Goal: Task Accomplishment & Management: Manage account settings

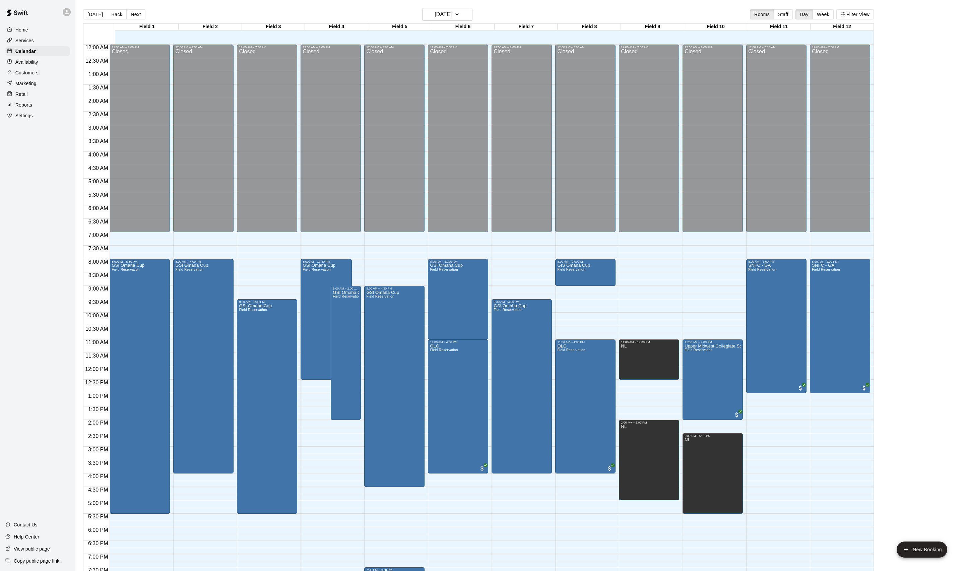
click at [933, 211] on main "Today Back Next Sunday Sep 14 Rooms Staff Day Week Filter View Field 1 14 Sun F…" at bounding box center [520, 293] width 885 height 571
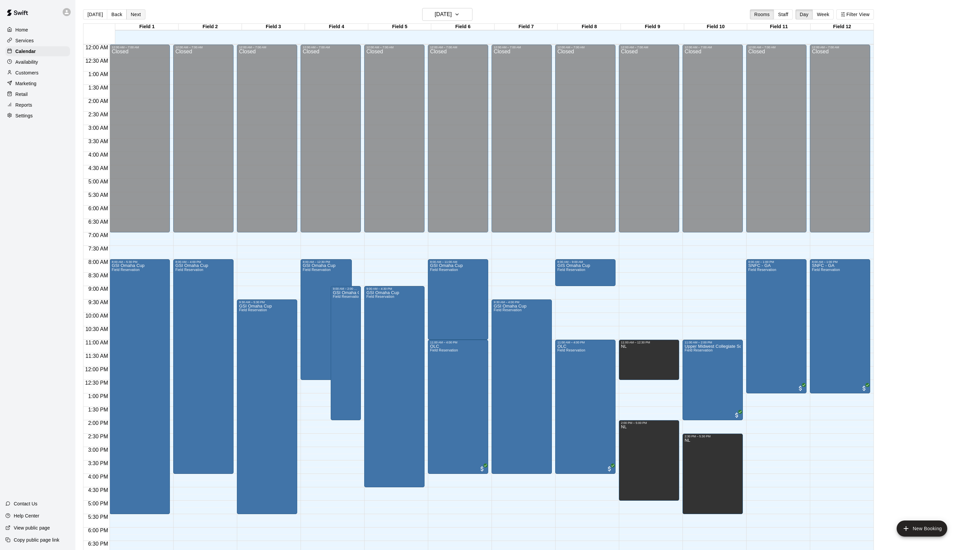
click at [145, 19] on button "Next" at bounding box center [135, 14] width 19 height 10
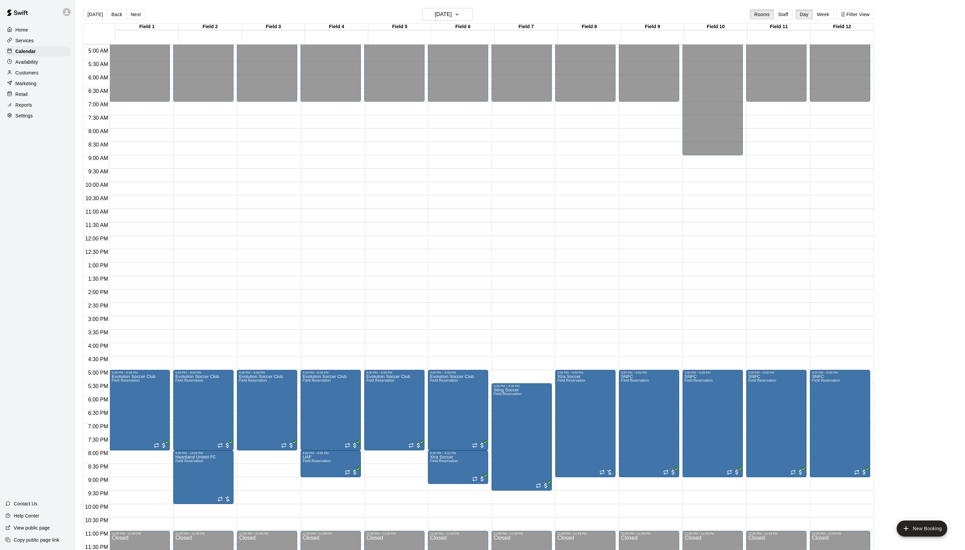
scroll to position [135, 0]
click at [443, 420] on icon "delete" at bounding box center [440, 417] width 5 height 6
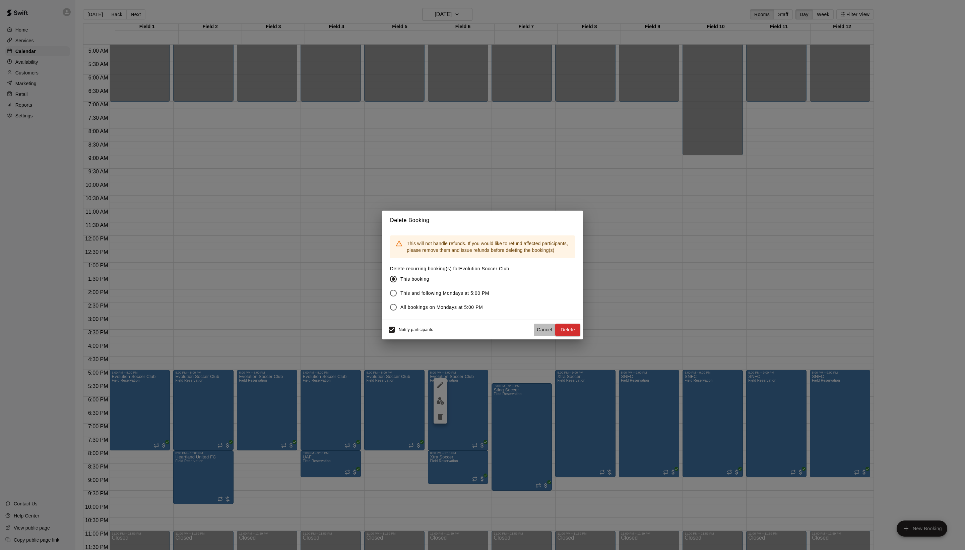
click at [534, 336] on button "Cancel" at bounding box center [544, 329] width 21 height 12
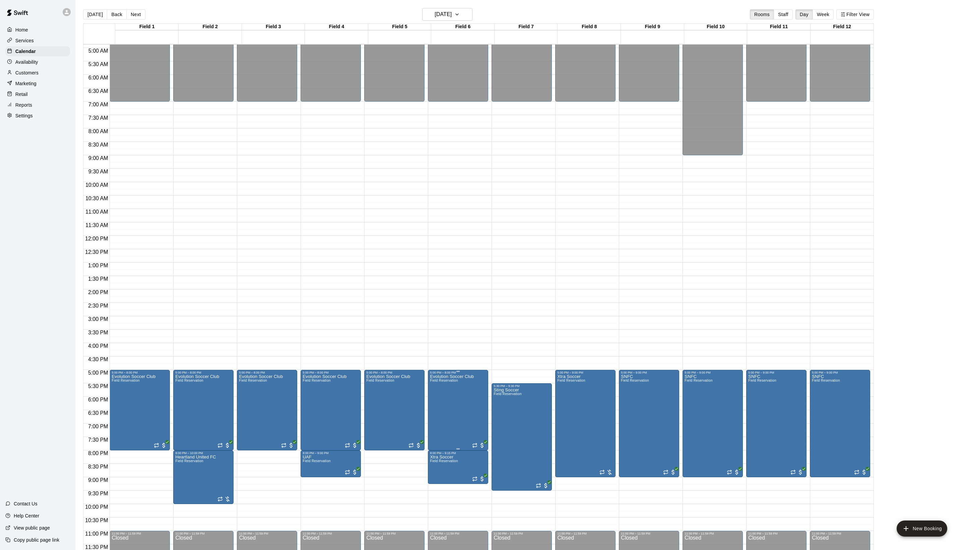
click at [442, 388] on icon "edit" at bounding box center [440, 385] width 8 height 8
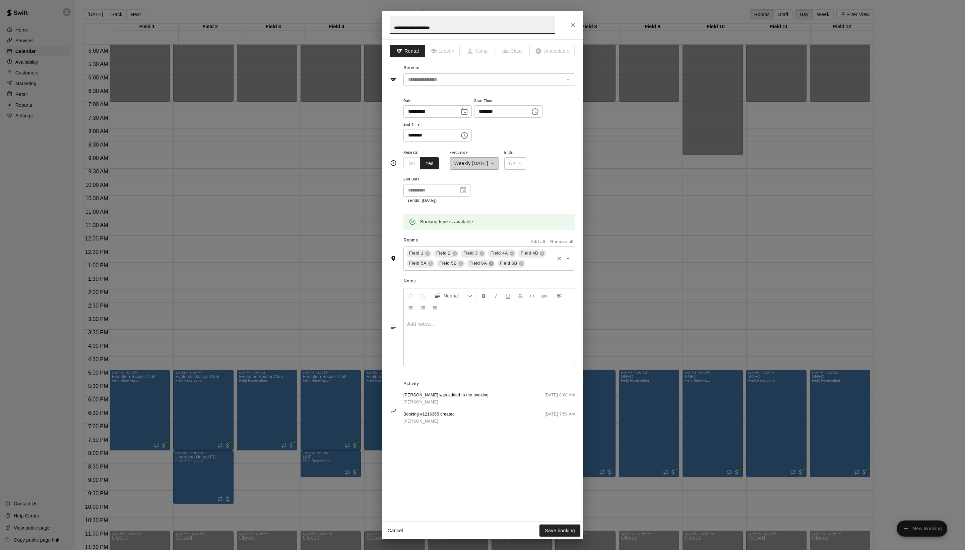
click at [493, 265] on icon at bounding box center [491, 263] width 4 height 4
click at [556, 527] on button "Save booking" at bounding box center [560, 530] width 41 height 12
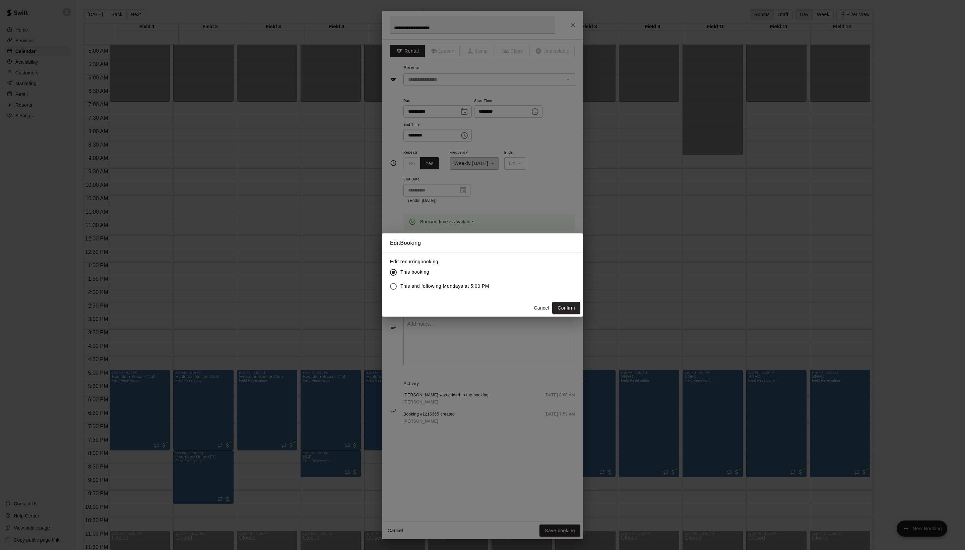
click at [489, 290] on span "This and following Mondays at 5:00 PM" at bounding box center [445, 286] width 89 height 7
click at [566, 314] on button "Confirm" at bounding box center [566, 308] width 28 height 12
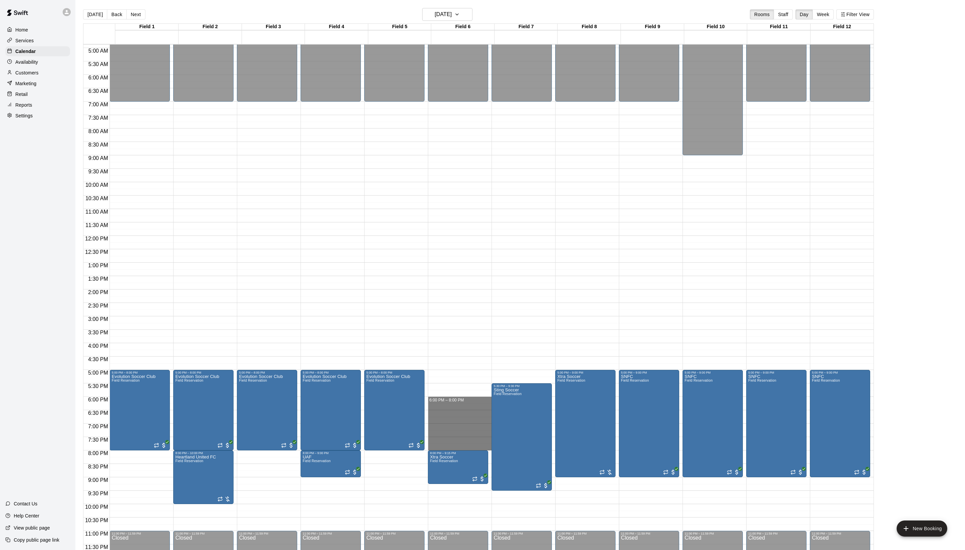
drag, startPoint x: 444, startPoint y: 396, endPoint x: 444, endPoint y: 440, distance: 44.3
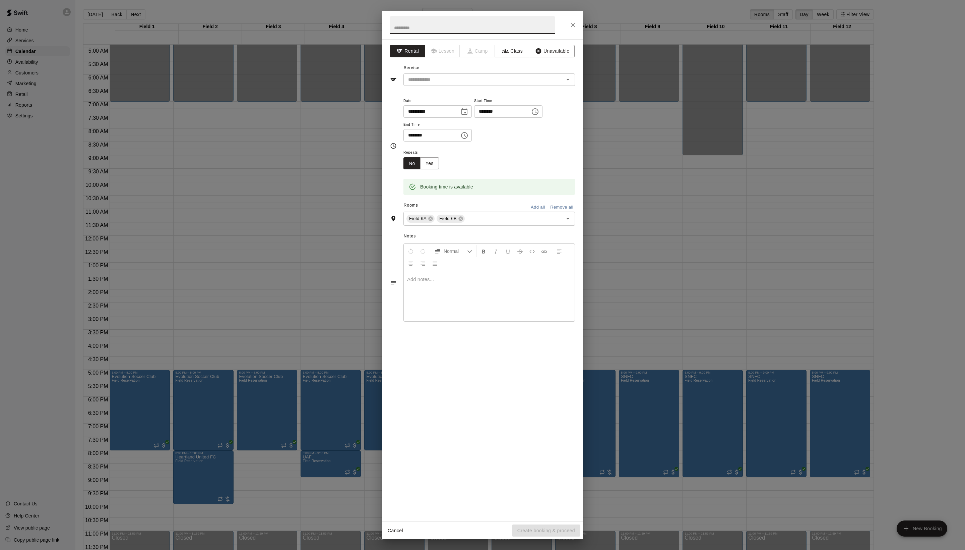
click at [455, 141] on input "********" at bounding box center [430, 135] width 52 height 12
click at [471, 142] on button "Choose time, selected time is 7:45 PM" at bounding box center [464, 135] width 13 height 13
click at [429, 223] on li "08" at bounding box center [426, 216] width 16 height 12
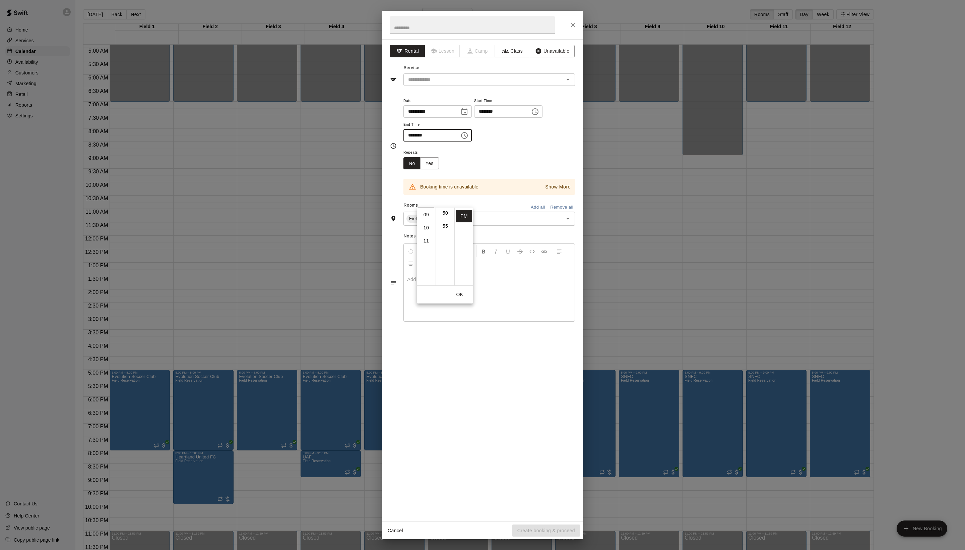
click at [514, 169] on div "Repeats No Yes" at bounding box center [490, 158] width 172 height 21
click at [455, 141] on input "********" at bounding box center [430, 135] width 52 height 12
click at [466, 137] on icon "Choose time, selected time is 8:45 PM" at bounding box center [465, 135] width 2 height 3
click at [440, 216] on li "00" at bounding box center [445, 215] width 16 height 12
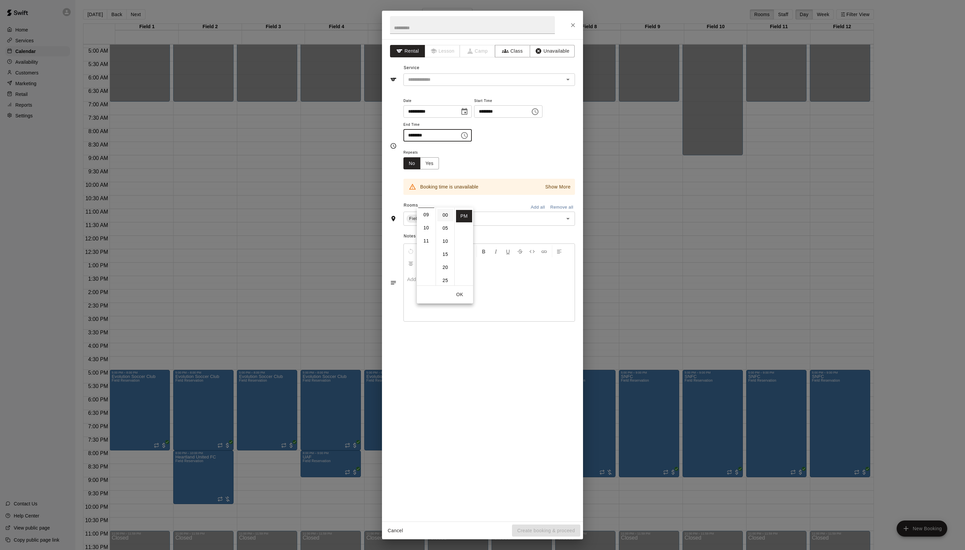
type input "********"
click at [500, 169] on div "Repeats No Yes" at bounding box center [490, 158] width 172 height 21
click at [428, 25] on input "text" at bounding box center [472, 25] width 165 height 18
type input "**********"
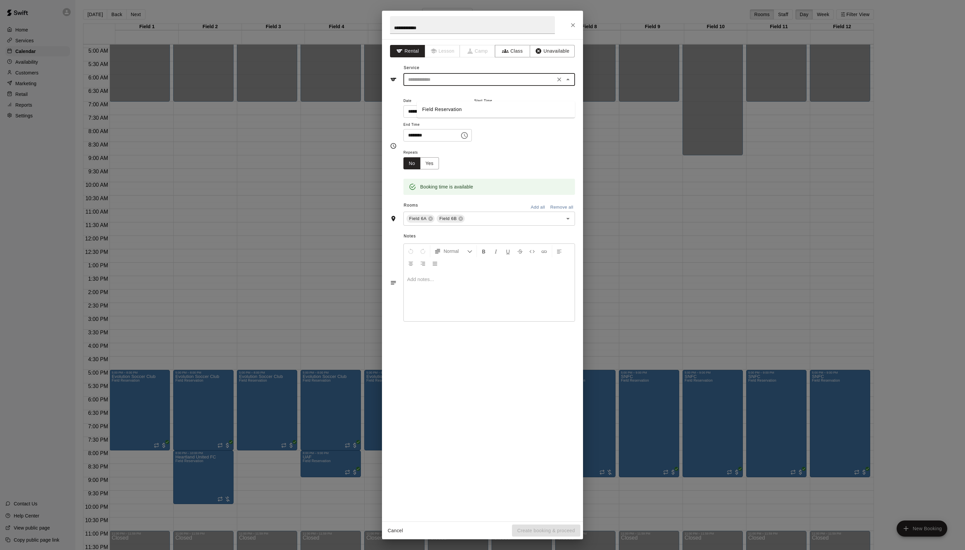
click at [467, 84] on input "text" at bounding box center [480, 79] width 148 height 8
click at [465, 111] on li "Field Reservation" at bounding box center [496, 109] width 158 height 11
type input "**********"
click at [546, 532] on button "Create booking & proceed" at bounding box center [546, 530] width 68 height 12
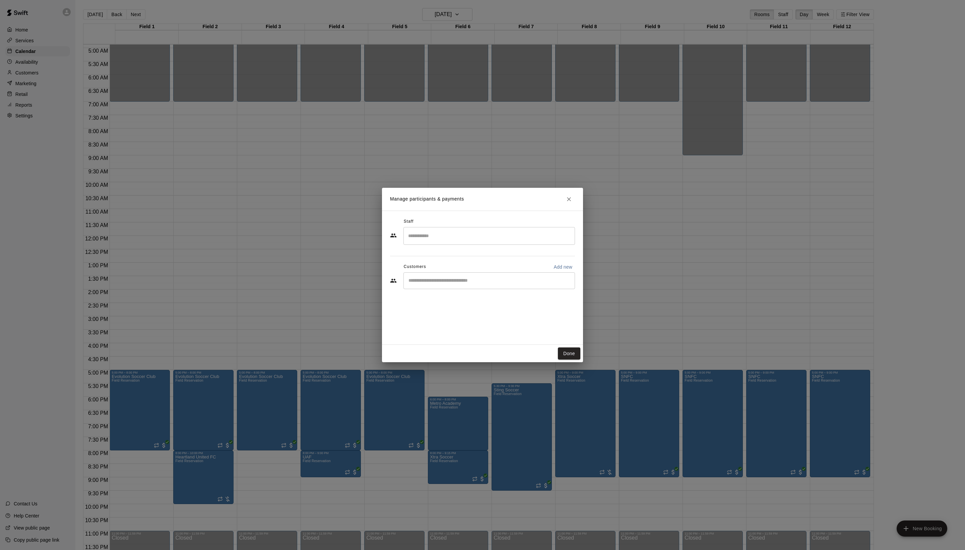
click at [448, 272] on div "Customers Add new" at bounding box center [482, 266] width 185 height 11
click at [447, 288] on div "​" at bounding box center [490, 280] width 172 height 17
click at [554, 270] on p "Add new" at bounding box center [563, 266] width 19 height 7
select select "**"
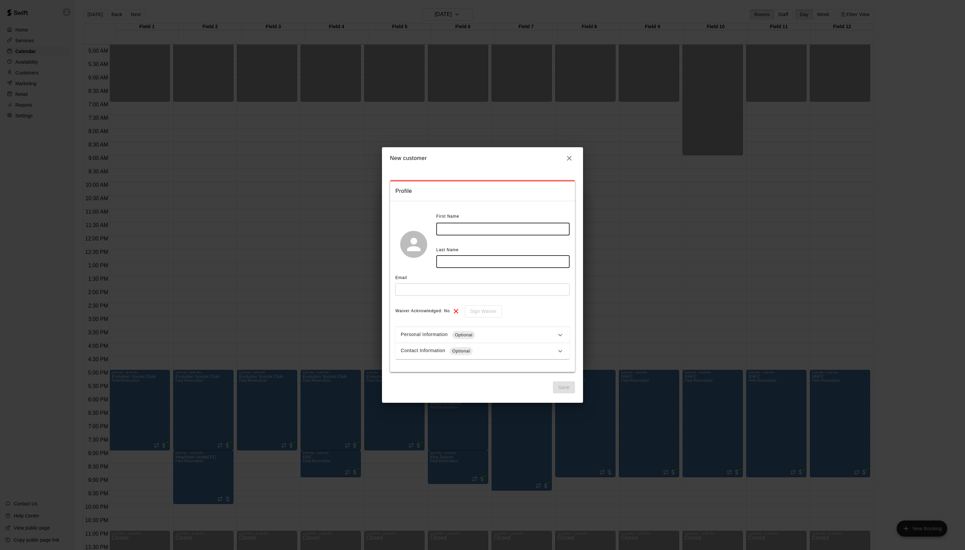
click at [570, 161] on icon "button" at bounding box center [569, 158] width 5 height 5
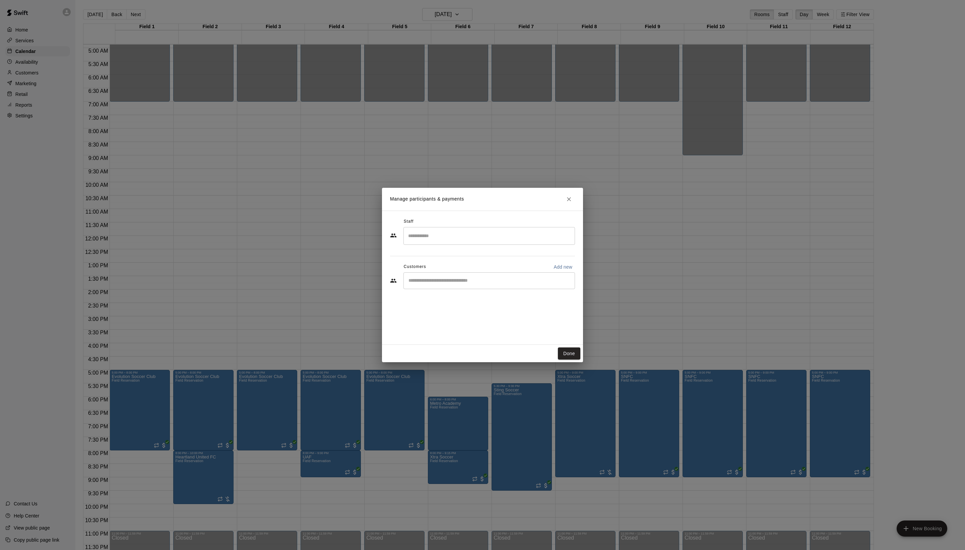
click at [473, 296] on div "Staff ​ Customers Add new ​" at bounding box center [482, 255] width 185 height 79
click at [473, 289] on div "​" at bounding box center [490, 280] width 172 height 17
type input "***"
click at [471, 318] on span "coachtim@paceomaha.org" at bounding box center [472, 317] width 72 height 5
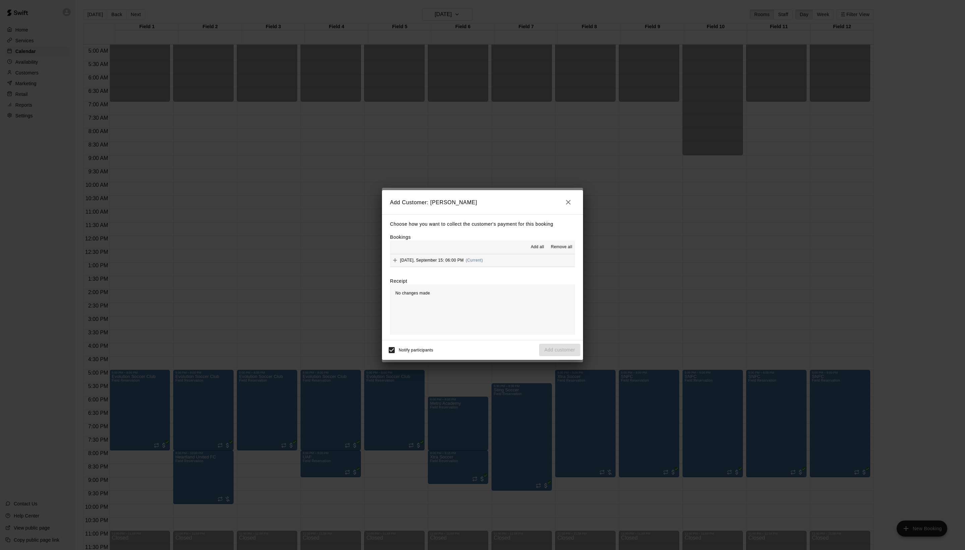
click at [531, 250] on span "Add all" at bounding box center [537, 247] width 13 height 7
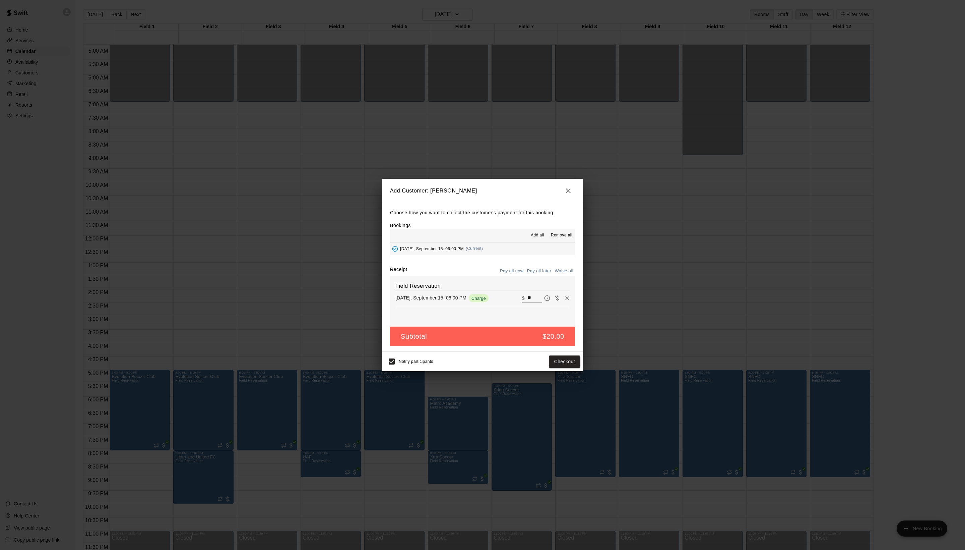
click at [556, 274] on button "Waive all" at bounding box center [564, 271] width 22 height 10
type input "*"
click at [564, 368] on button "Add customer" at bounding box center [559, 361] width 41 height 12
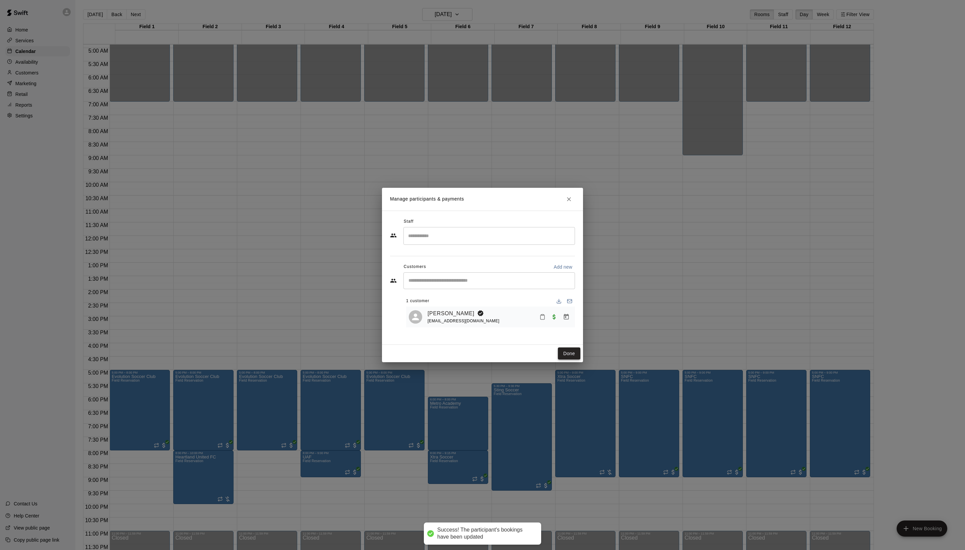
click at [568, 360] on button "Done" at bounding box center [569, 353] width 22 height 12
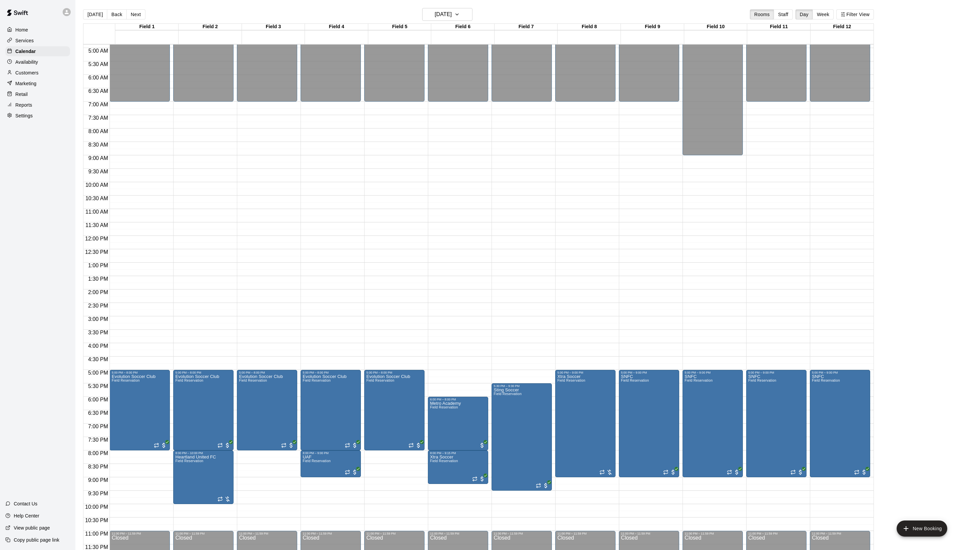
click at [156, 10] on div "Today Back Next Monday Sep 15 Rooms Staff Day Week Filter View" at bounding box center [478, 15] width 791 height 15
click at [136, 12] on button "Next" at bounding box center [135, 14] width 19 height 10
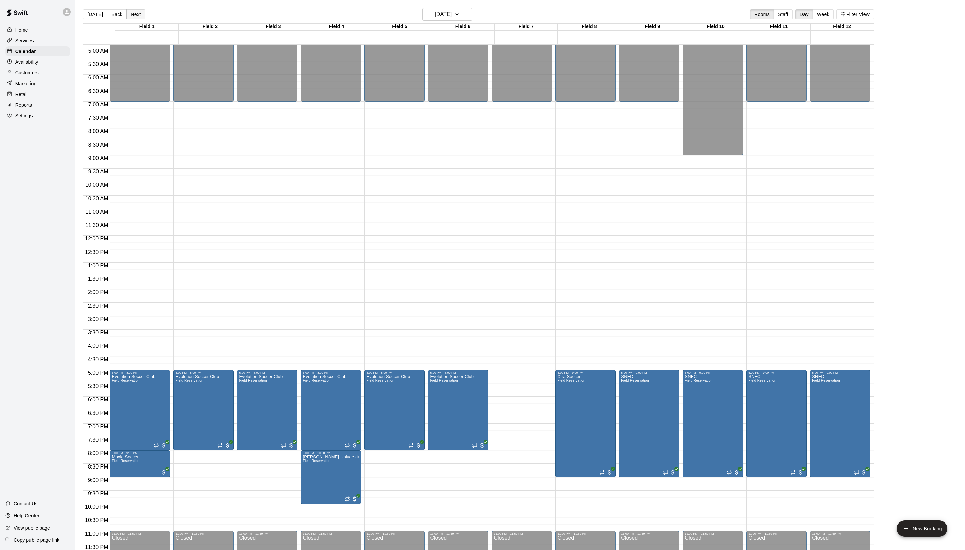
click at [136, 12] on button "Next" at bounding box center [135, 14] width 19 height 10
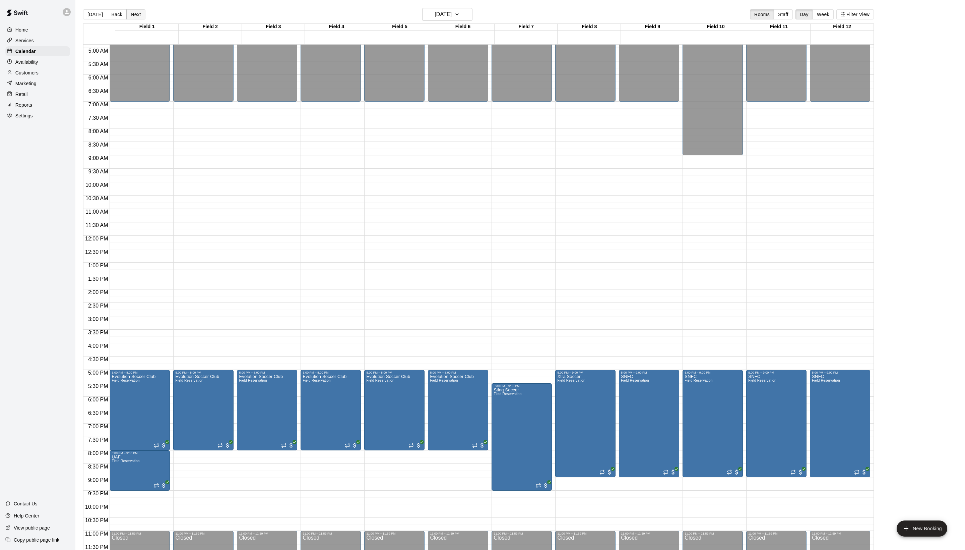
click at [136, 12] on button "Next" at bounding box center [135, 14] width 19 height 10
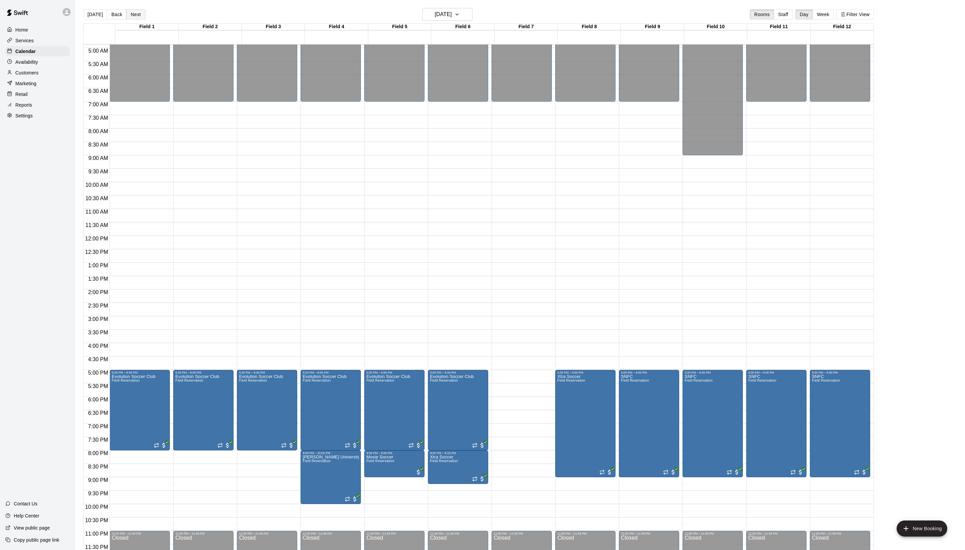
click at [136, 13] on button "Next" at bounding box center [135, 14] width 19 height 10
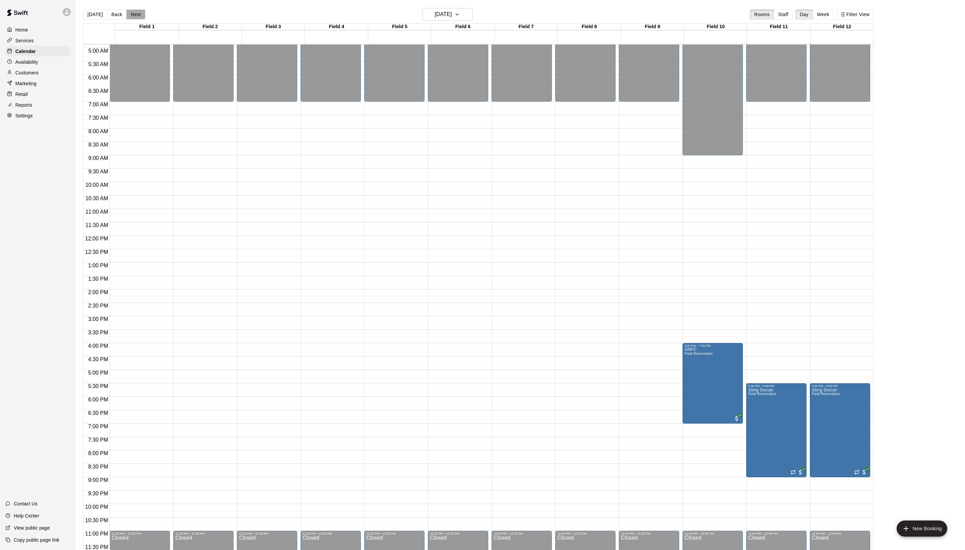
click at [136, 13] on button "Next" at bounding box center [135, 14] width 19 height 10
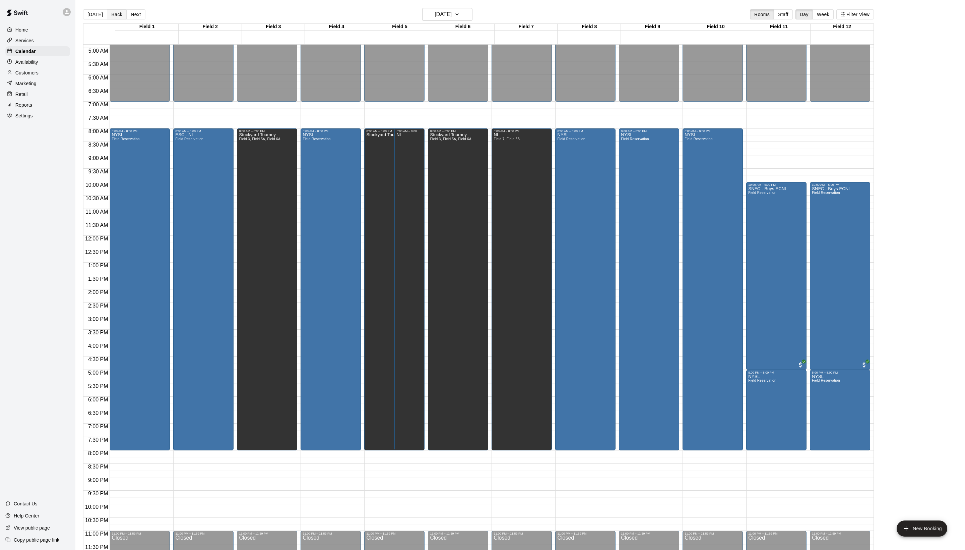
click at [115, 13] on button "Back" at bounding box center [117, 14] width 20 height 10
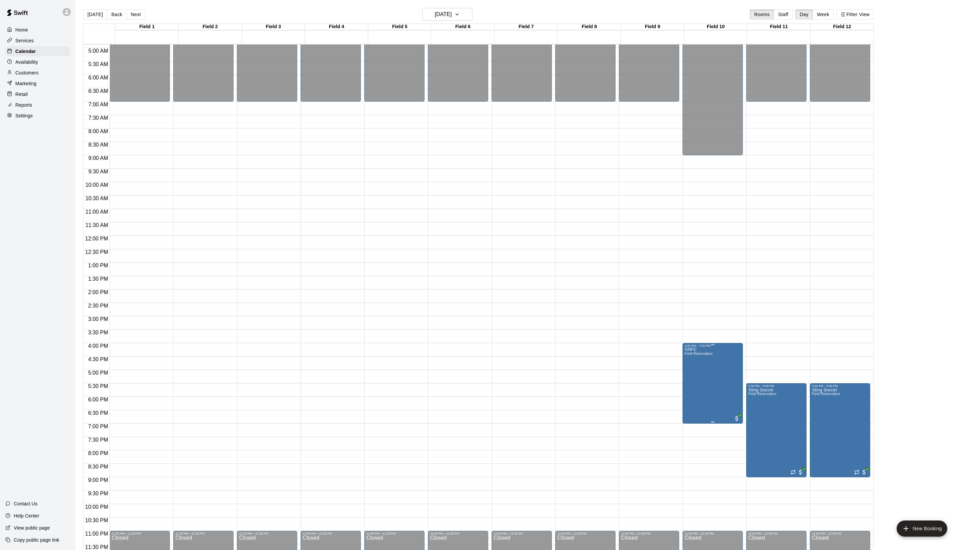
click at [696, 394] on icon "delete" at bounding box center [693, 390] width 8 height 8
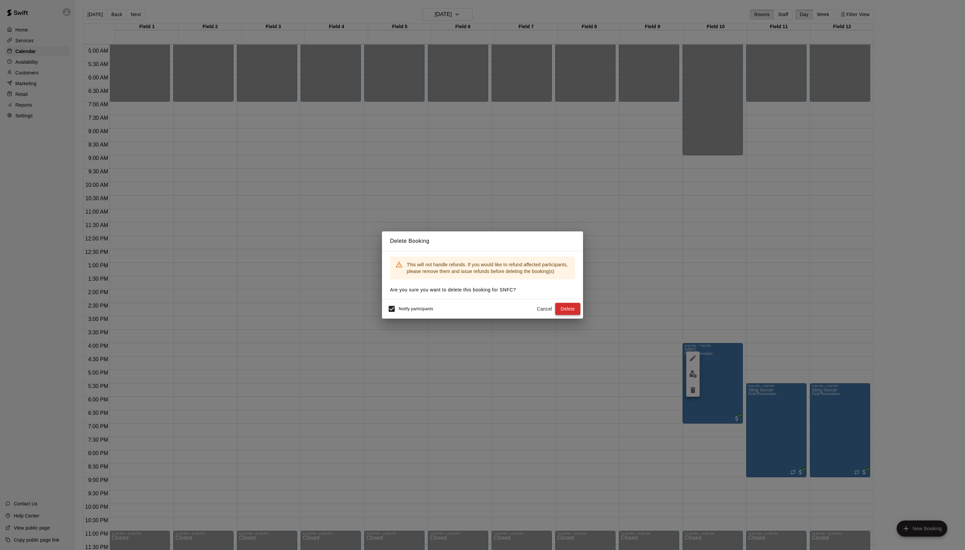
click at [575, 315] on button "Delete" at bounding box center [567, 309] width 25 height 12
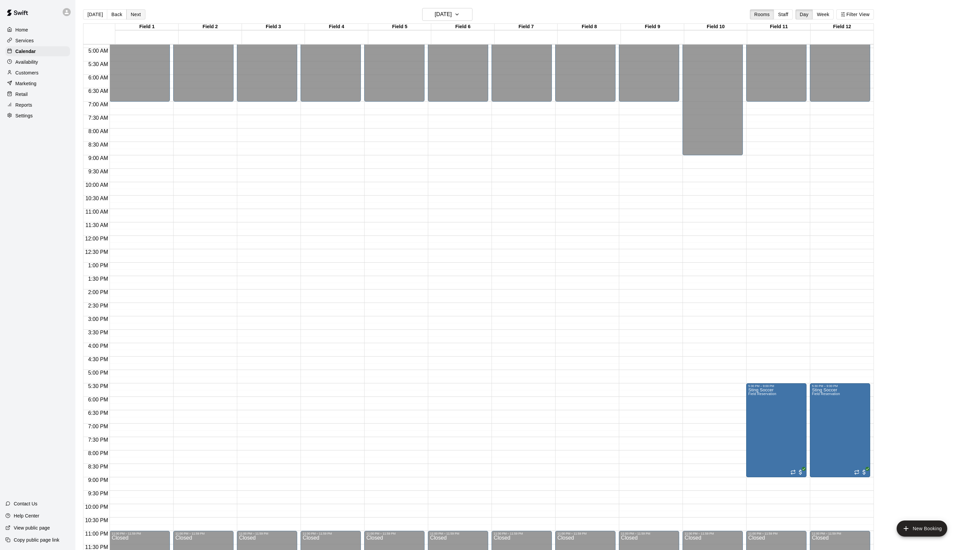
click at [145, 17] on button "Next" at bounding box center [135, 14] width 19 height 10
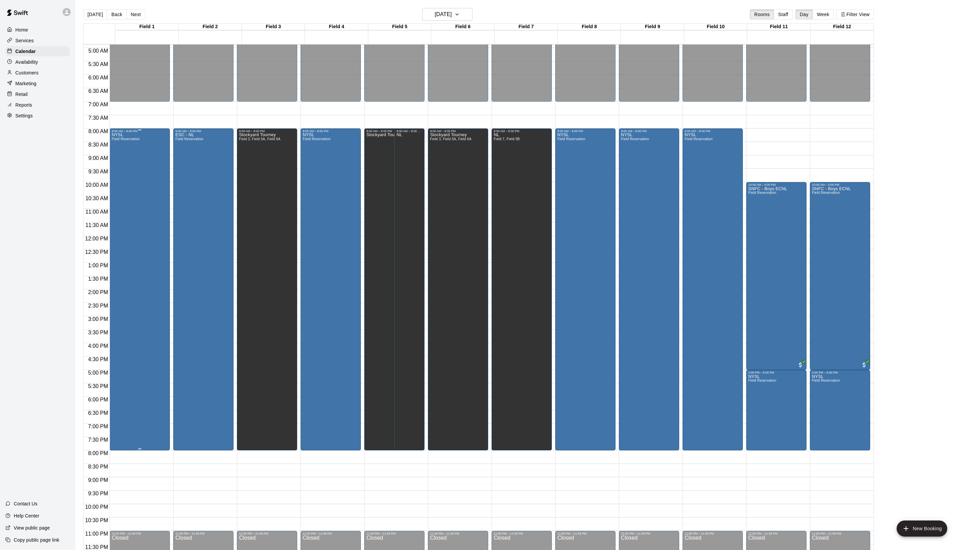
click at [139, 173] on div "NYSL Field Reservation" at bounding box center [126, 408] width 28 height 550
click at [128, 179] on icon "delete" at bounding box center [124, 175] width 8 height 8
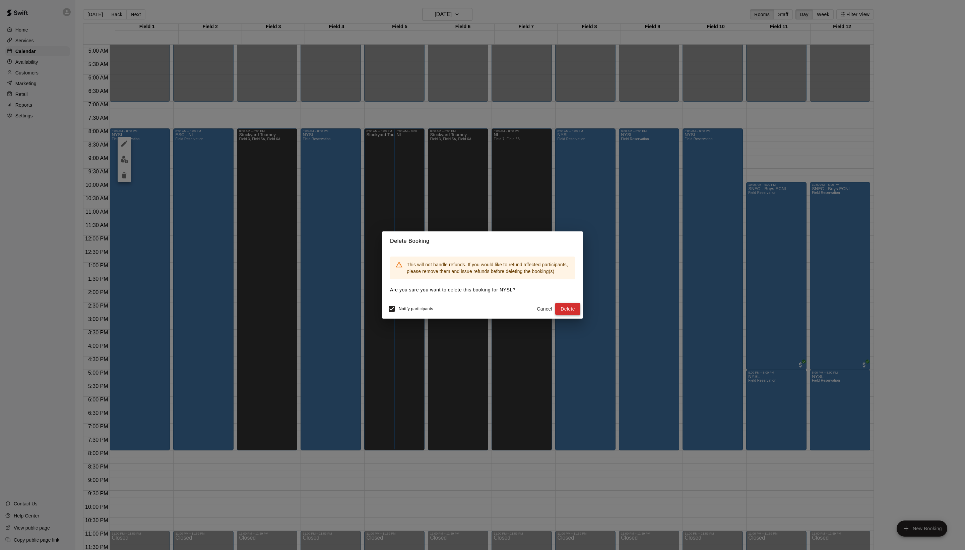
click at [559, 311] on button "Delete" at bounding box center [567, 309] width 25 height 12
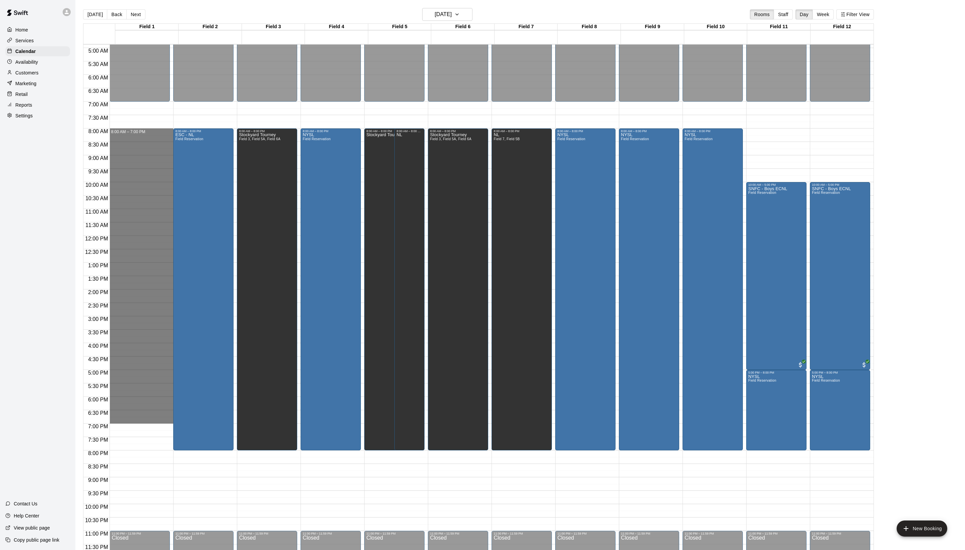
drag, startPoint x: 128, startPoint y: 131, endPoint x: 147, endPoint y: 419, distance: 288.2
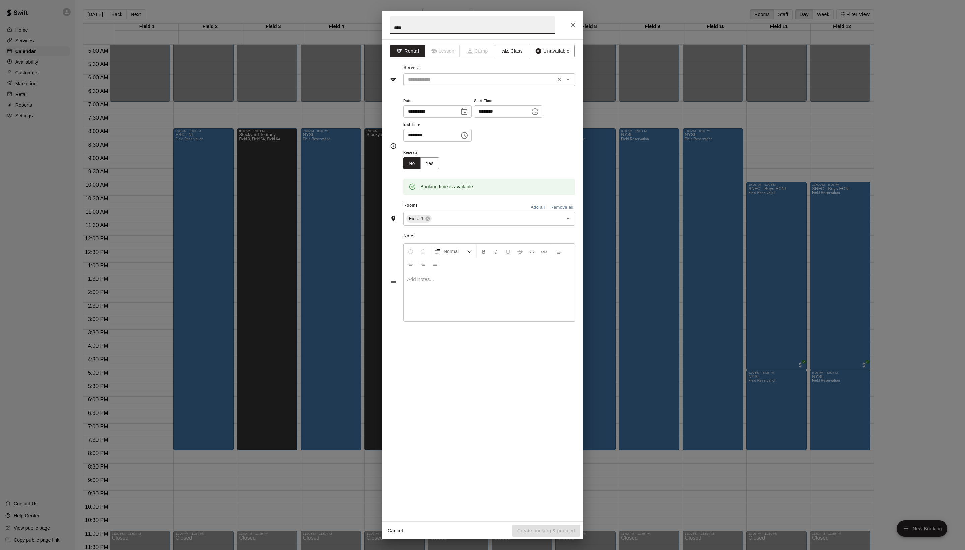
type input "****"
drag, startPoint x: 501, startPoint y: 96, endPoint x: 495, endPoint y: 101, distance: 8.2
click at [501, 84] on input "text" at bounding box center [480, 79] width 148 height 8
click at [473, 109] on li "Field Reservation" at bounding box center [496, 109] width 158 height 11
type input "**********"
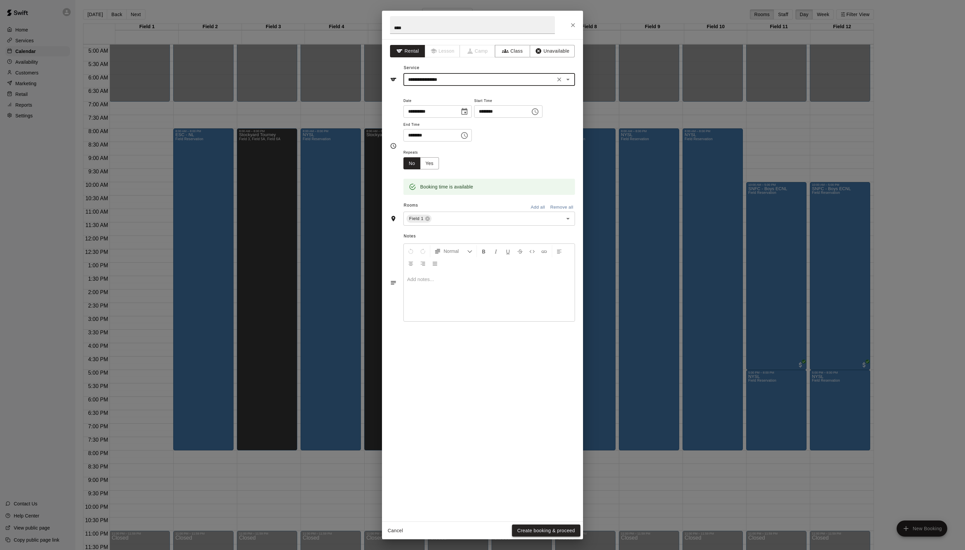
click at [538, 527] on button "Create booking & proceed" at bounding box center [546, 530] width 68 height 12
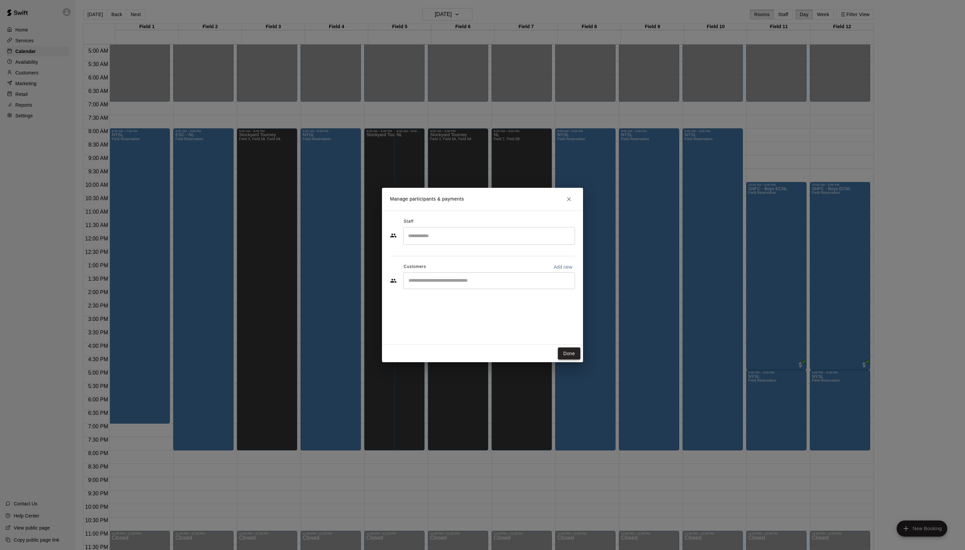
click at [573, 355] on button "Done" at bounding box center [569, 353] width 22 height 12
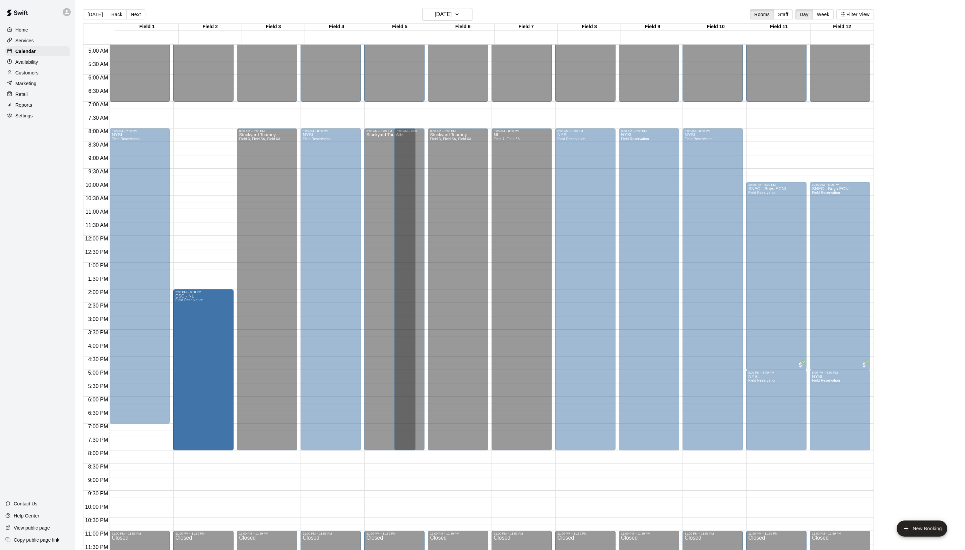
drag, startPoint x: 210, startPoint y: 129, endPoint x: 210, endPoint y: 294, distance: 164.3
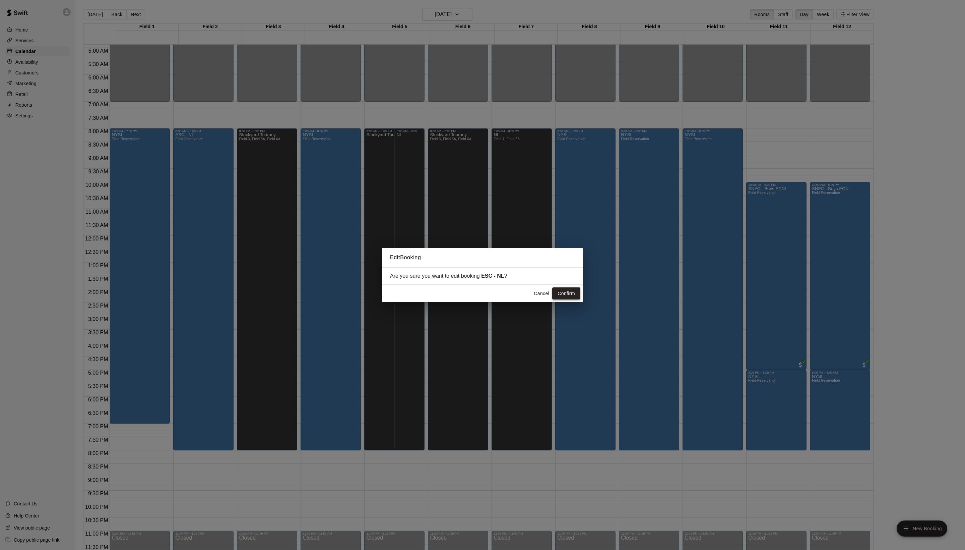
click at [578, 290] on button "Confirm" at bounding box center [566, 293] width 28 height 12
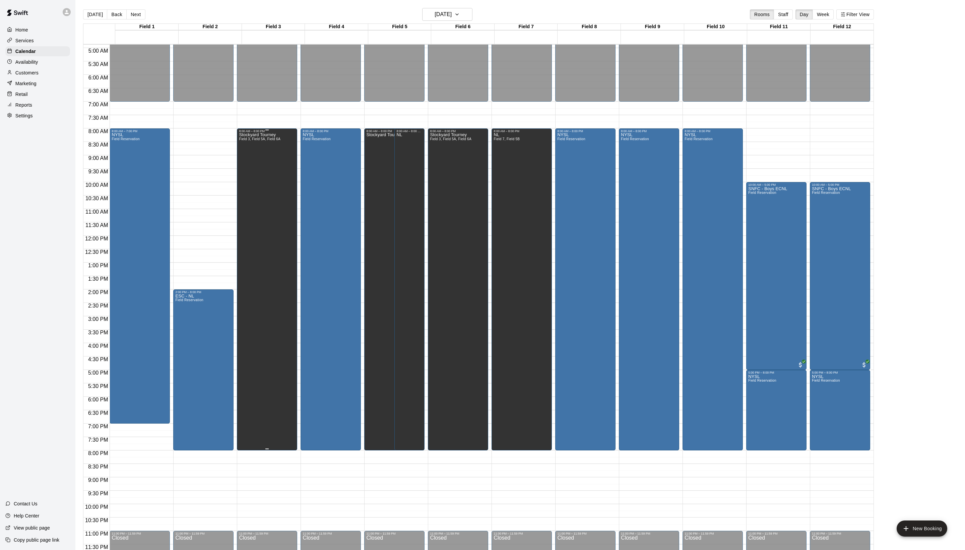
click at [278, 242] on div "Stockyard Tourney Field 3, Field 5A, Field 6A" at bounding box center [260, 408] width 42 height 550
click at [253, 163] on icon "delete" at bounding box center [250, 160] width 5 height 6
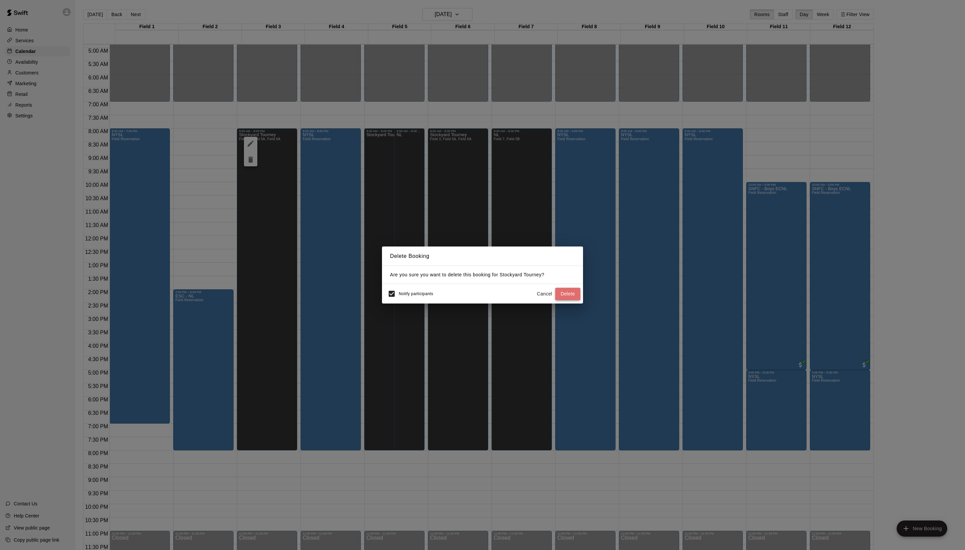
click at [560, 300] on button "Delete" at bounding box center [567, 294] width 25 height 12
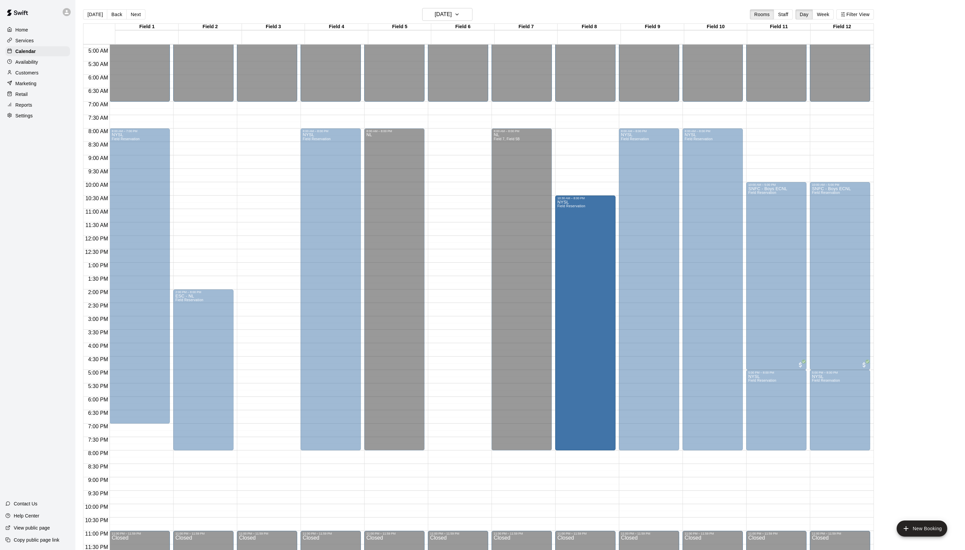
drag, startPoint x: 589, startPoint y: 129, endPoint x: 591, endPoint y: 195, distance: 66.4
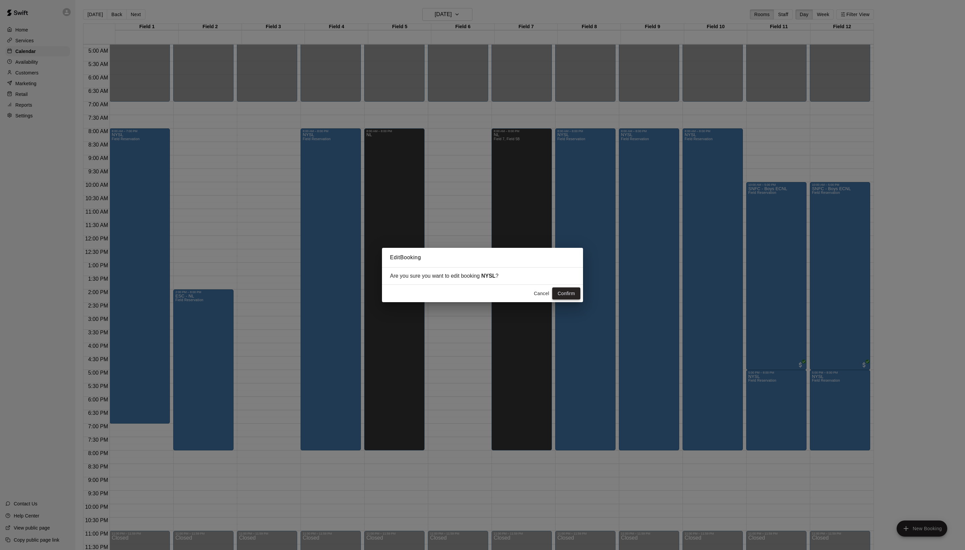
click at [567, 299] on button "Confirm" at bounding box center [566, 293] width 28 height 12
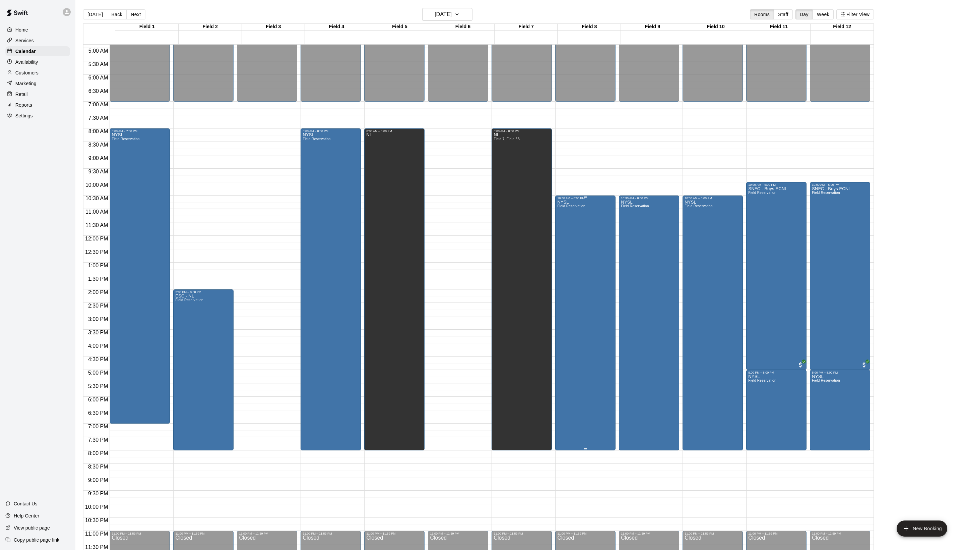
click at [585, 263] on div "NYSL Field Reservation" at bounding box center [571, 475] width 28 height 550
click at [571, 246] on icon "delete" at bounding box center [567, 242] width 8 height 8
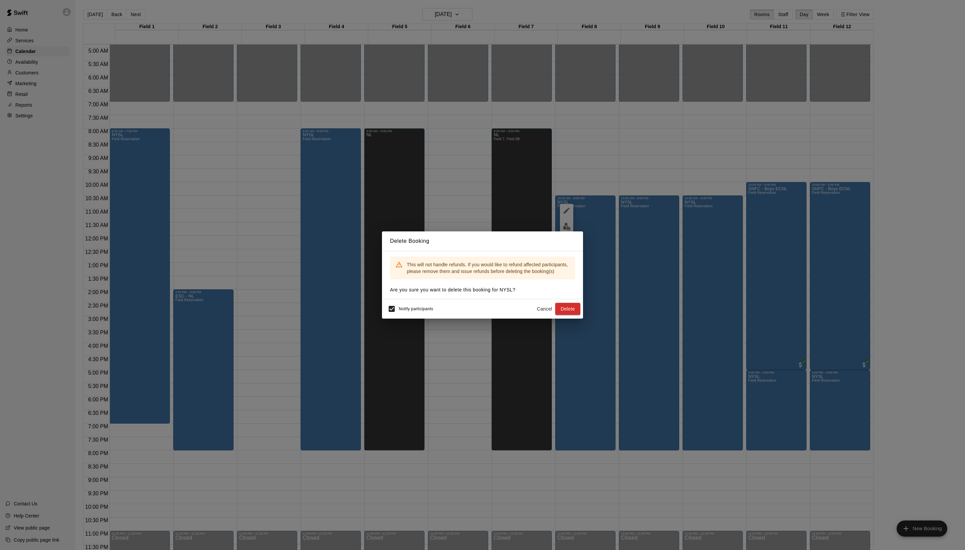
click at [579, 308] on div "Notify participants Cancel Delete" at bounding box center [483, 309] width 196 height 14
click at [576, 312] on button "Delete" at bounding box center [567, 309] width 25 height 12
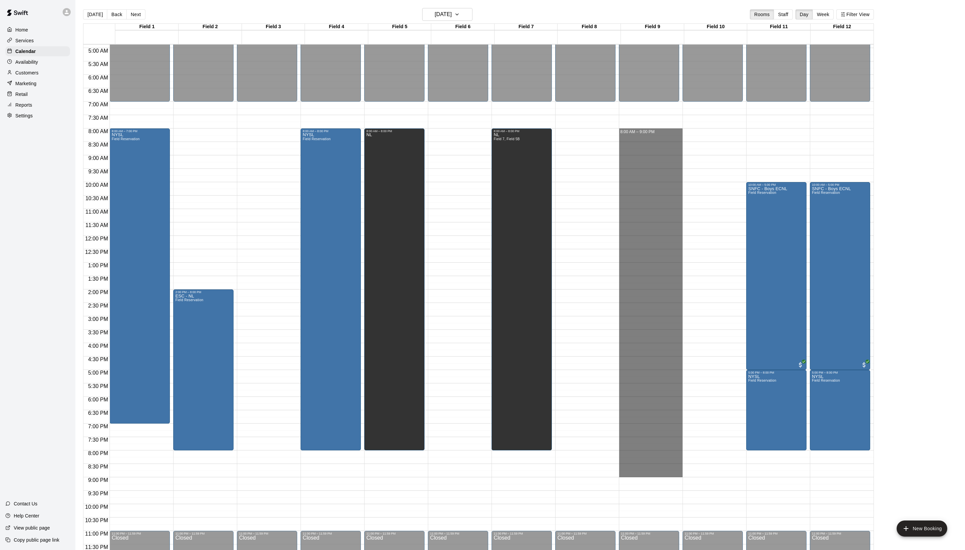
drag, startPoint x: 631, startPoint y: 131, endPoint x: 638, endPoint y: 473, distance: 342.7
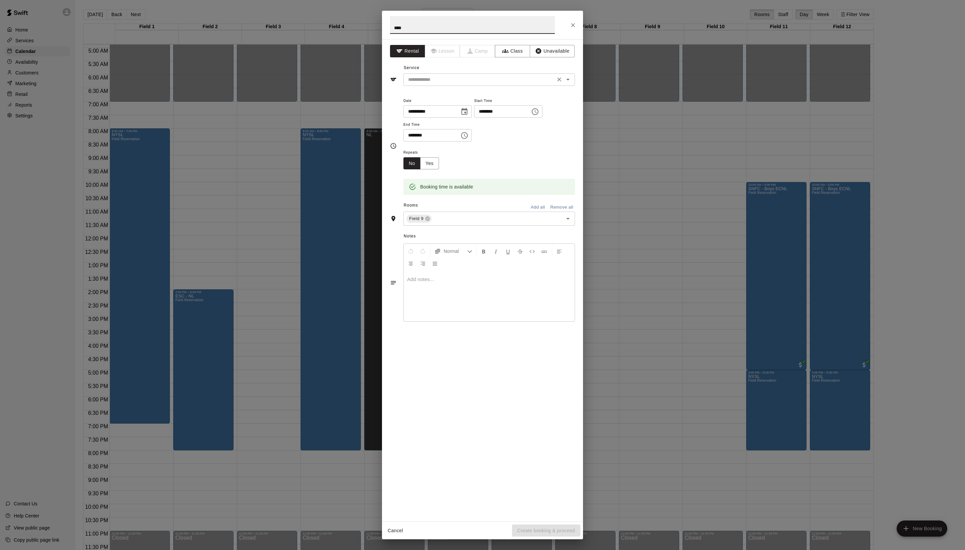
type input "****"
click at [450, 84] on input "text" at bounding box center [480, 79] width 148 height 8
click at [450, 113] on li "Field Reservation" at bounding box center [496, 109] width 158 height 11
type input "**********"
click at [538, 532] on button "Create booking & proceed" at bounding box center [546, 530] width 68 height 12
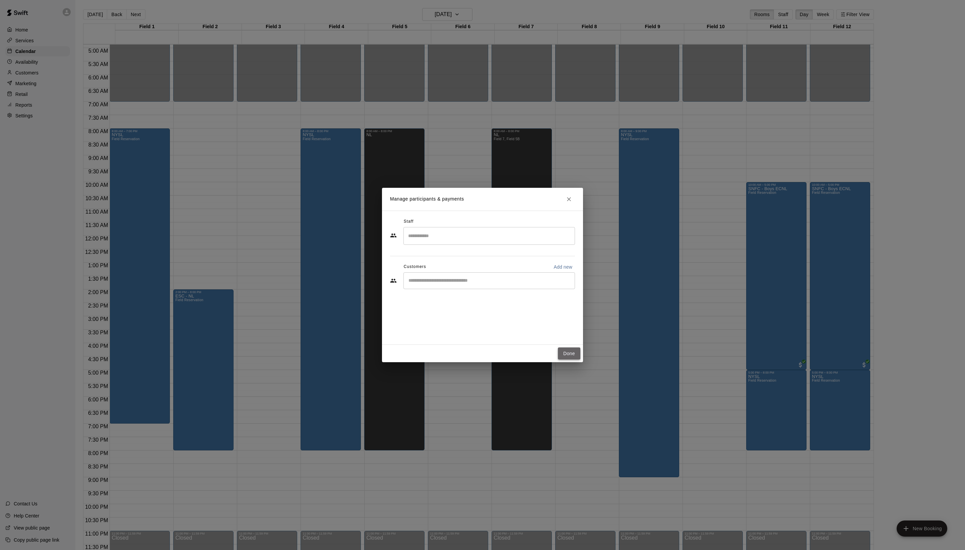
click at [564, 355] on button "Done" at bounding box center [569, 353] width 22 height 12
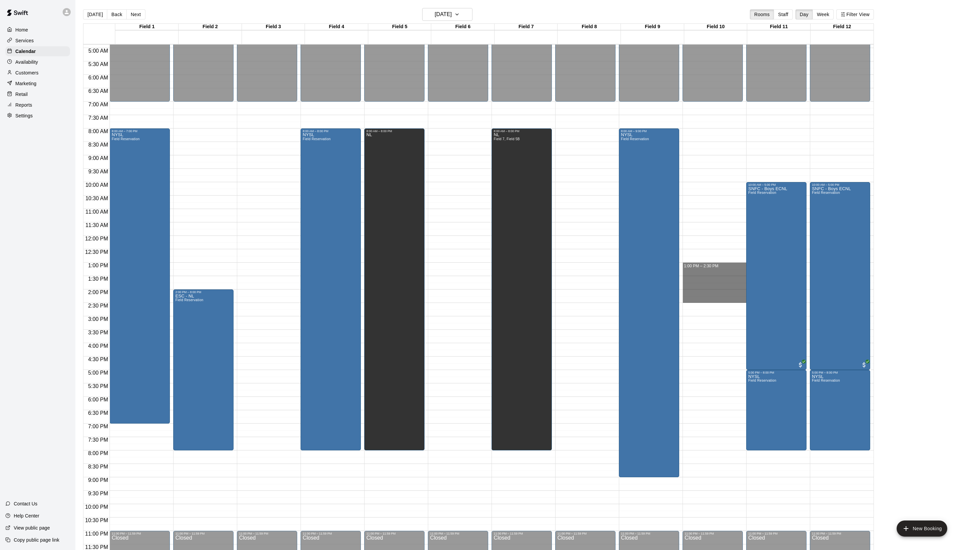
drag, startPoint x: 695, startPoint y: 263, endPoint x: 695, endPoint y: 296, distance: 32.9
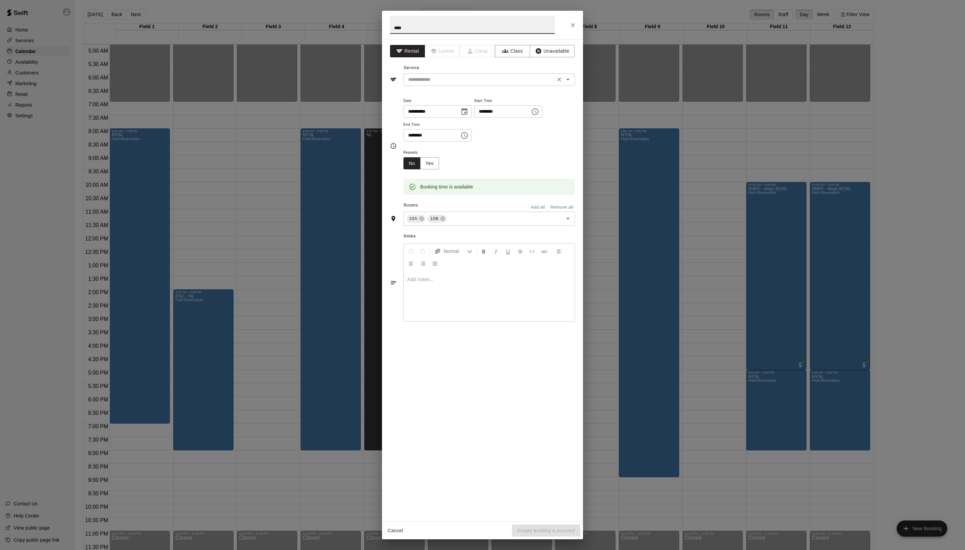
type input "****"
click at [447, 84] on input "text" at bounding box center [480, 79] width 148 height 8
click at [447, 105] on li "Field Reservation" at bounding box center [496, 109] width 158 height 11
type input "**********"
click at [533, 532] on button "Create booking & proceed" at bounding box center [546, 530] width 68 height 12
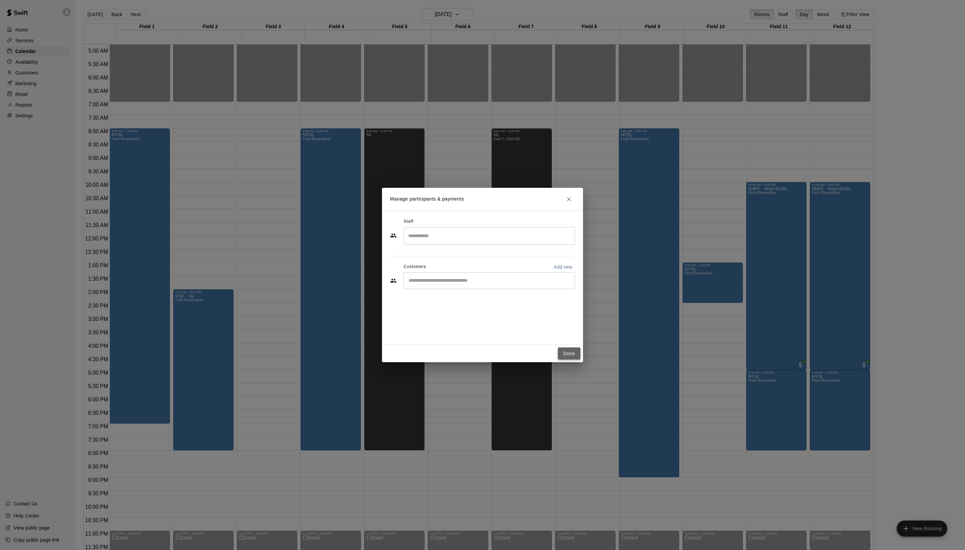
click at [571, 360] on button "Done" at bounding box center [569, 353] width 22 height 12
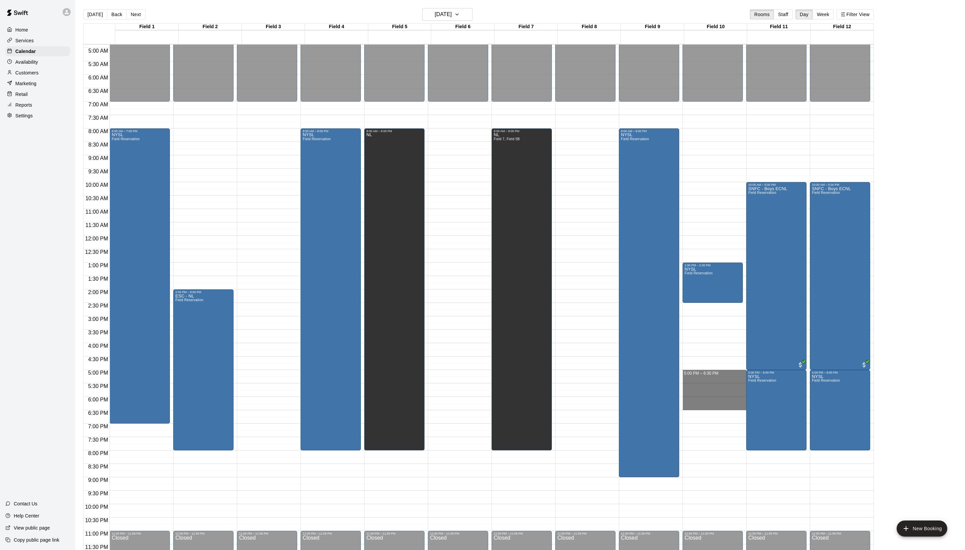
drag, startPoint x: 699, startPoint y: 371, endPoint x: 698, endPoint y: 408, distance: 36.2
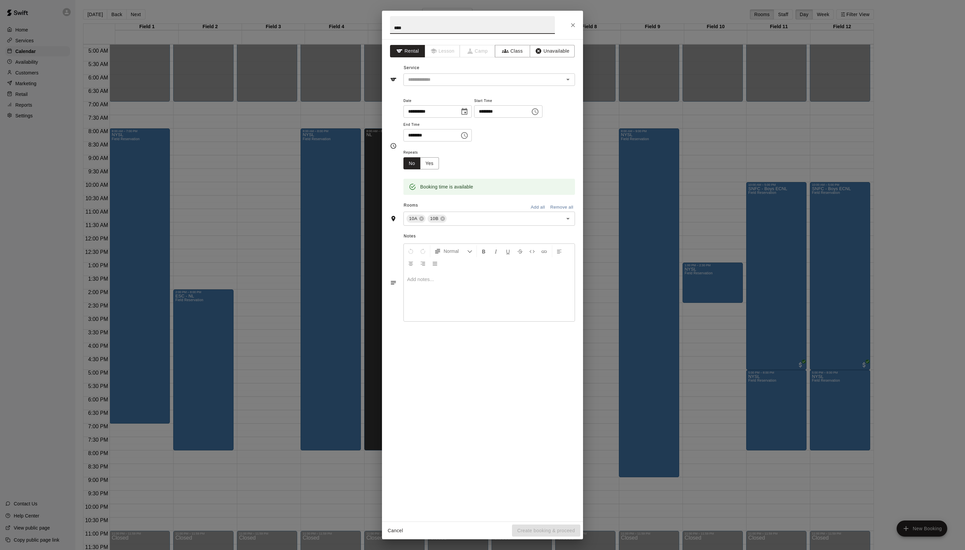
type input "****"
click at [465, 84] on div "Service ​" at bounding box center [482, 74] width 185 height 23
click at [465, 84] on input "text" at bounding box center [480, 79] width 148 height 8
click at [460, 115] on li "Field Reservation" at bounding box center [496, 109] width 158 height 11
type input "**********"
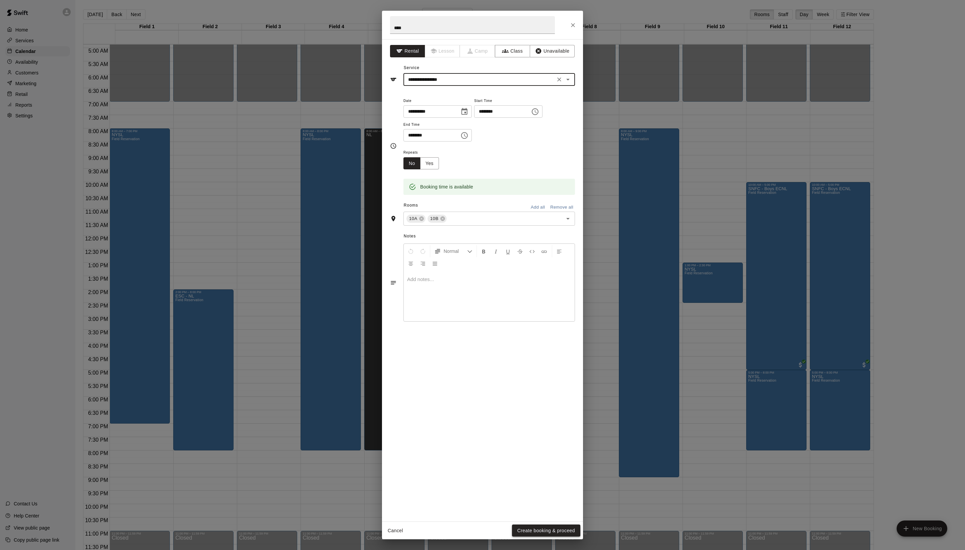
click at [526, 531] on button "Create booking & proceed" at bounding box center [546, 530] width 68 height 12
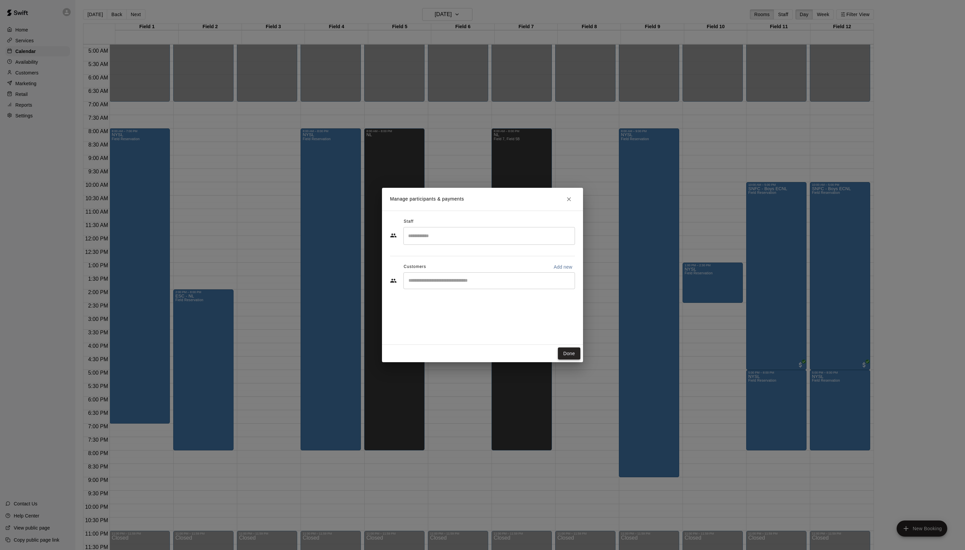
click at [573, 358] on button "Done" at bounding box center [569, 353] width 22 height 12
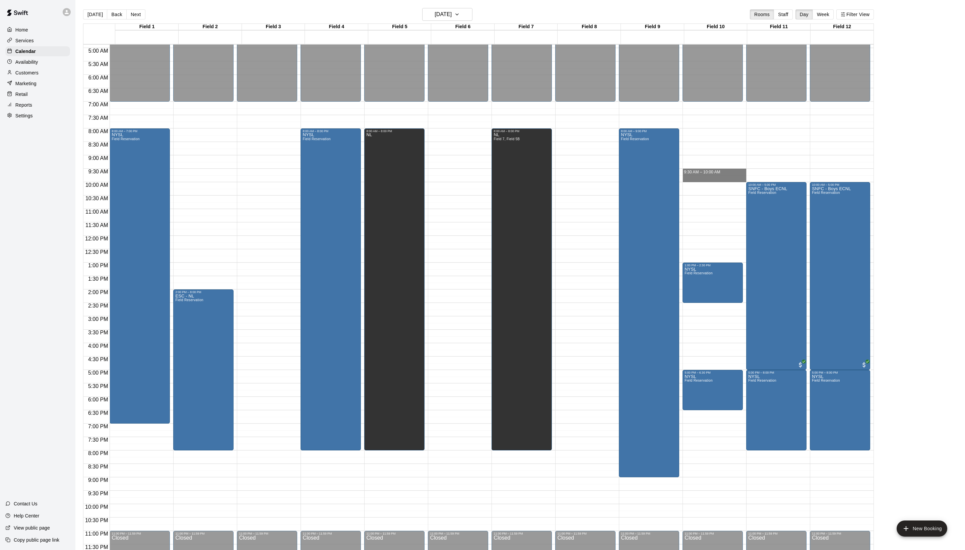
drag, startPoint x: 695, startPoint y: 168, endPoint x: 695, endPoint y: 178, distance: 10.1
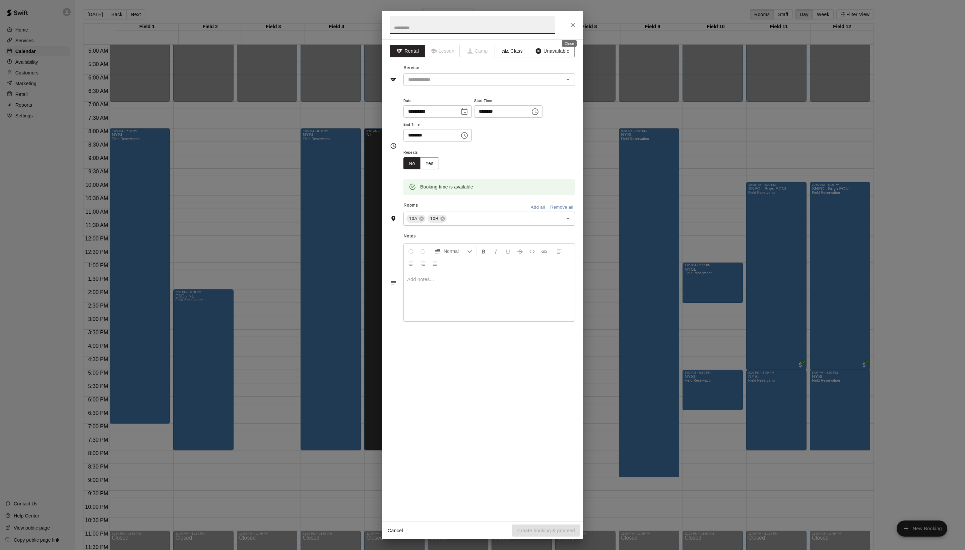
drag, startPoint x: 580, startPoint y: 25, endPoint x: 751, endPoint y: 193, distance: 239.4
click at [579, 25] on button "Close" at bounding box center [573, 25] width 12 height 12
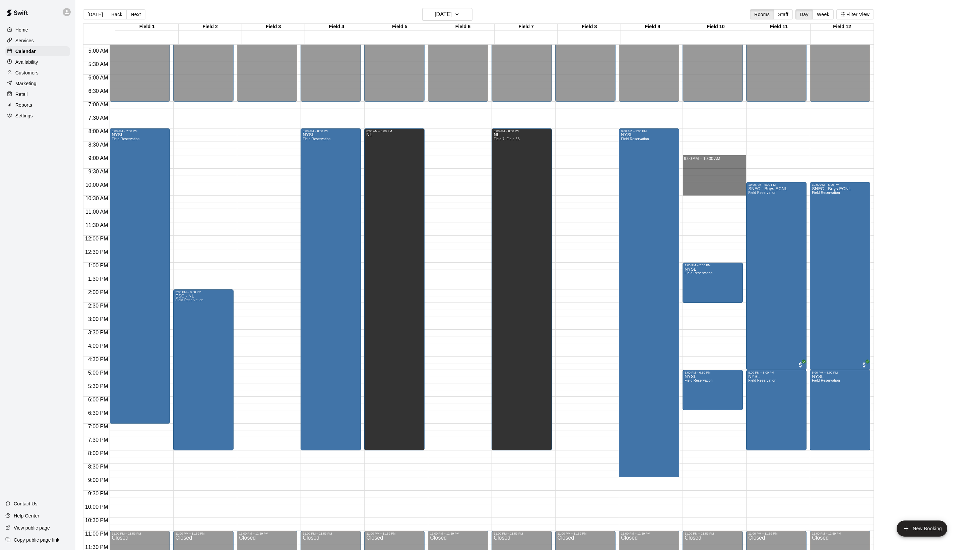
drag, startPoint x: 693, startPoint y: 156, endPoint x: 693, endPoint y: 194, distance: 37.5
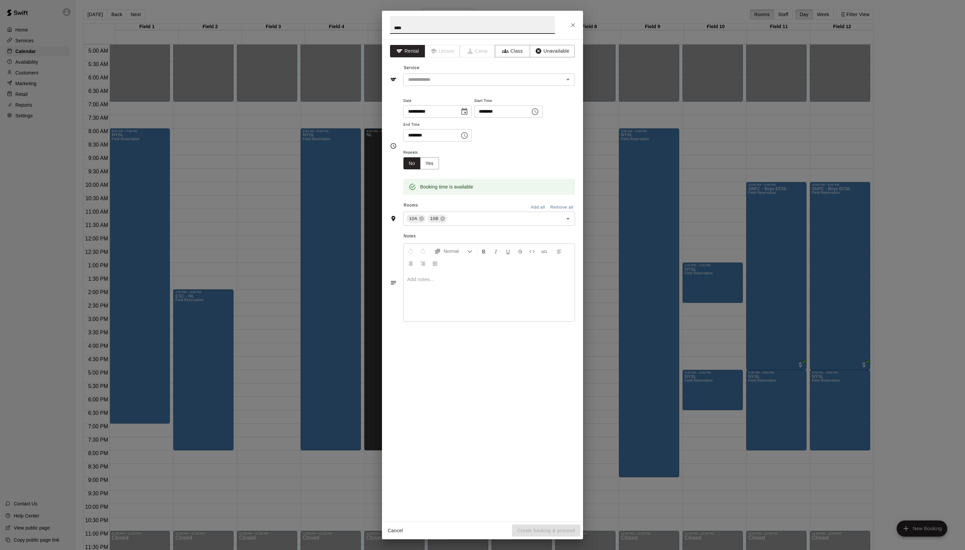
type input "****"
click at [456, 101] on div "**********" at bounding box center [482, 280] width 201 height 482
click at [453, 84] on input "text" at bounding box center [480, 79] width 148 height 8
drag, startPoint x: 452, startPoint y: 101, endPoint x: 447, endPoint y: 103, distance: 5.1
click at [452, 101] on ul "Field Reservation" at bounding box center [496, 109] width 158 height 16
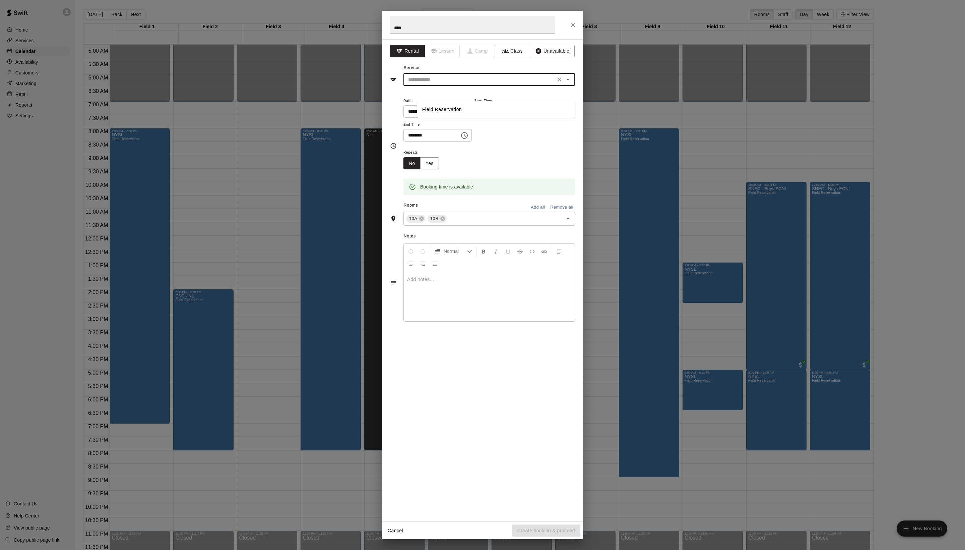
click at [447, 103] on ul "Field Reservation" at bounding box center [496, 109] width 158 height 16
click at [442, 107] on li "Field Reservation" at bounding box center [496, 109] width 158 height 11
type input "**********"
click at [531, 528] on button "Create booking & proceed" at bounding box center [546, 530] width 68 height 12
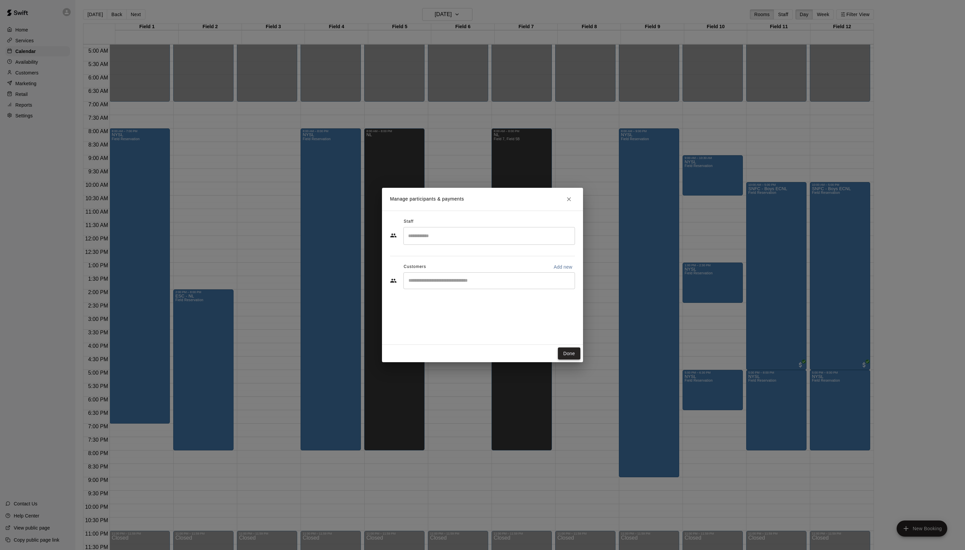
click at [567, 354] on button "Done" at bounding box center [569, 353] width 22 height 12
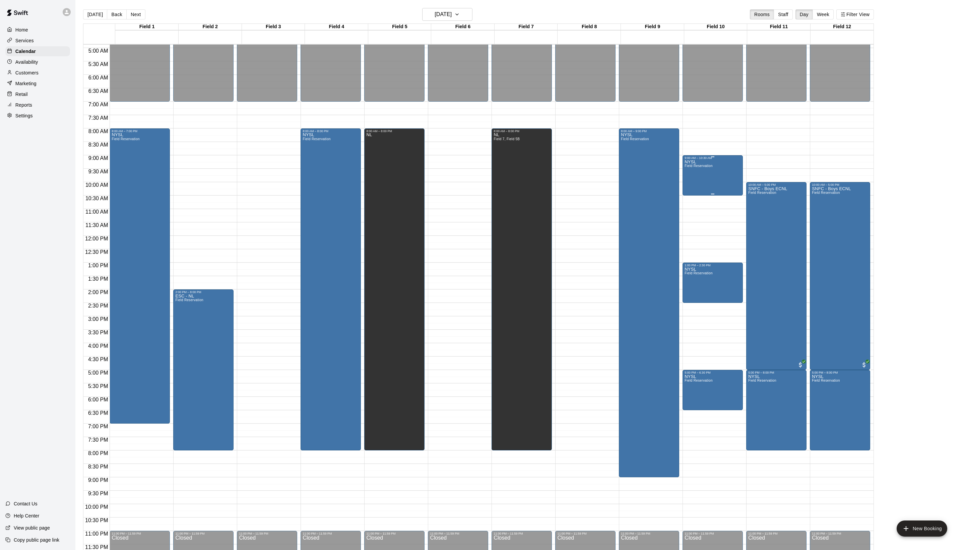
click at [703, 168] on span "Field Reservation" at bounding box center [699, 166] width 28 height 4
click at [691, 213] on icon "delete" at bounding box center [693, 208] width 8 height 8
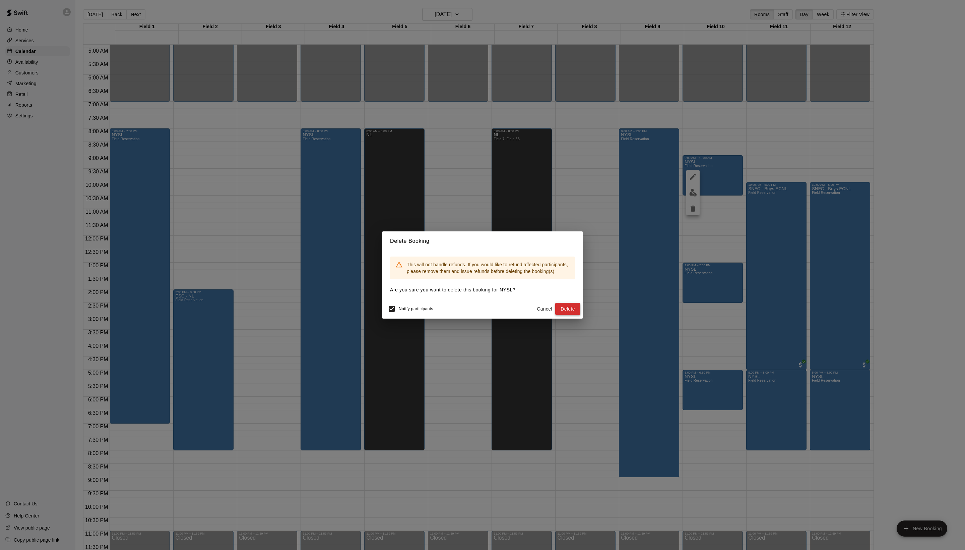
click at [577, 312] on button "Delete" at bounding box center [567, 309] width 25 height 12
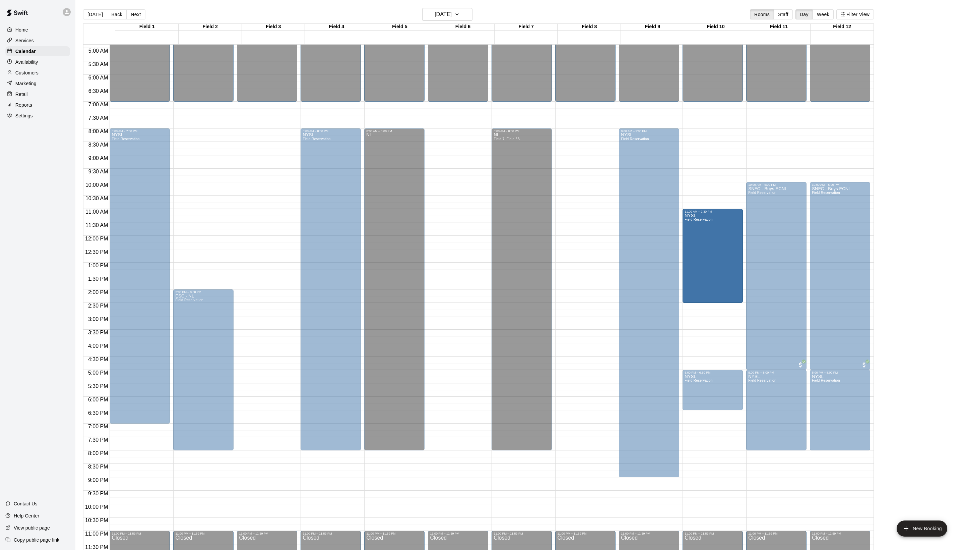
drag, startPoint x: 714, startPoint y: 263, endPoint x: 702, endPoint y: 210, distance: 55.0
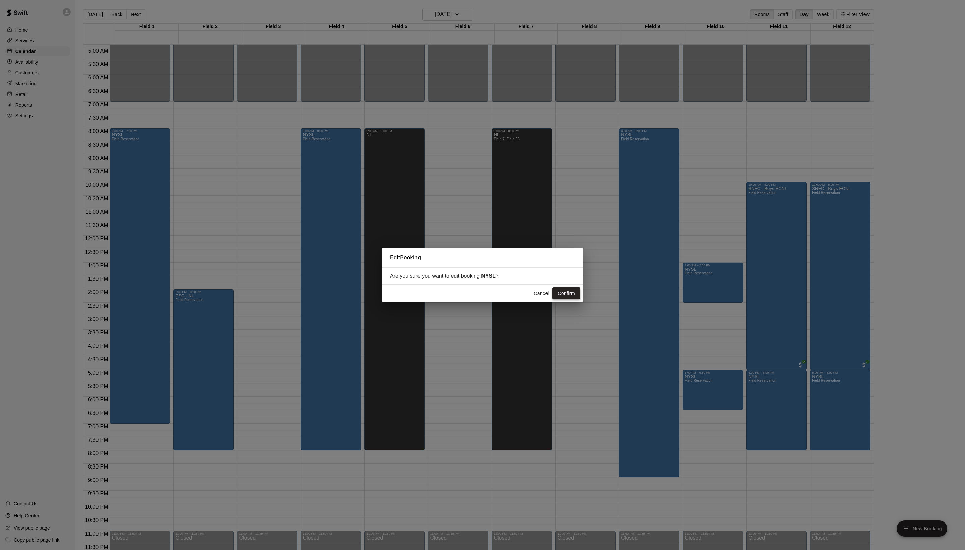
click at [558, 292] on button "Confirm" at bounding box center [566, 293] width 28 height 12
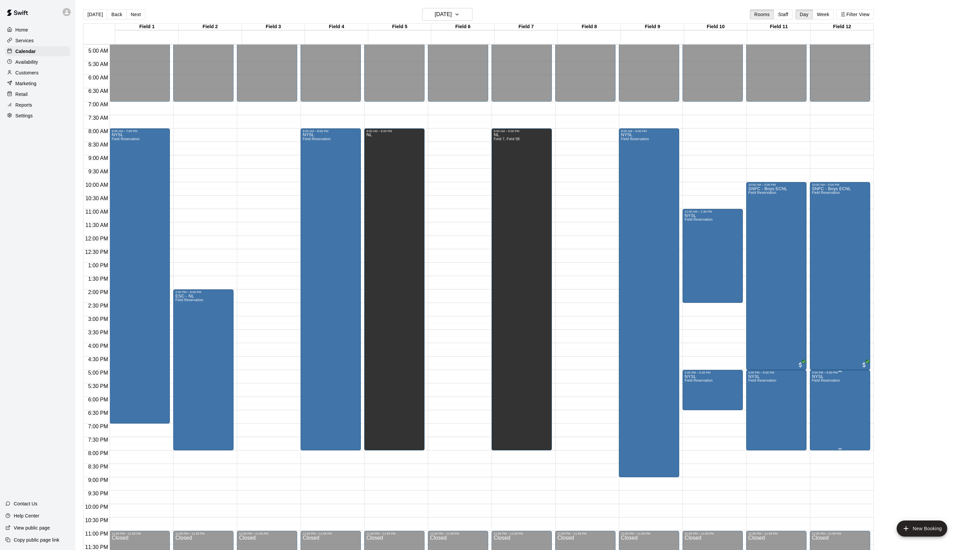
click at [823, 388] on icon "edit" at bounding box center [820, 385] width 6 height 6
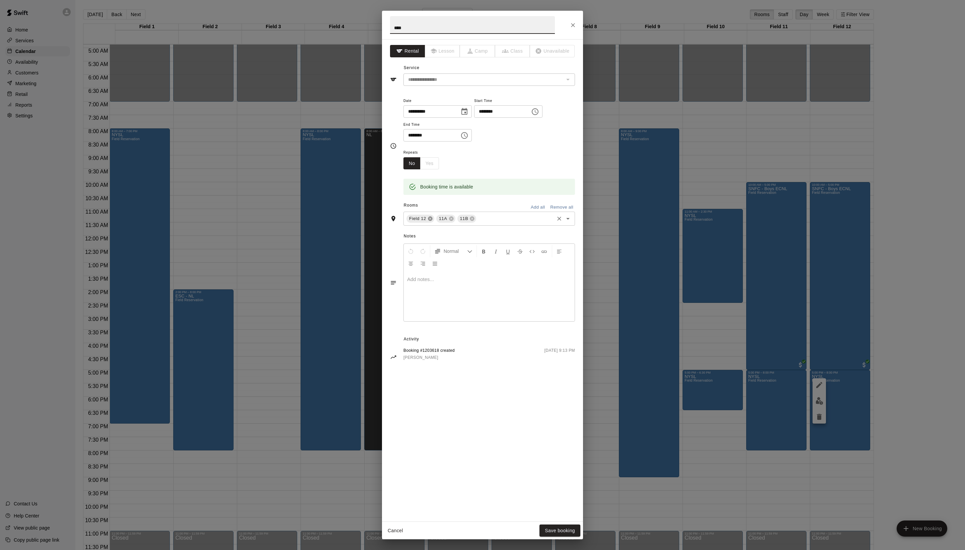
click at [432, 221] on icon at bounding box center [430, 219] width 4 height 4
click at [466, 137] on icon "Choose time, selected time is 8:00 PM" at bounding box center [465, 135] width 2 height 3
click at [442, 272] on li "30" at bounding box center [445, 265] width 16 height 12
type input "********"
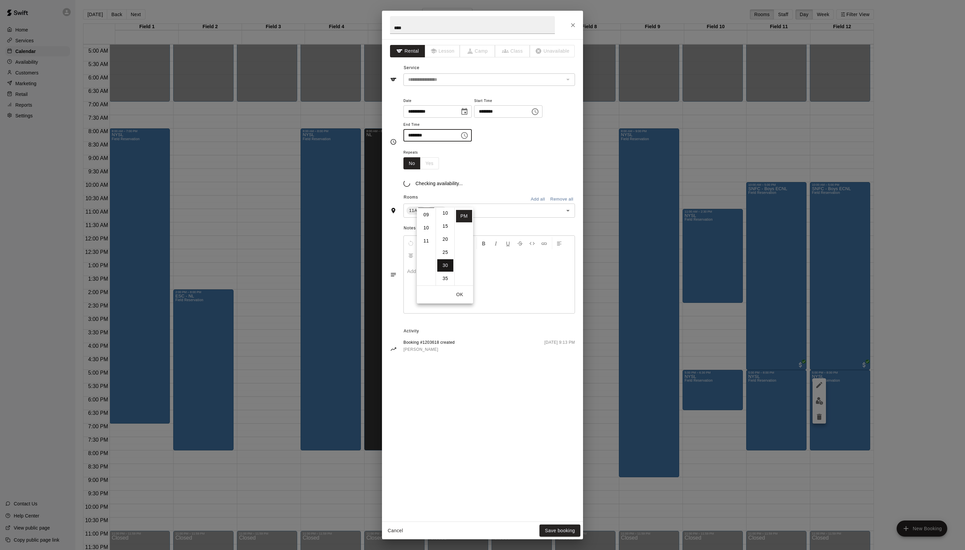
scroll to position [88, 0]
click at [524, 195] on div "Booking time is available" at bounding box center [490, 187] width 172 height 16
click at [545, 524] on button "Save booking" at bounding box center [560, 530] width 41 height 12
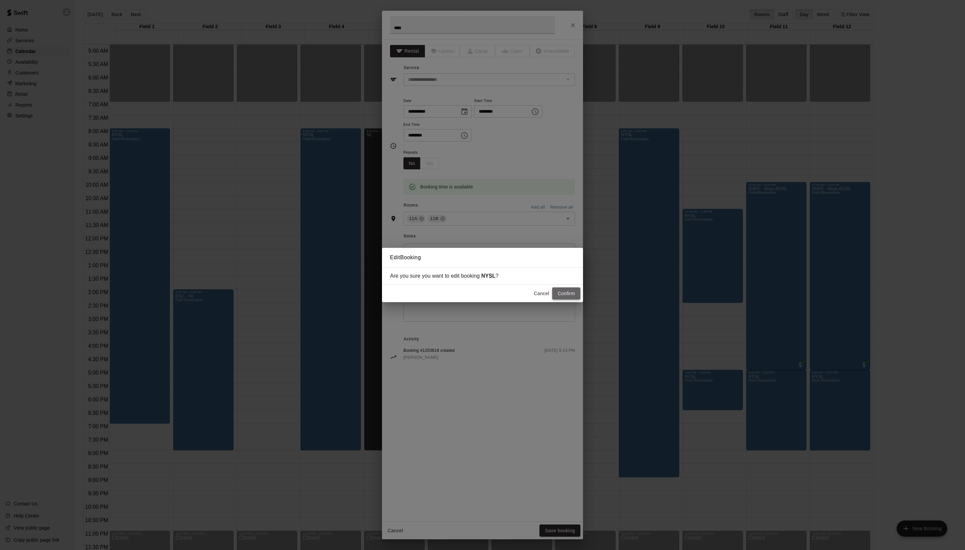
click at [562, 294] on button "Confirm" at bounding box center [566, 293] width 28 height 12
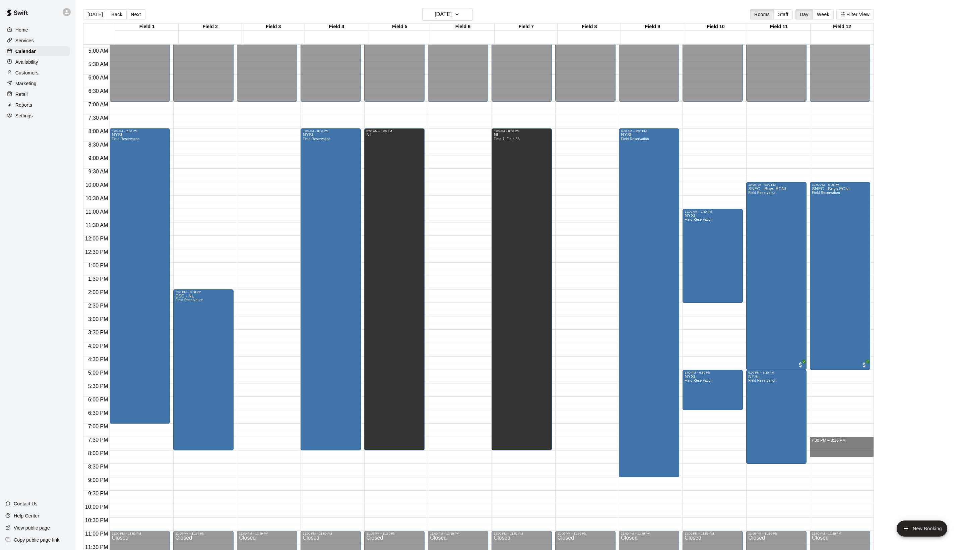
drag, startPoint x: 819, startPoint y: 437, endPoint x: 819, endPoint y: 455, distance: 17.4
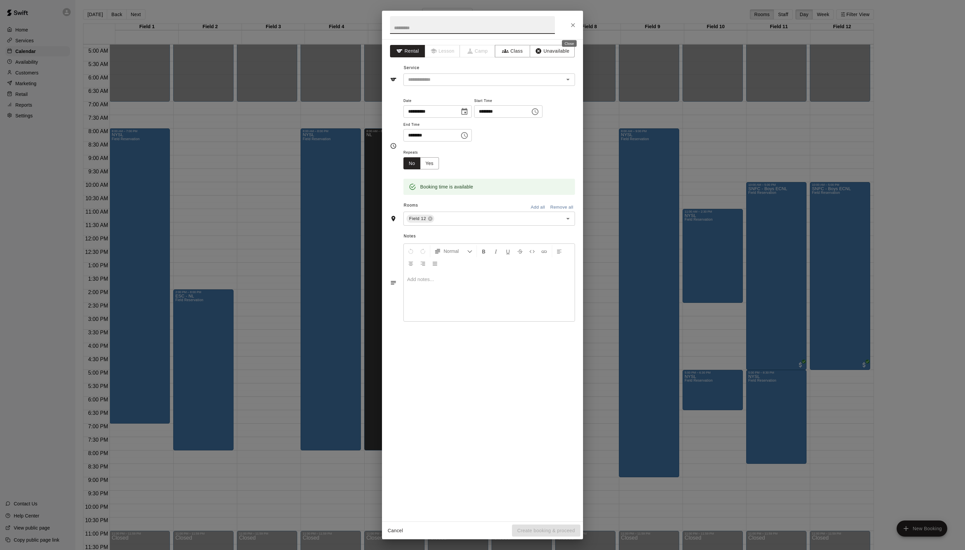
drag, startPoint x: 566, startPoint y: 25, endPoint x: 760, endPoint y: 423, distance: 443.2
click at [570, 25] on icon "Close" at bounding box center [573, 25] width 7 height 7
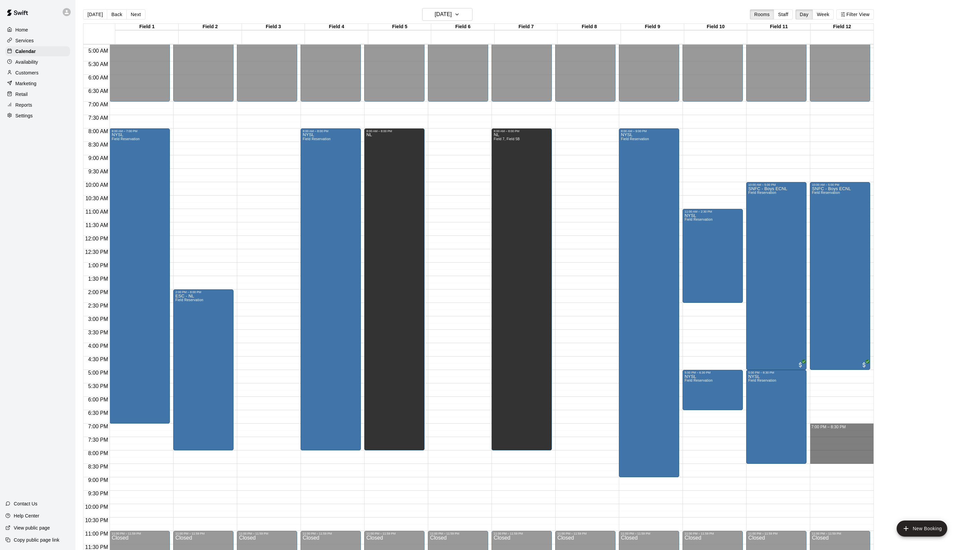
drag, startPoint x: 820, startPoint y: 424, endPoint x: 820, endPoint y: 458, distance: 33.5
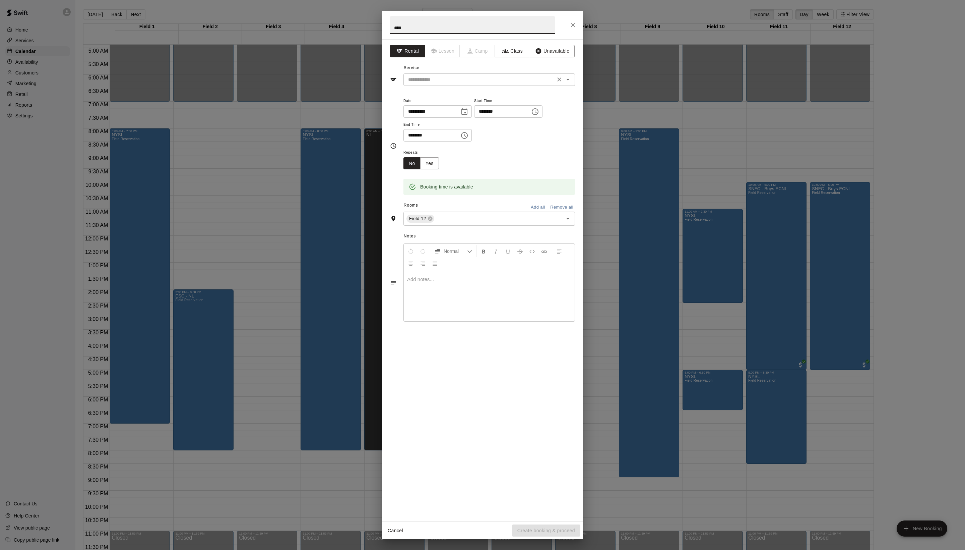
type input "****"
click at [470, 84] on input "text" at bounding box center [480, 79] width 148 height 8
click at [469, 86] on div "​" at bounding box center [490, 79] width 172 height 12
click at [451, 84] on input "text" at bounding box center [480, 79] width 148 height 8
click at [449, 114] on li "Field Reservation" at bounding box center [496, 109] width 158 height 11
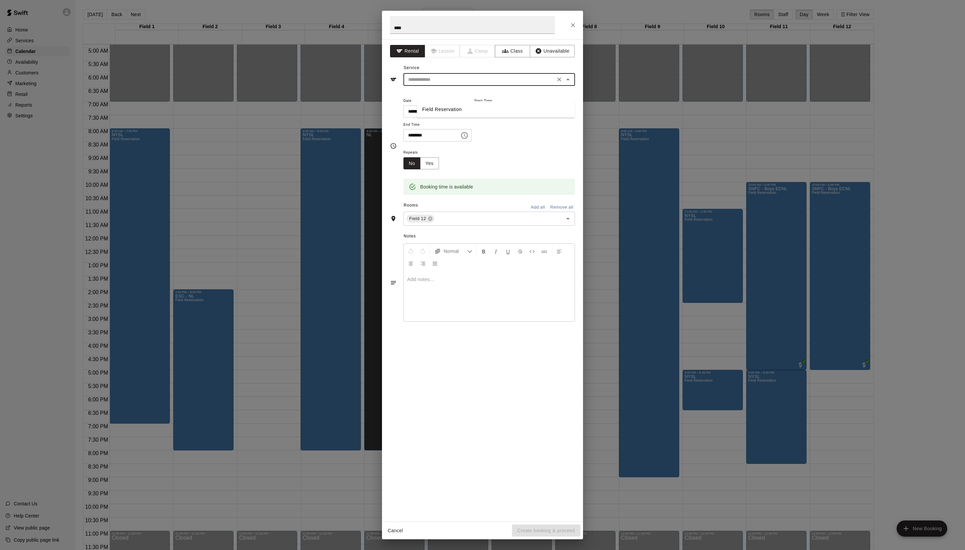
type input "**********"
click at [532, 531] on button "Create booking & proceed" at bounding box center [546, 530] width 68 height 12
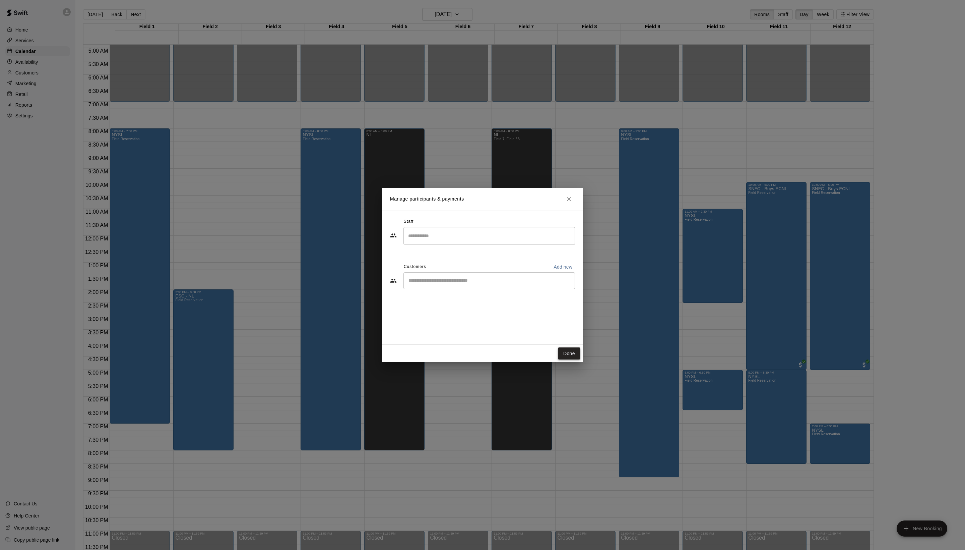
click at [575, 355] on button "Done" at bounding box center [569, 353] width 22 height 12
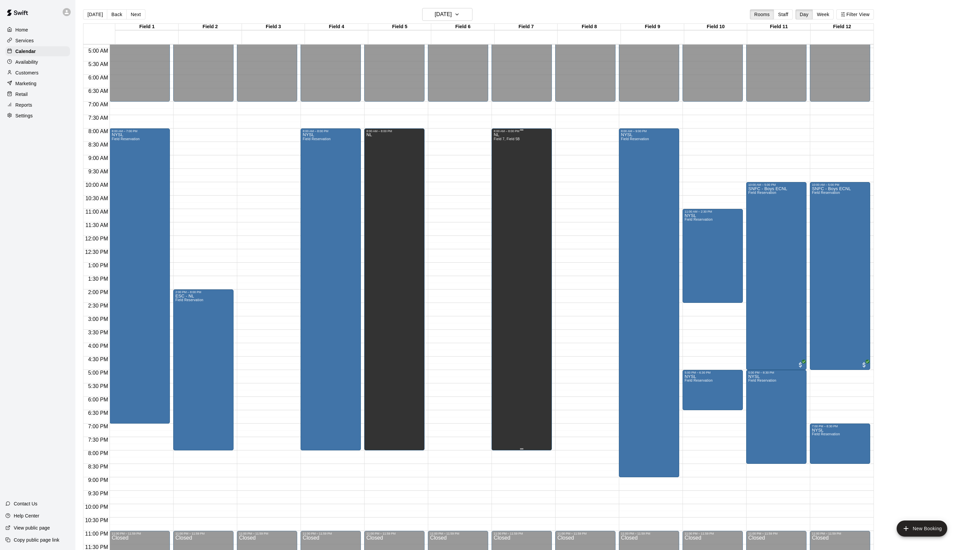
click at [520, 270] on div "NL Field 7, Field 5B" at bounding box center [507, 408] width 26 height 550
click at [518, 172] on div at bounding box center [482, 275] width 965 height 550
click at [515, 172] on div "NL Field 7, Field 5B" at bounding box center [507, 408] width 26 height 550
click at [506, 163] on icon "delete" at bounding box center [503, 160] width 5 height 6
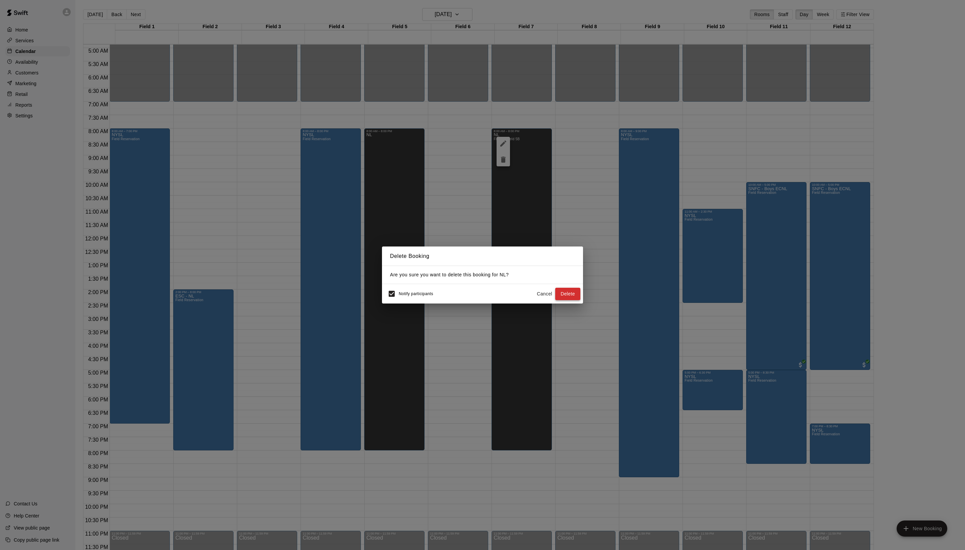
click at [566, 296] on button "Delete" at bounding box center [567, 294] width 25 height 12
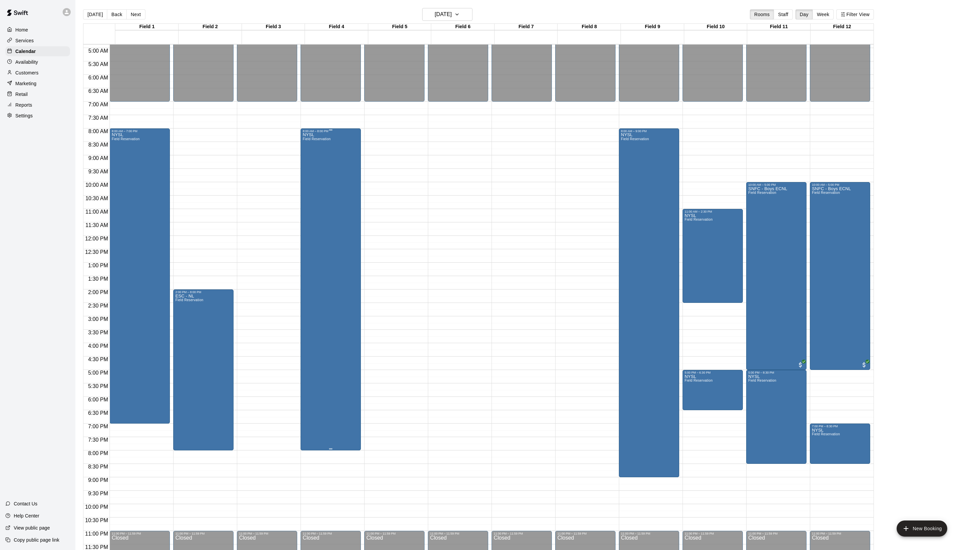
click at [359, 156] on div "NYSL Field Reservation" at bounding box center [331, 408] width 56 height 550
click at [316, 178] on icon "delete" at bounding box center [314, 175] width 5 height 6
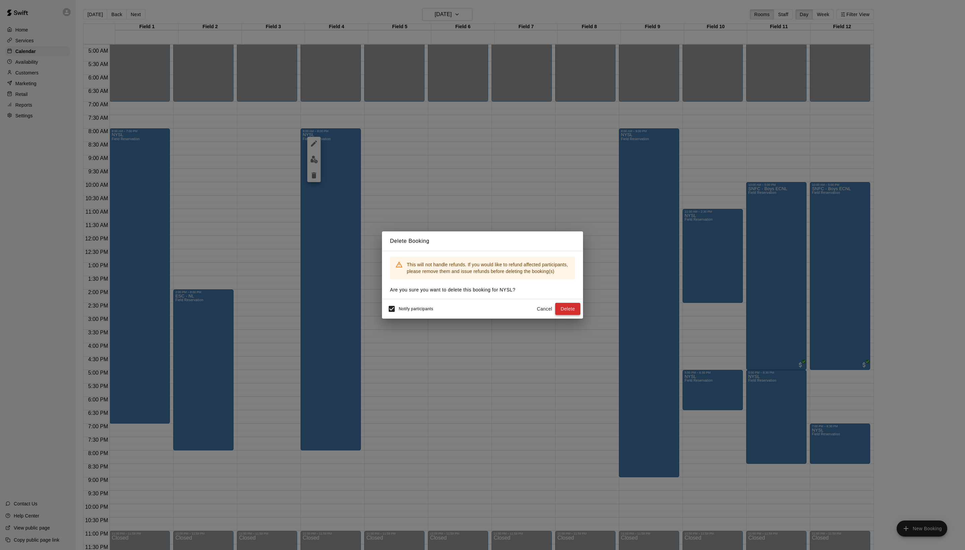
click at [566, 310] on button "Delete" at bounding box center [567, 309] width 25 height 12
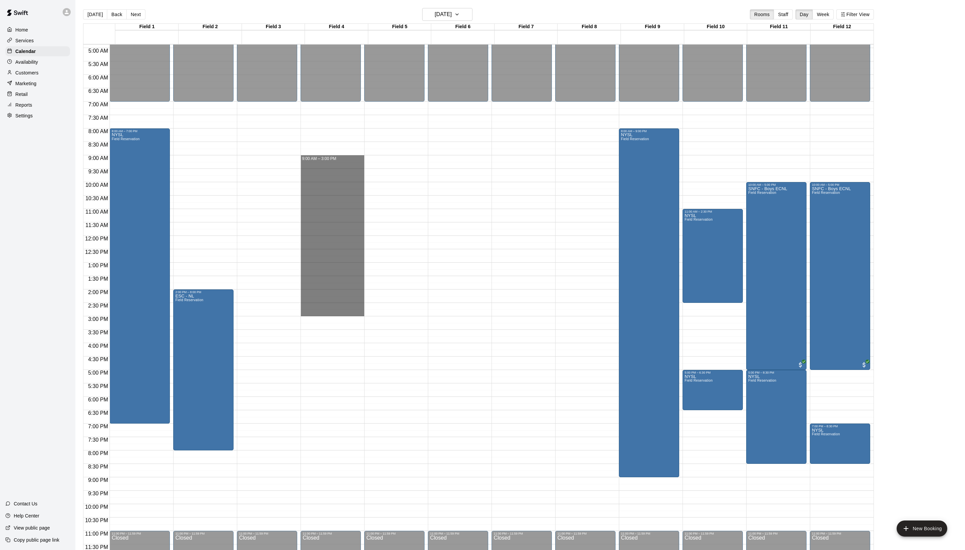
drag, startPoint x: 311, startPoint y: 157, endPoint x: 314, endPoint y: 313, distance: 156.2
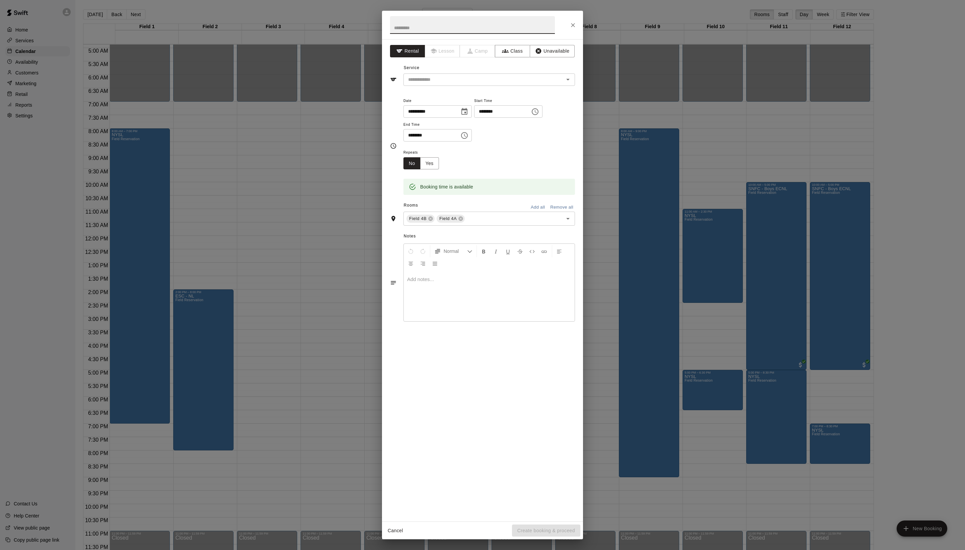
click at [471, 142] on button "Choose time, selected time is 3:00 PM" at bounding box center [464, 135] width 13 height 13
click at [427, 255] on li "06" at bounding box center [426, 249] width 16 height 12
type input "********"
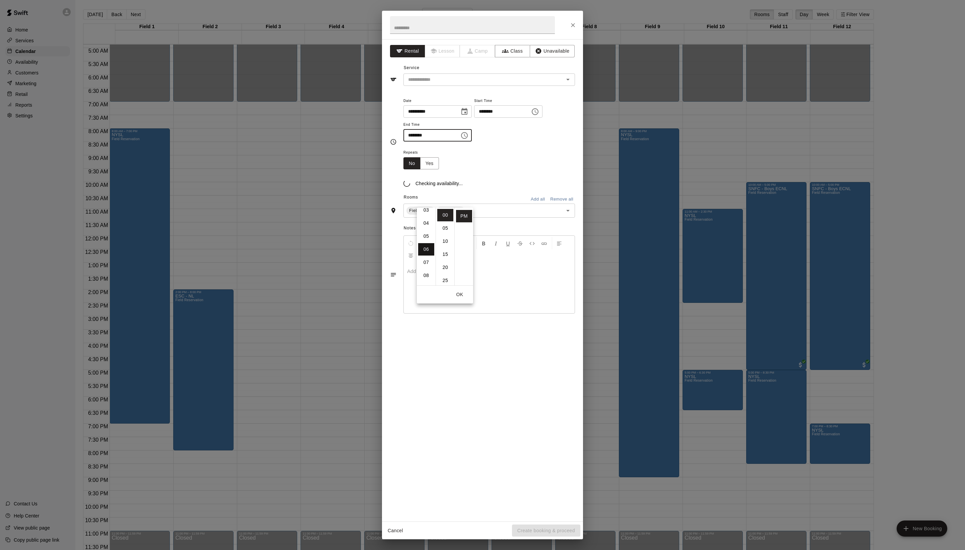
scroll to position [88, 0]
click at [519, 169] on div "Repeats No Yes" at bounding box center [490, 158] width 172 height 21
click at [426, 37] on h2 at bounding box center [472, 25] width 181 height 28
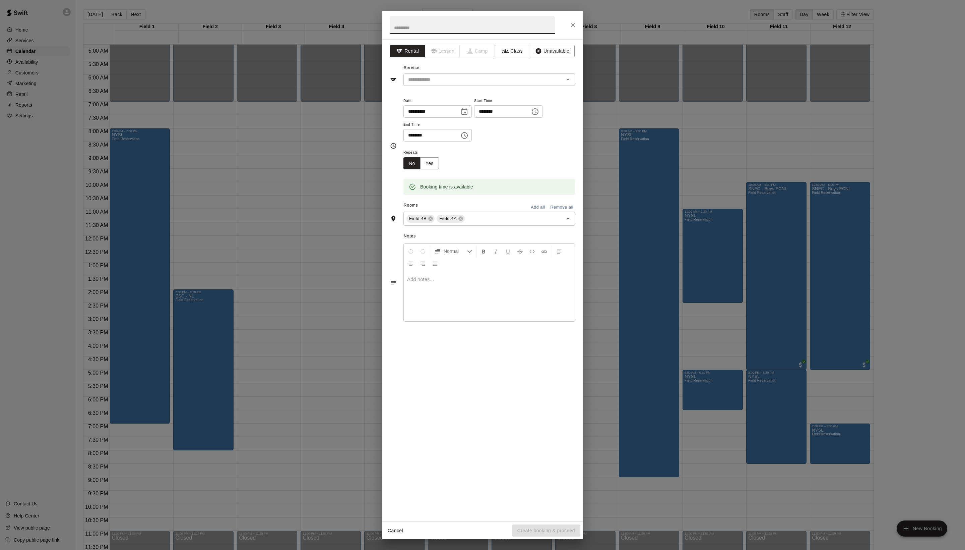
click at [423, 28] on input "text" at bounding box center [472, 25] width 165 height 18
type input "****"
click at [473, 103] on div "**********" at bounding box center [482, 280] width 201 height 482
click at [468, 84] on input "text" at bounding box center [480, 79] width 148 height 8
click at [468, 111] on li "Field Reservation" at bounding box center [496, 109] width 158 height 11
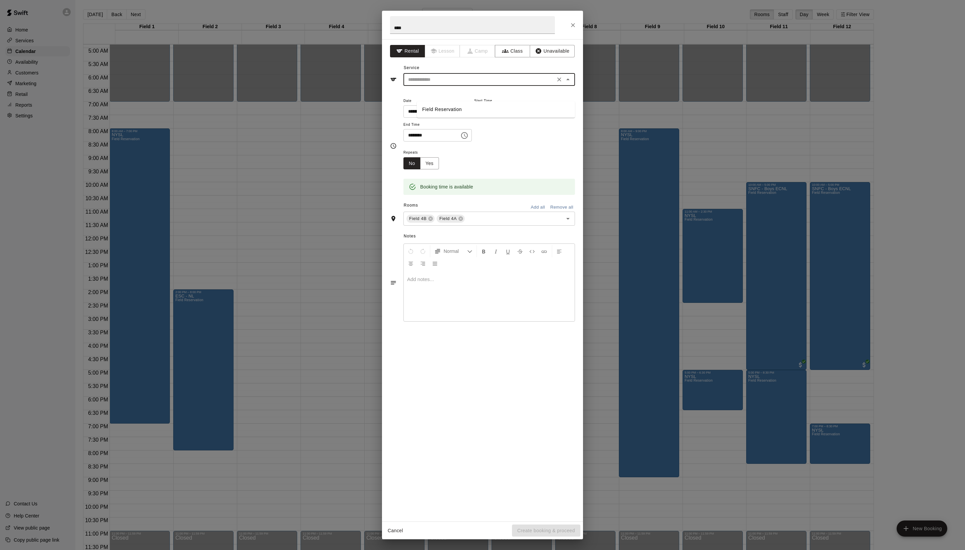
type input "**********"
click at [556, 531] on button "Create booking & proceed" at bounding box center [546, 530] width 68 height 12
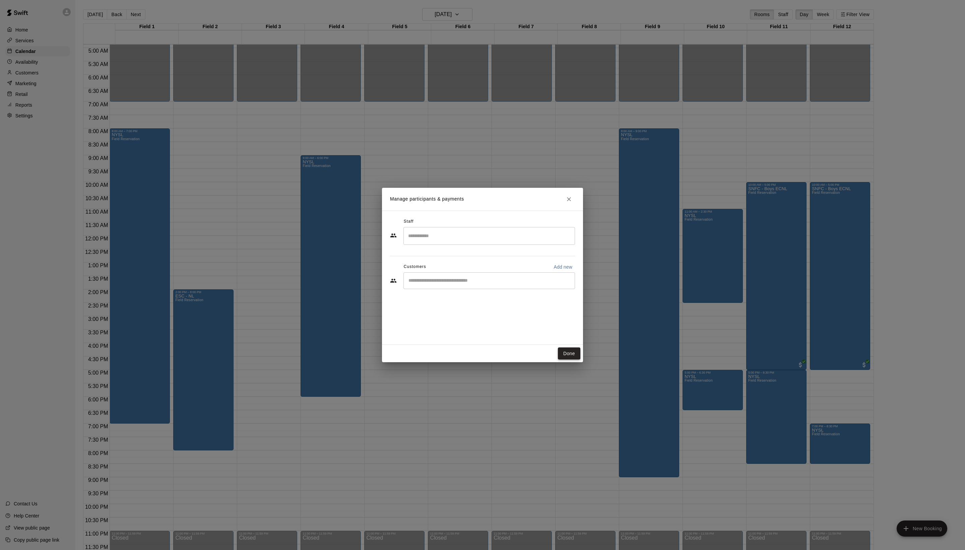
click at [573, 355] on button "Done" at bounding box center [569, 353] width 22 height 12
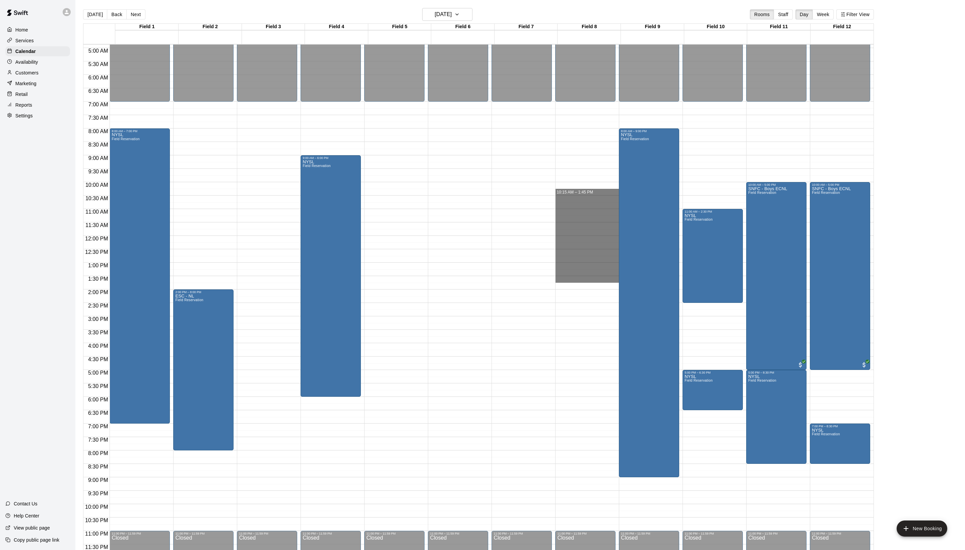
drag, startPoint x: 565, startPoint y: 194, endPoint x: 563, endPoint y: 282, distance: 87.8
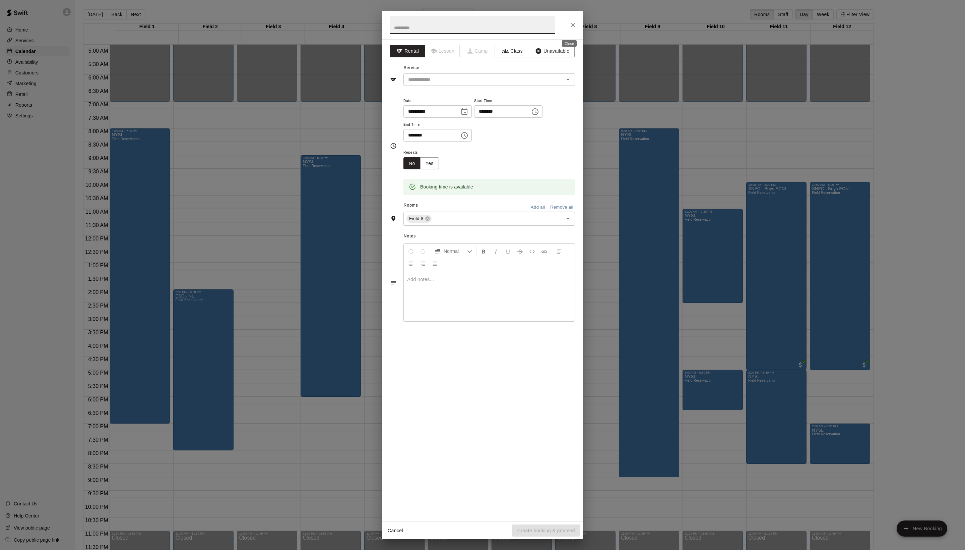
click at [576, 19] on button "Close" at bounding box center [573, 25] width 12 height 12
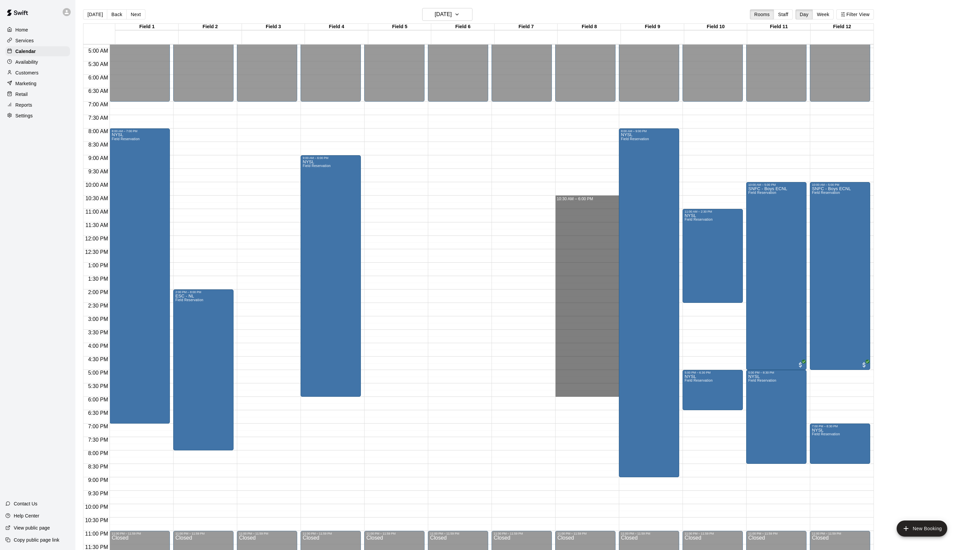
drag, startPoint x: 570, startPoint y: 196, endPoint x: 564, endPoint y: 392, distance: 195.2
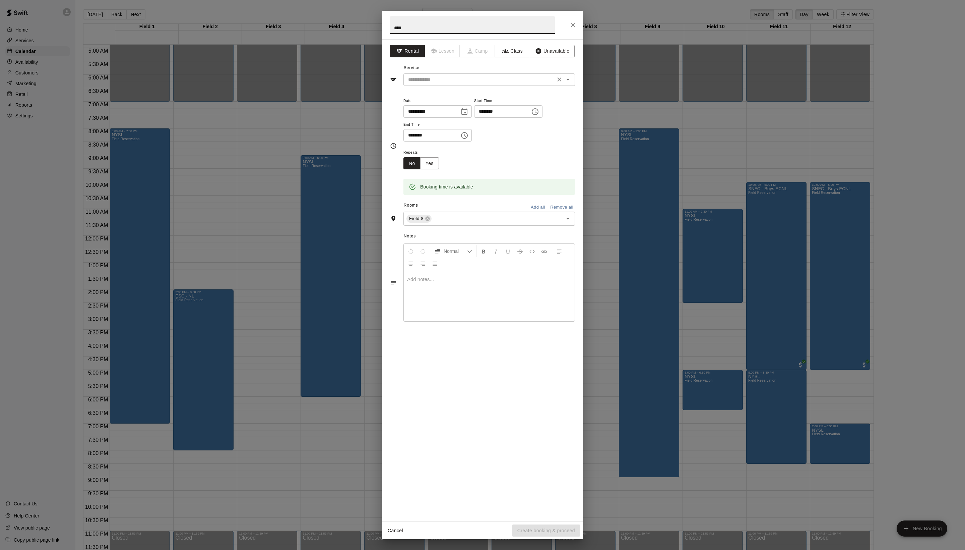
type input "****"
click at [440, 84] on input "text" at bounding box center [480, 79] width 148 height 8
click at [440, 108] on li "Field Reservation" at bounding box center [496, 109] width 158 height 11
type input "**********"
click at [528, 524] on button "Create booking & proceed" at bounding box center [546, 530] width 68 height 12
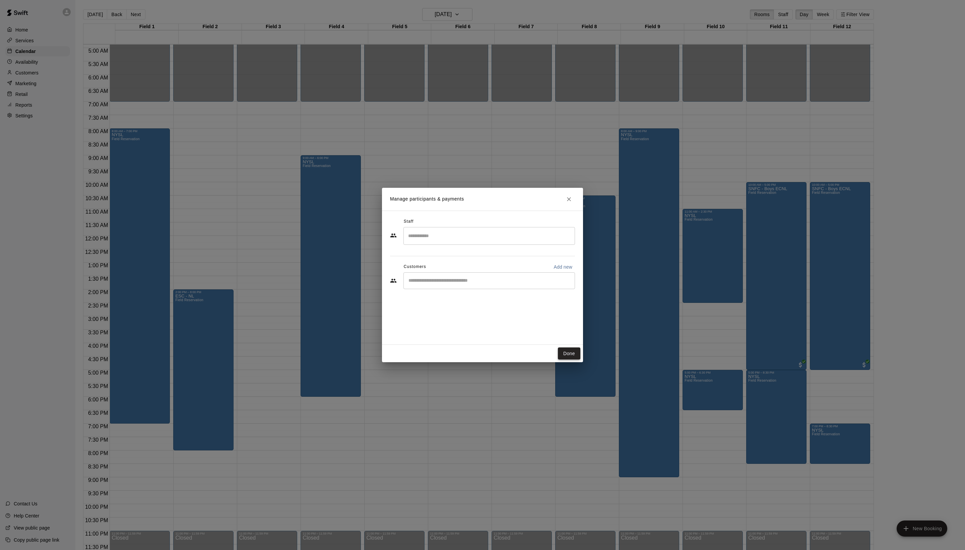
click at [569, 354] on button "Done" at bounding box center [569, 353] width 22 height 12
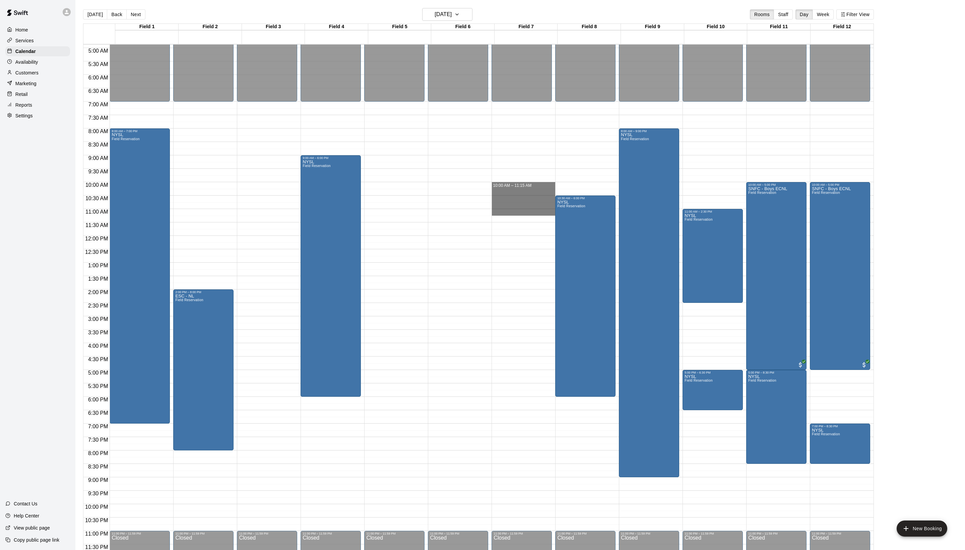
drag, startPoint x: 504, startPoint y: 184, endPoint x: 505, endPoint y: 211, distance: 26.2
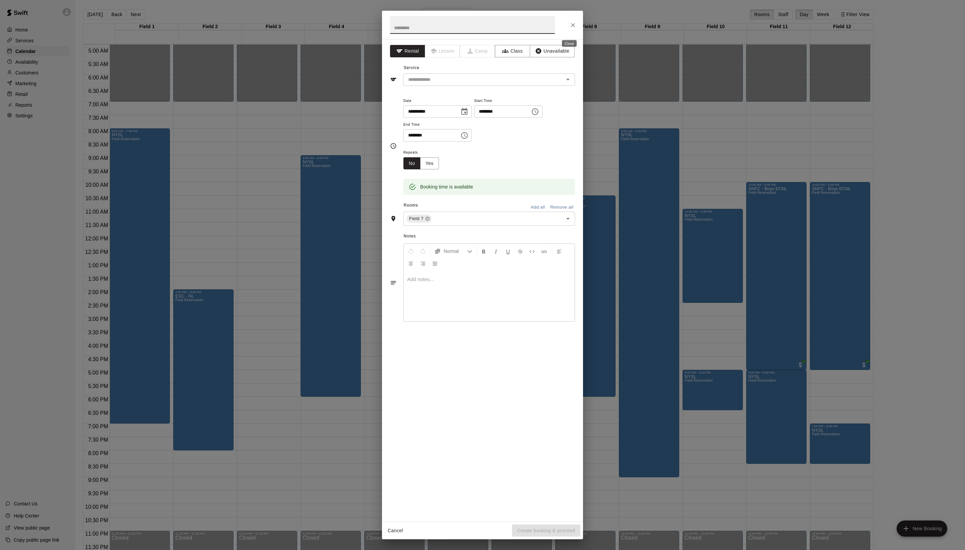
drag, startPoint x: 569, startPoint y: 21, endPoint x: 512, endPoint y: 212, distance: 198.6
click at [570, 22] on icon "Close" at bounding box center [573, 25] width 7 height 7
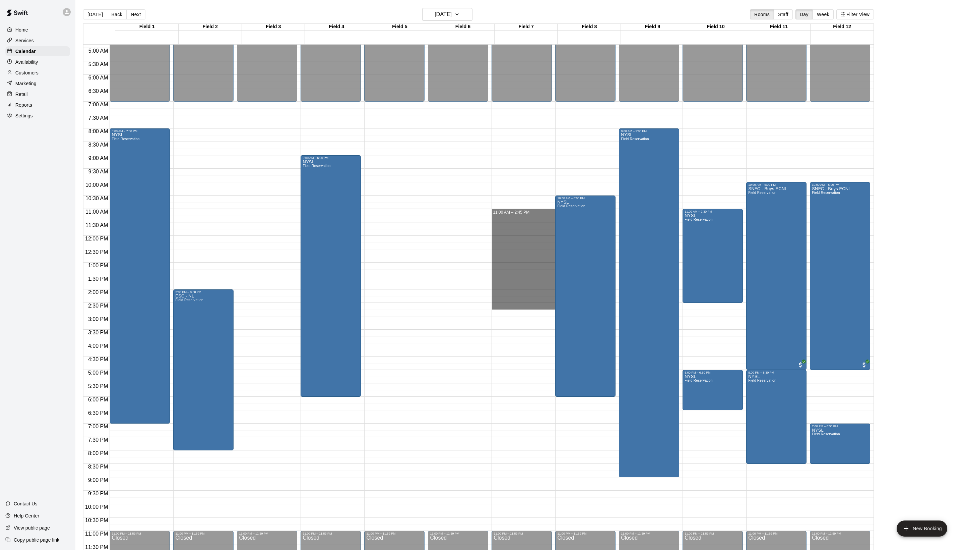
drag, startPoint x: 508, startPoint y: 211, endPoint x: 508, endPoint y: 306, distance: 95.2
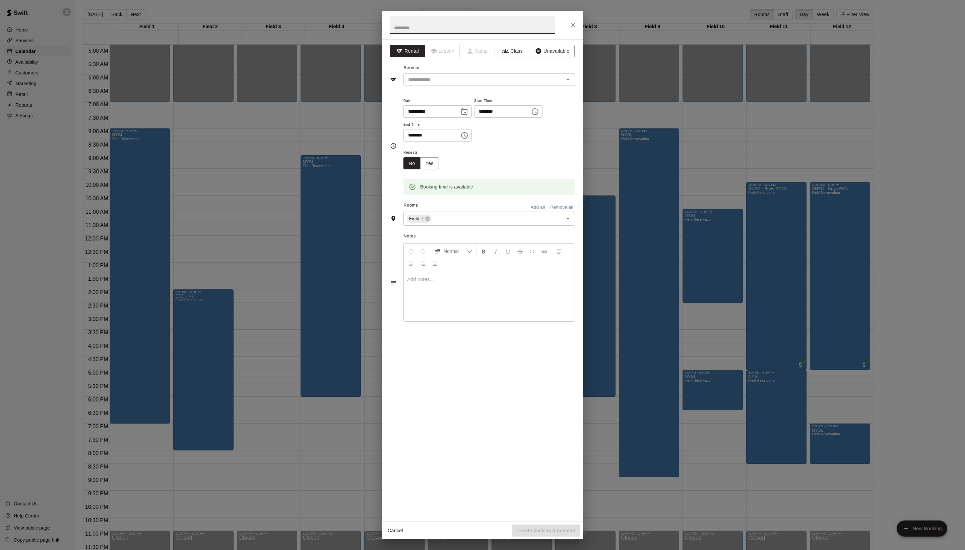
click at [570, 28] on icon "Close" at bounding box center [573, 25] width 7 height 7
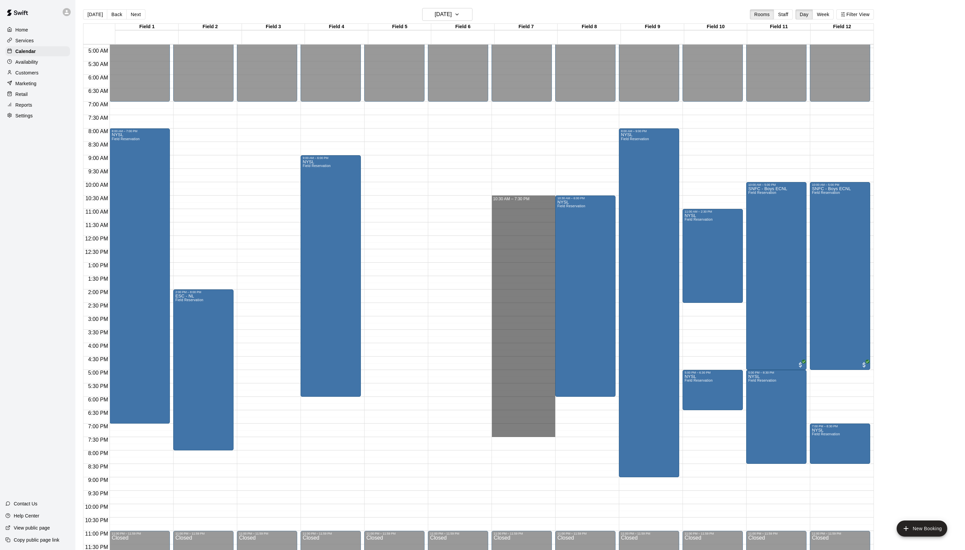
drag, startPoint x: 520, startPoint y: 196, endPoint x: 519, endPoint y: 436, distance: 239.3
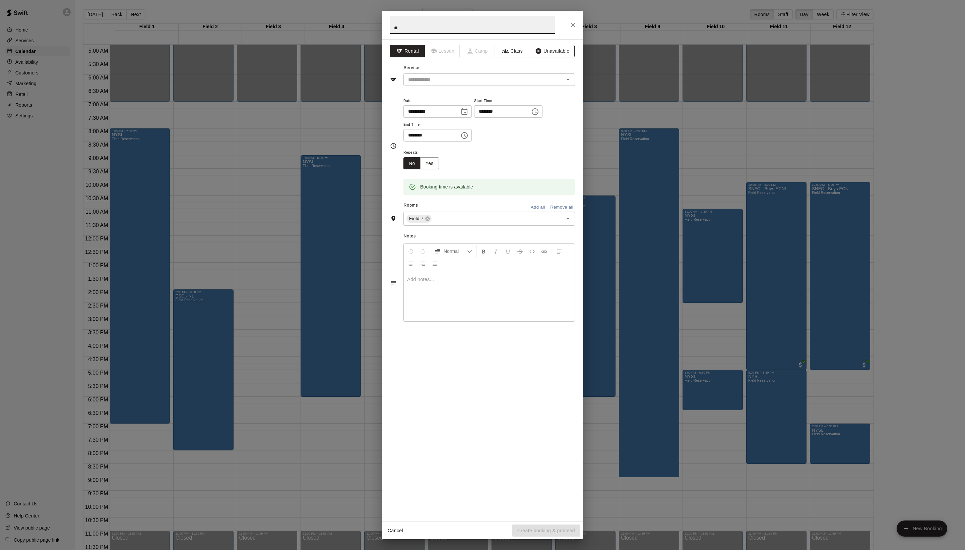
scroll to position [0, 38]
type input "**"
click at [562, 54] on button "Unavailable" at bounding box center [552, 51] width 45 height 12
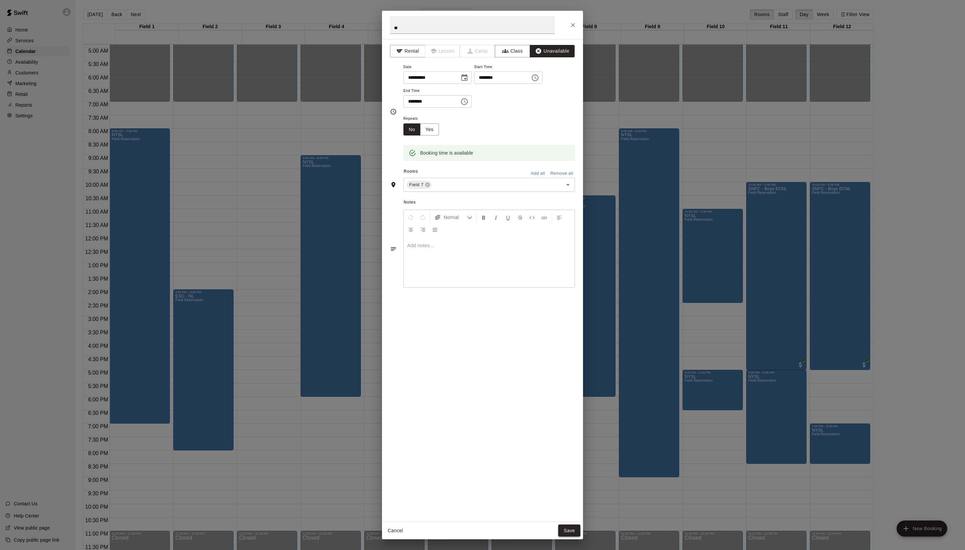
click at [564, 526] on button "Save" at bounding box center [569, 530] width 22 height 12
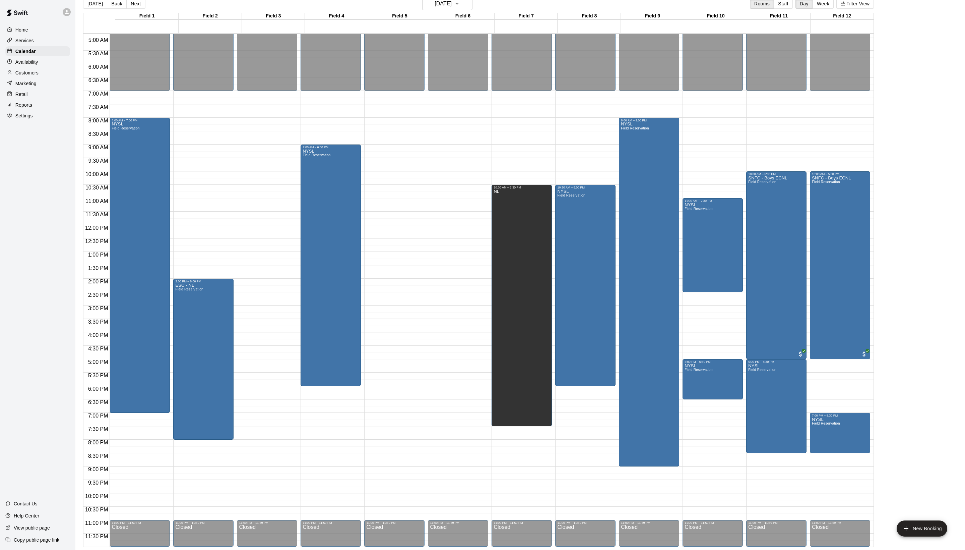
scroll to position [11, 0]
drag, startPoint x: 139, startPoint y: 442, endPoint x: 141, endPoint y: 475, distance: 32.9
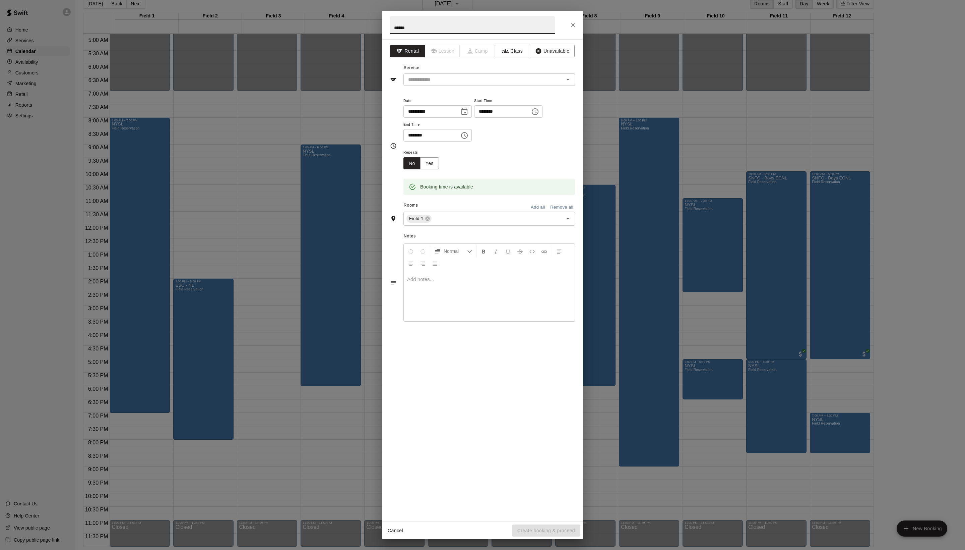
type input "******"
click at [462, 101] on div "**********" at bounding box center [482, 280] width 201 height 482
click at [462, 86] on div "​" at bounding box center [490, 79] width 172 height 12
click at [460, 107] on li "Field Reservation" at bounding box center [496, 109] width 158 height 11
type input "**********"
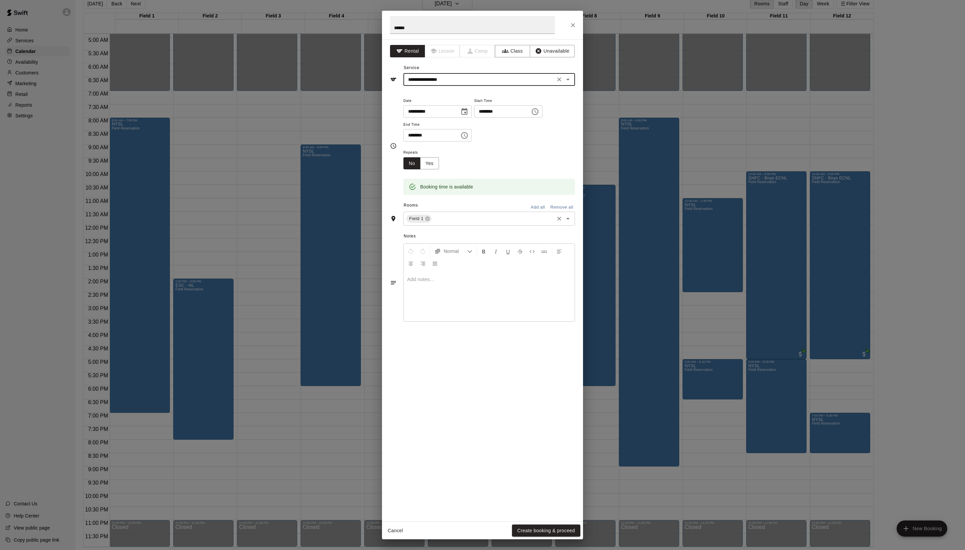
click at [473, 223] on input "text" at bounding box center [493, 219] width 121 height 8
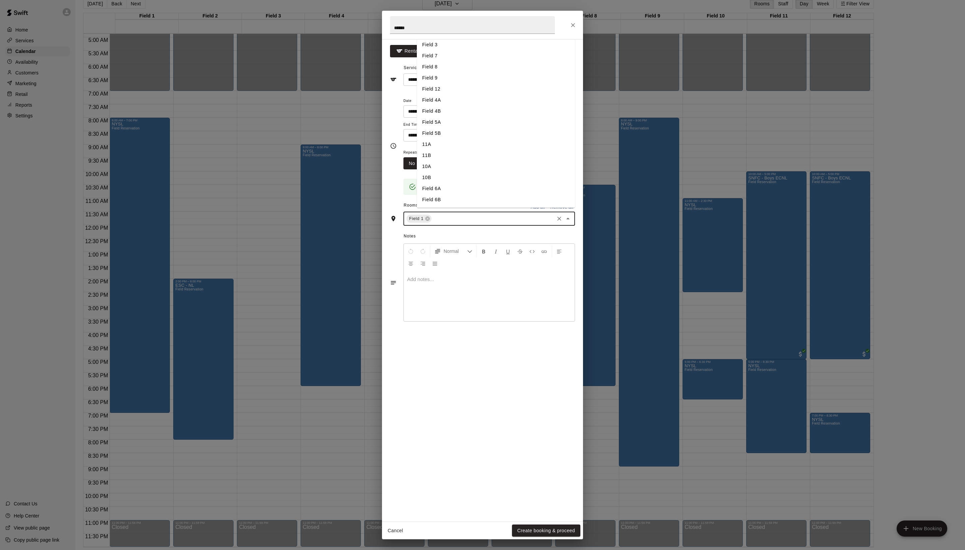
click at [444, 39] on li "Field 2" at bounding box center [496, 33] width 158 height 11
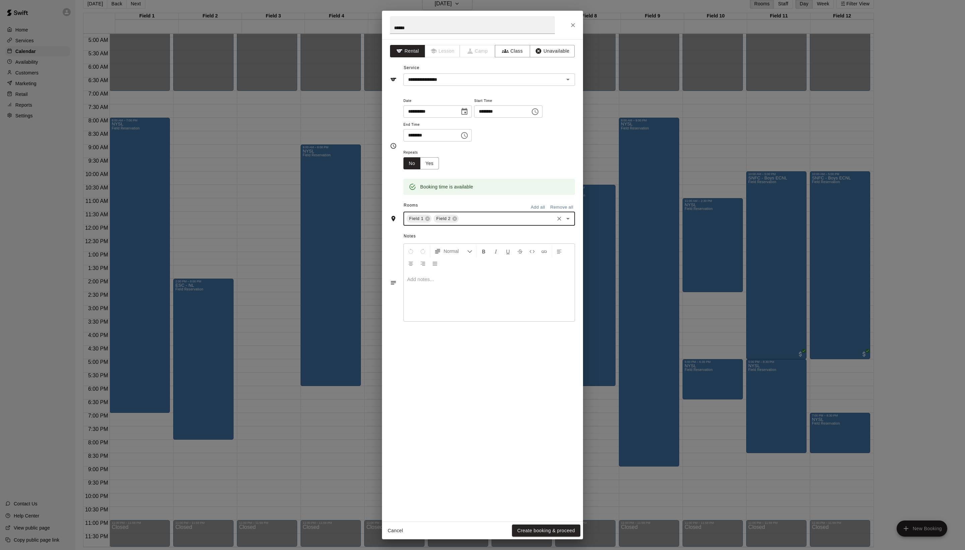
click at [513, 223] on input "text" at bounding box center [507, 219] width 94 height 8
click at [438, 50] on li "Field 3" at bounding box center [496, 44] width 158 height 11
click at [553, 529] on button "Create booking & proceed" at bounding box center [546, 530] width 68 height 12
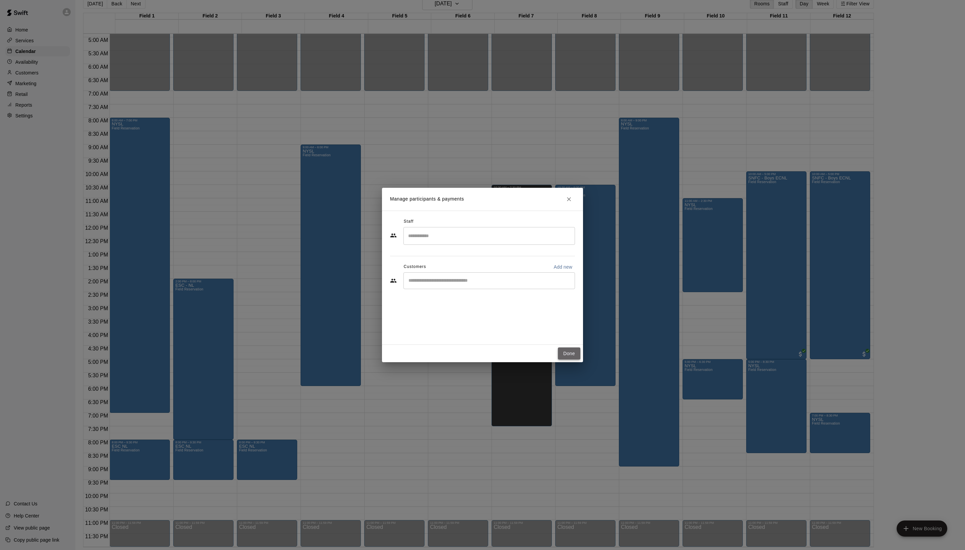
click at [567, 359] on button "Done" at bounding box center [569, 353] width 22 height 12
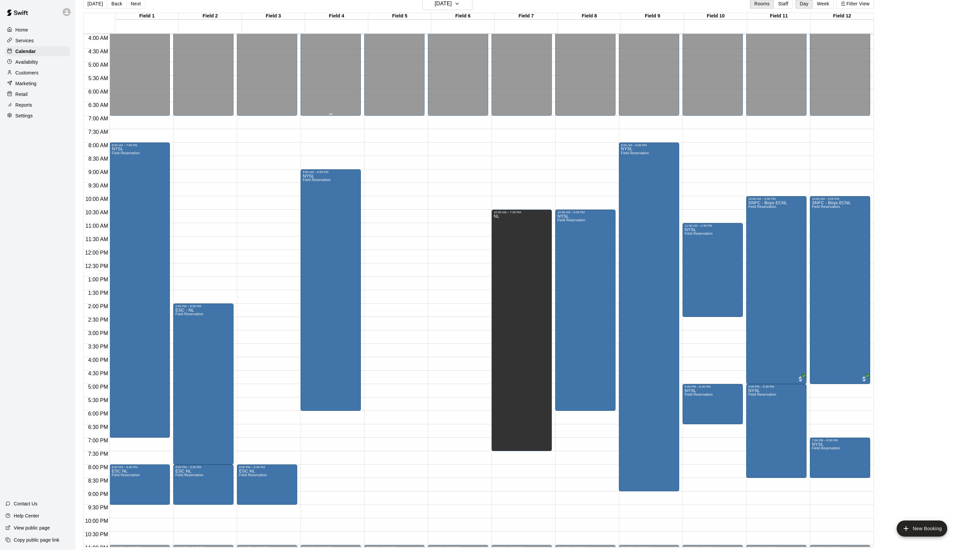
scroll to position [95, 0]
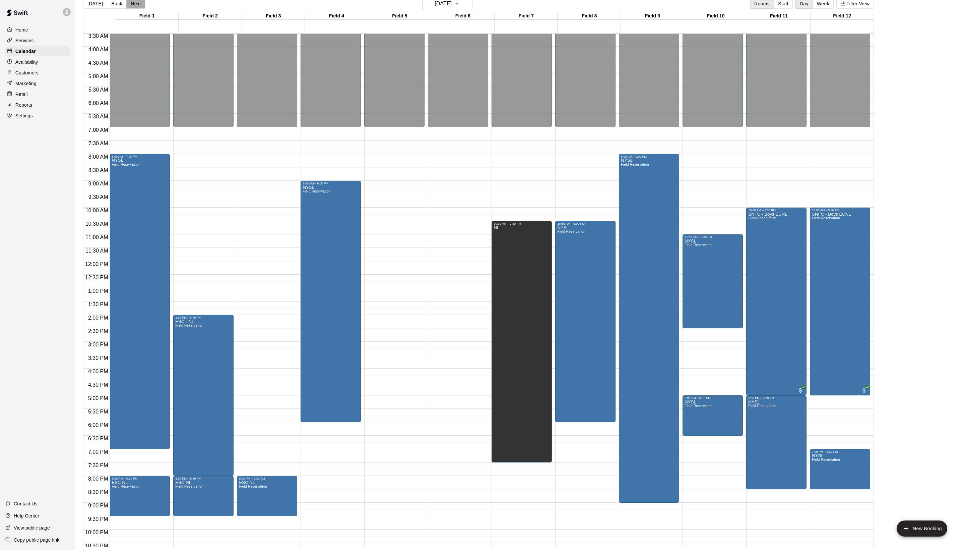
click at [145, 3] on button "Next" at bounding box center [135, 4] width 19 height 10
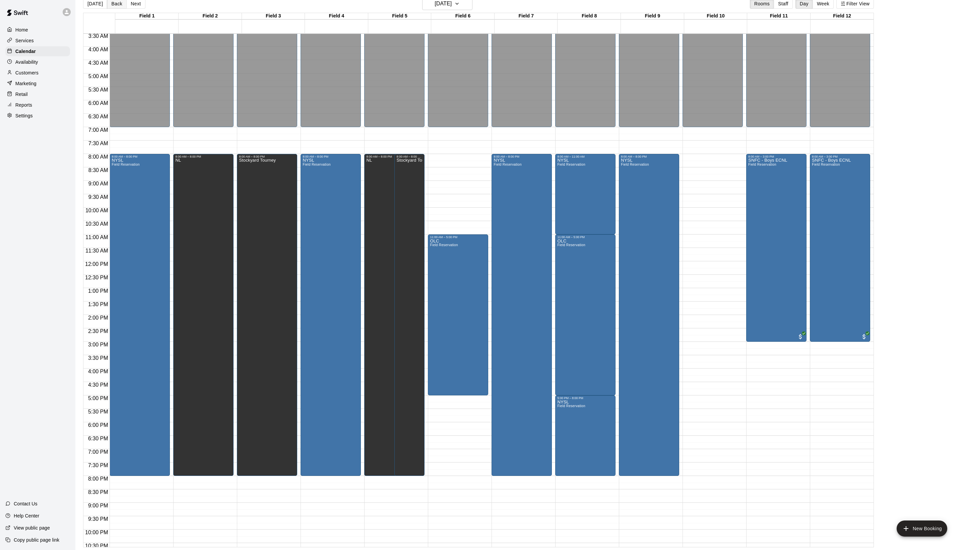
click at [125, 7] on button "Back" at bounding box center [117, 4] width 20 height 10
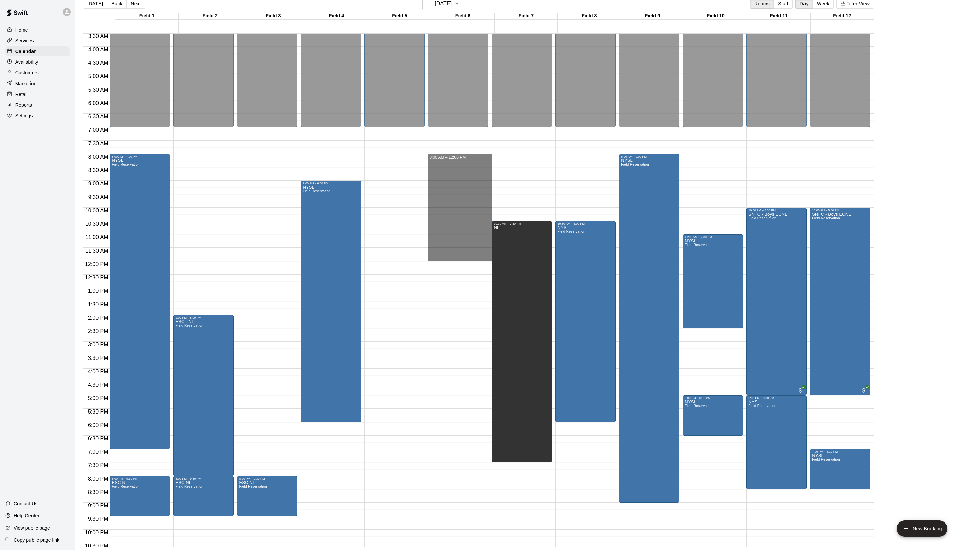
drag, startPoint x: 440, startPoint y: 158, endPoint x: 435, endPoint y: 263, distance: 106.0
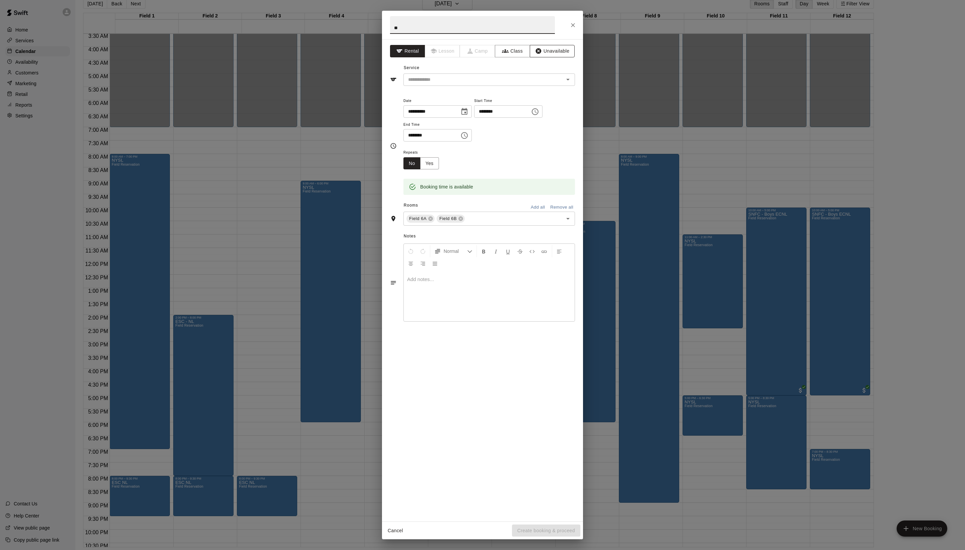
type input "**"
click at [542, 53] on icon "button" at bounding box center [539, 51] width 6 height 6
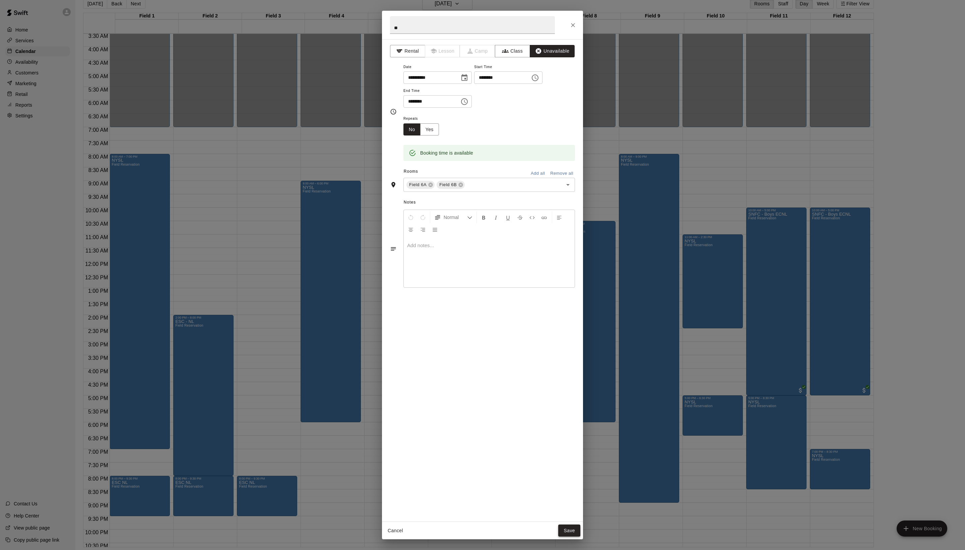
click at [558, 528] on button "Save" at bounding box center [569, 530] width 22 height 12
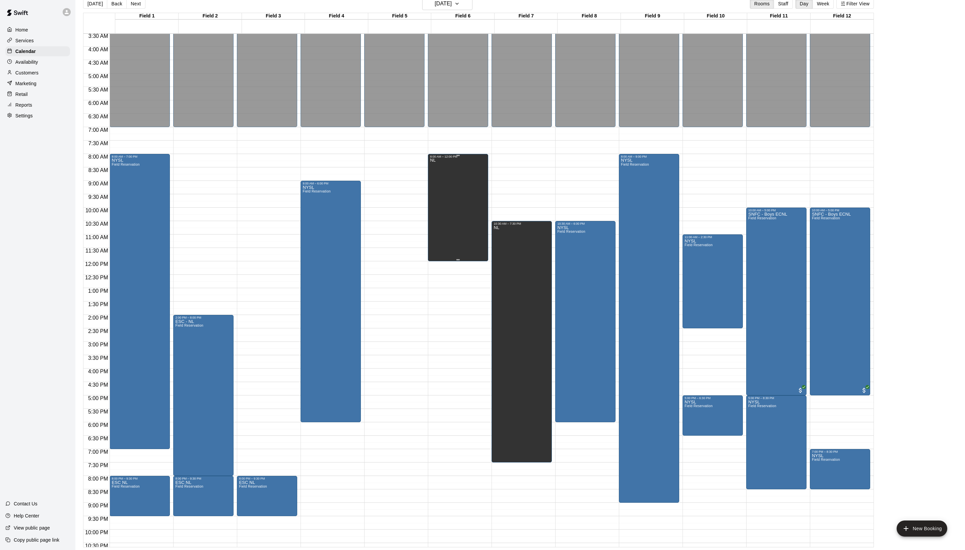
click at [474, 224] on div "NL" at bounding box center [458, 433] width 56 height 550
click at [443, 176] on icon "edit" at bounding box center [440, 173] width 6 height 6
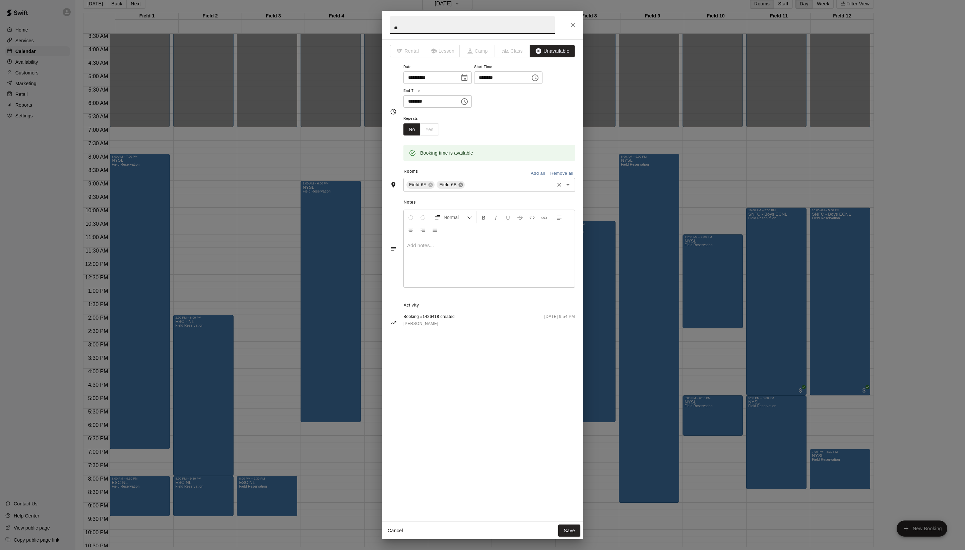
click at [463, 187] on icon at bounding box center [461, 185] width 4 height 4
click at [574, 532] on button "Save" at bounding box center [569, 530] width 22 height 12
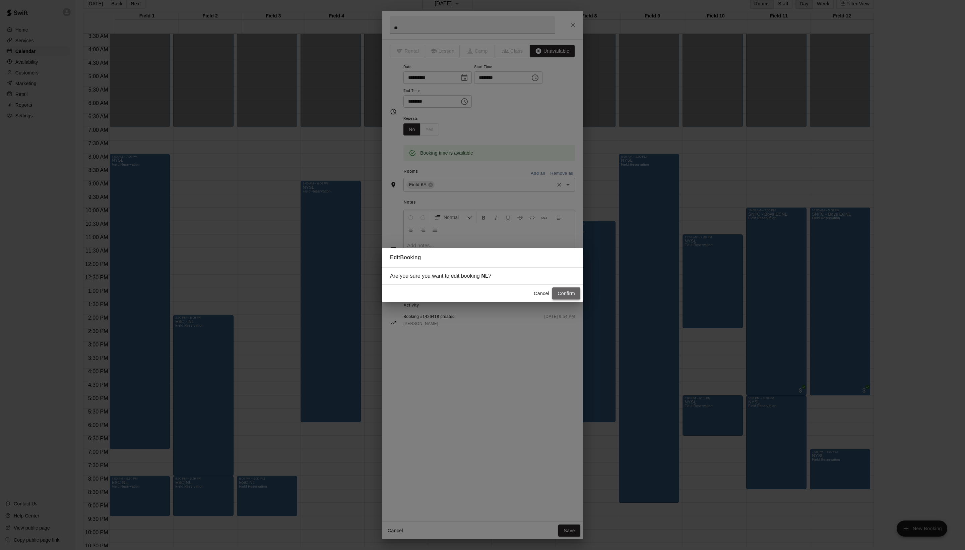
click at [556, 297] on button "Confirm" at bounding box center [566, 293] width 28 height 12
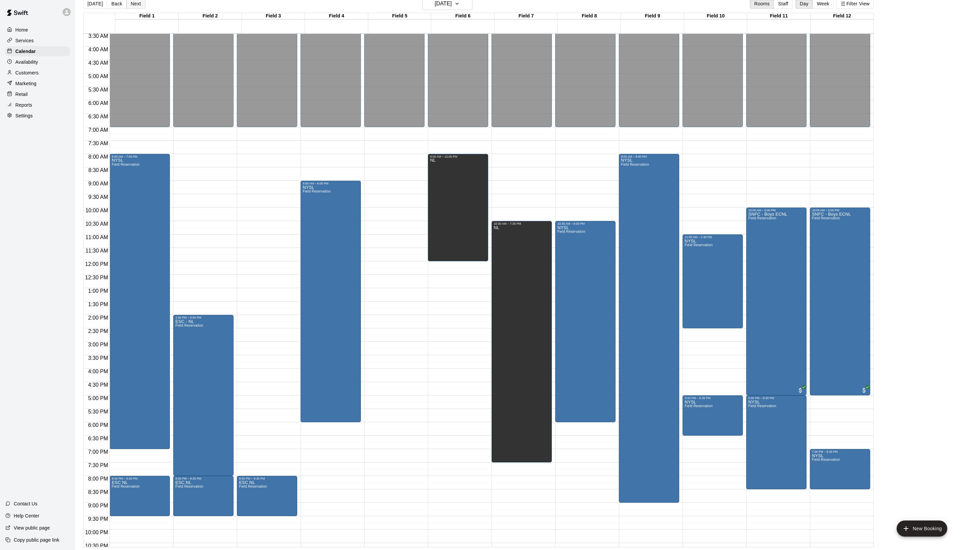
click at [145, 7] on button "Next" at bounding box center [135, 4] width 19 height 10
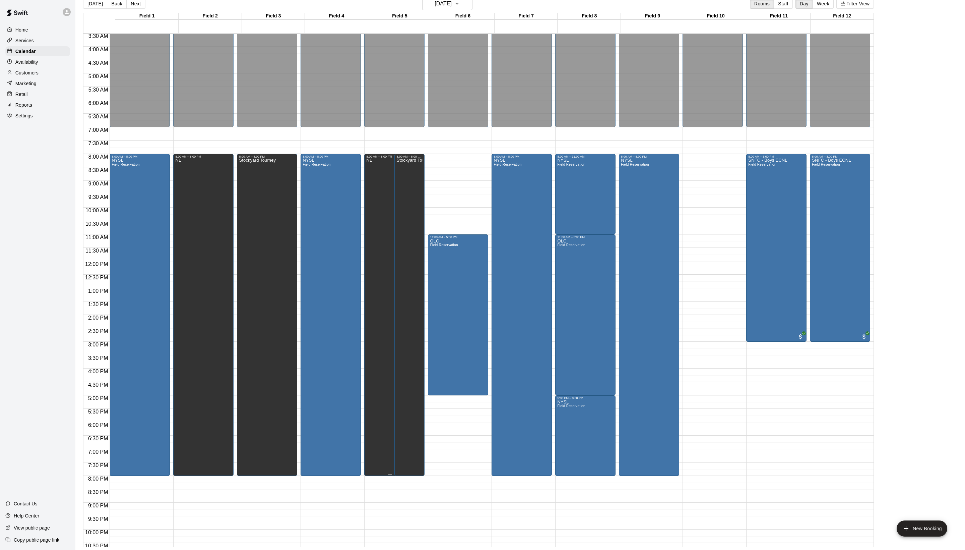
click at [394, 233] on div "NL" at bounding box center [389, 433] width 47 height 550
click at [379, 192] on icon "delete" at bounding box center [377, 189] width 5 height 6
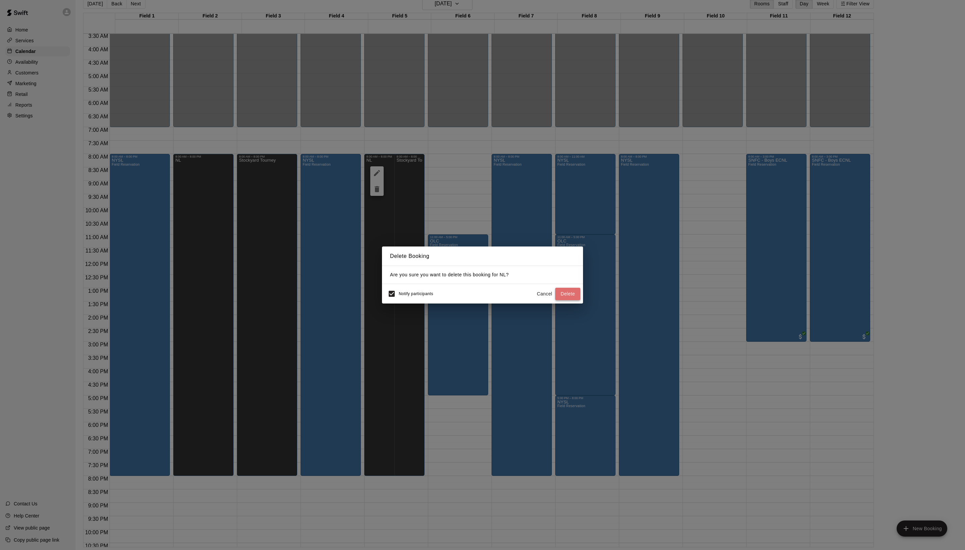
click at [558, 294] on button "Delete" at bounding box center [567, 294] width 25 height 12
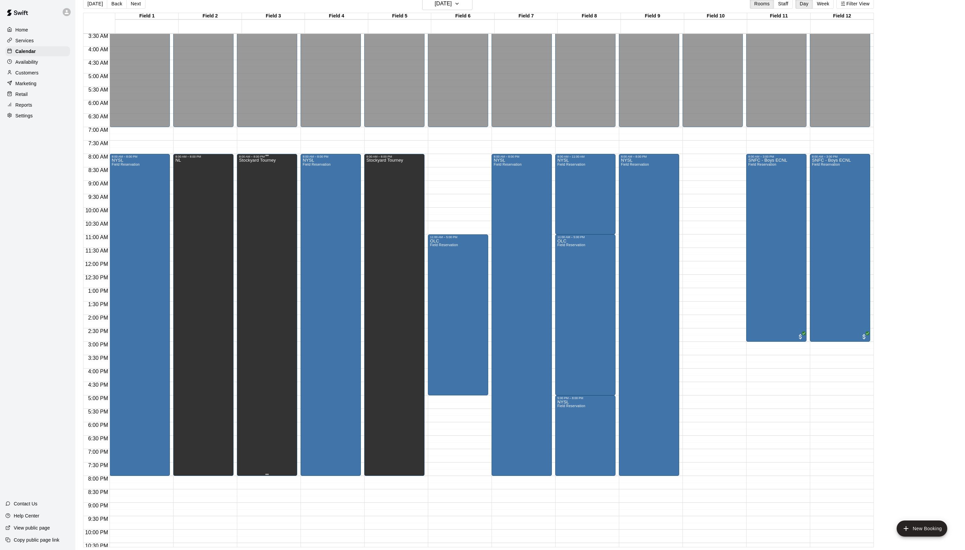
click at [276, 229] on div "Stockyard Tourney" at bounding box center [257, 433] width 37 height 550
click at [253, 192] on icon "delete" at bounding box center [250, 189] width 5 height 6
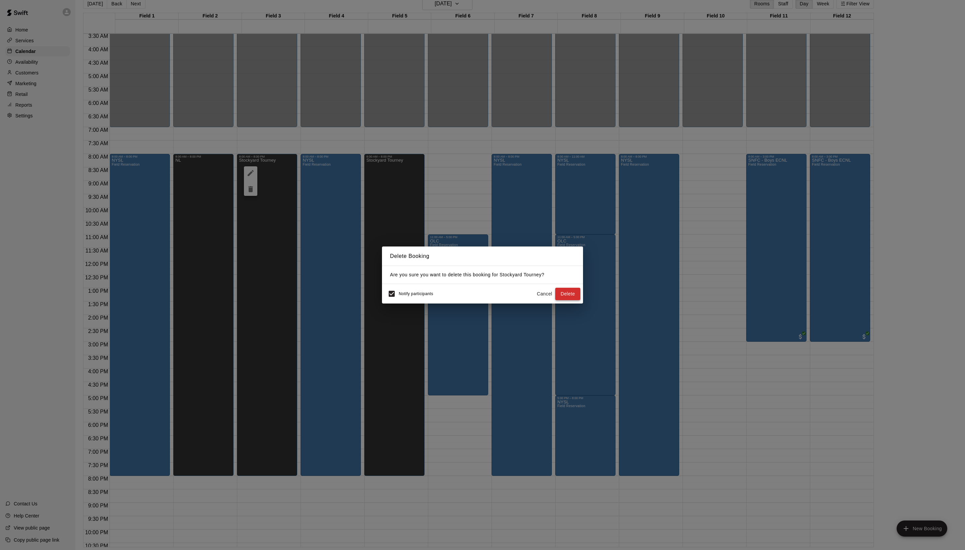
click at [559, 300] on button "Delete" at bounding box center [567, 294] width 25 height 12
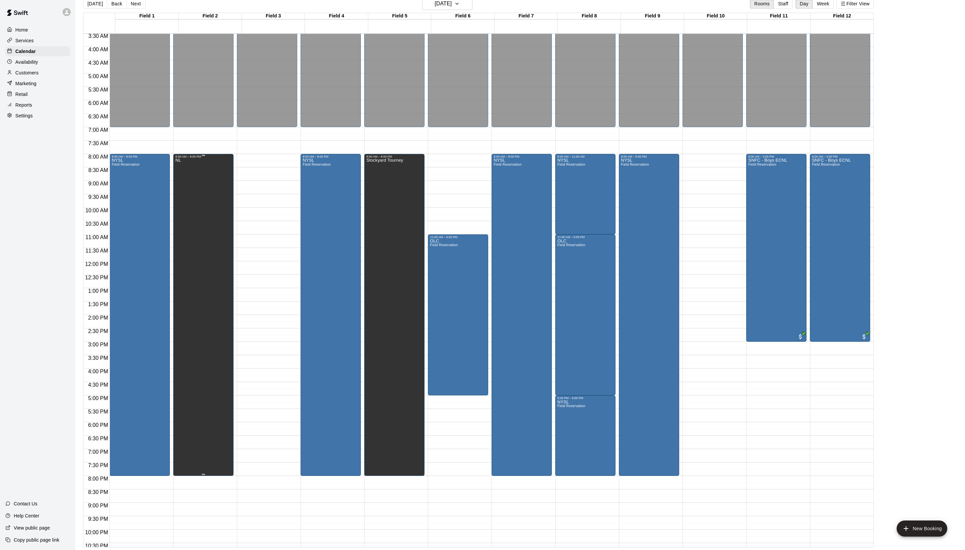
click at [220, 236] on div "NL" at bounding box center [203, 433] width 56 height 550
click at [187, 193] on icon "delete" at bounding box center [188, 189] width 8 height 8
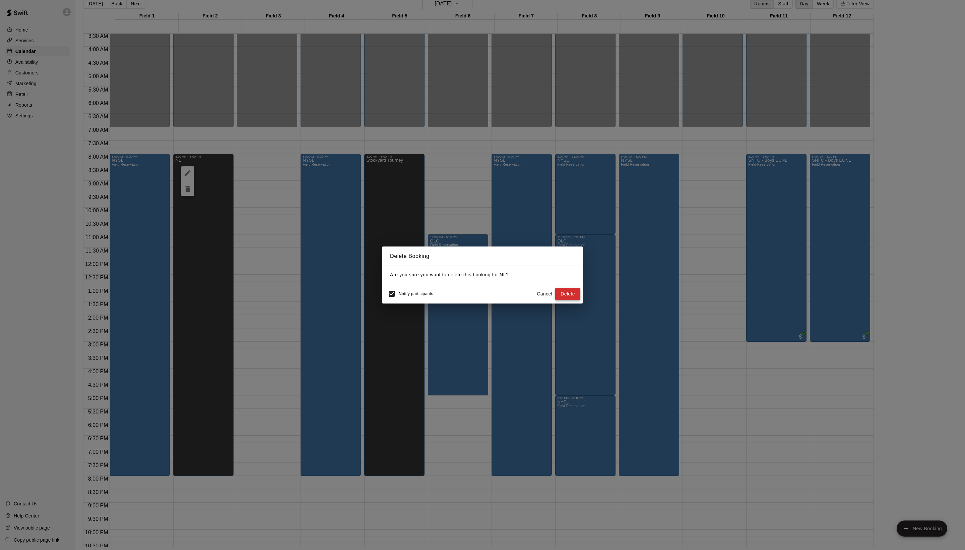
click at [564, 296] on button "Delete" at bounding box center [567, 294] width 25 height 12
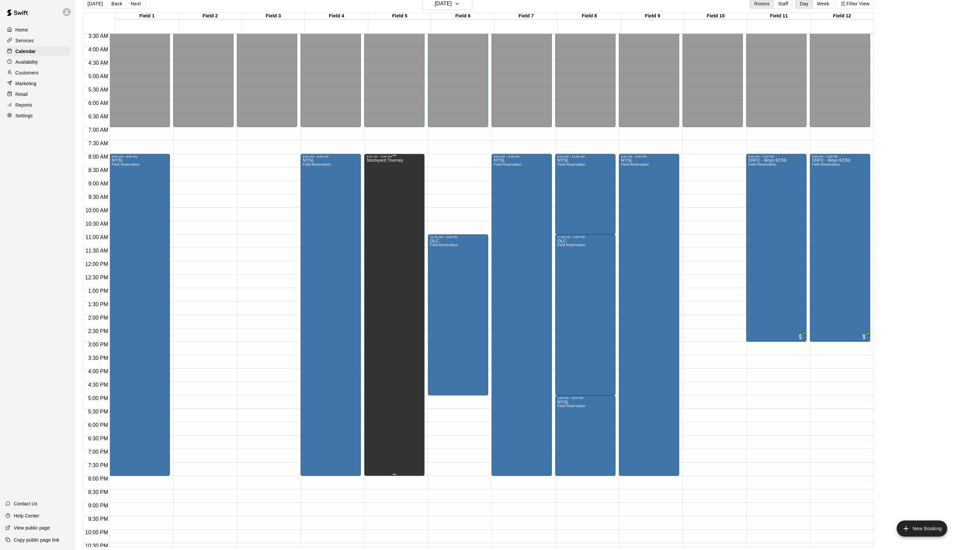
click at [396, 275] on div "Stockyard Tourney" at bounding box center [384, 433] width 37 height 550
click at [380, 196] on button "delete" at bounding box center [376, 188] width 13 height 13
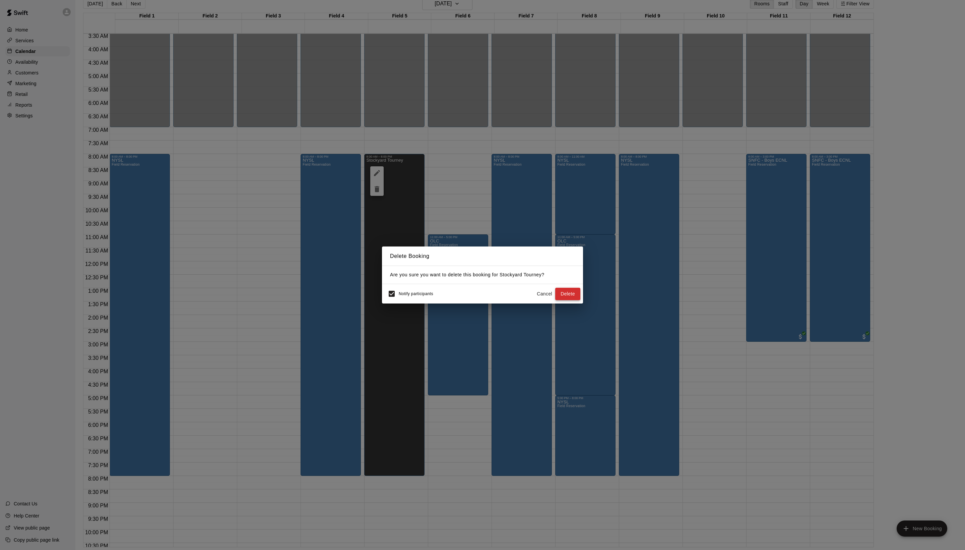
click at [572, 300] on button "Delete" at bounding box center [567, 294] width 25 height 12
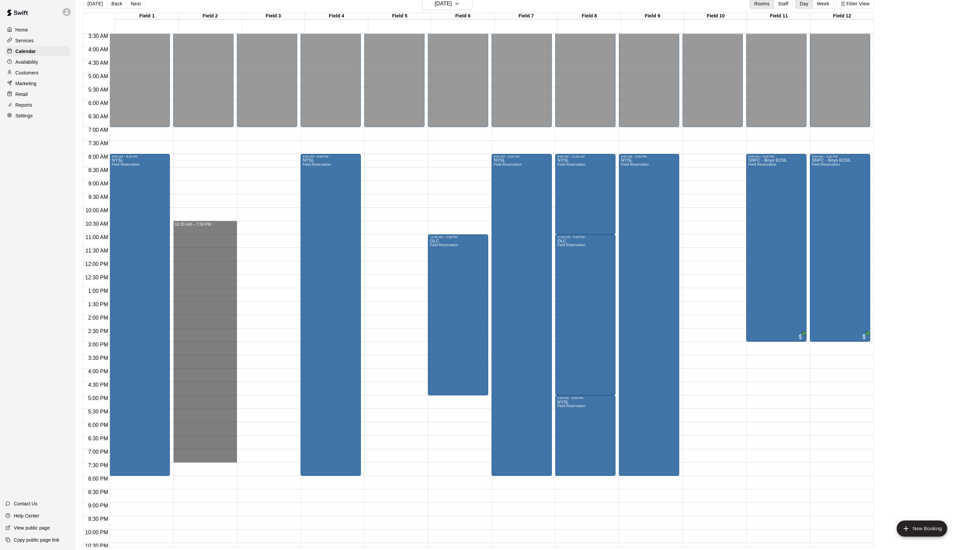
drag, startPoint x: 207, startPoint y: 225, endPoint x: 197, endPoint y: 461, distance: 235.5
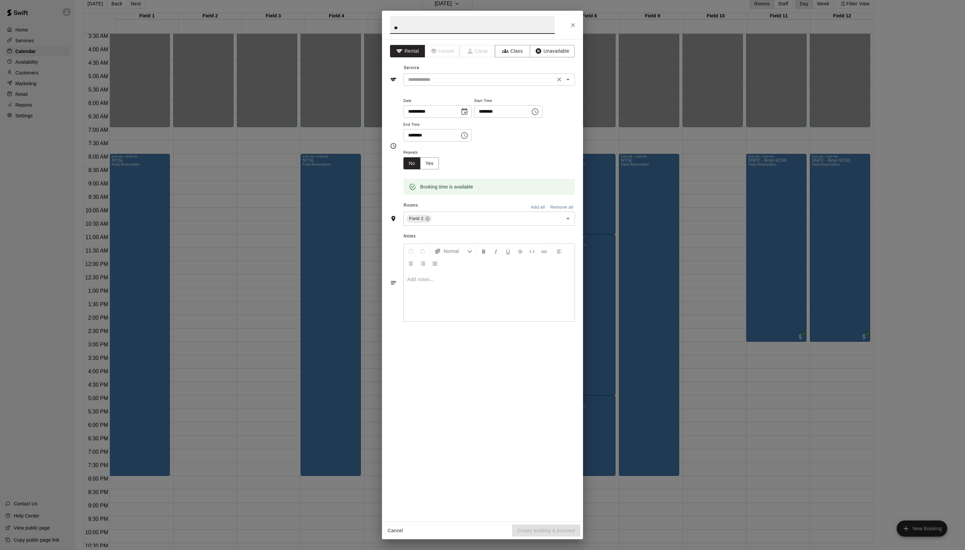
type input "**"
click at [434, 84] on input "text" at bounding box center [480, 79] width 148 height 8
click at [542, 54] on icon "button" at bounding box center [538, 51] width 7 height 7
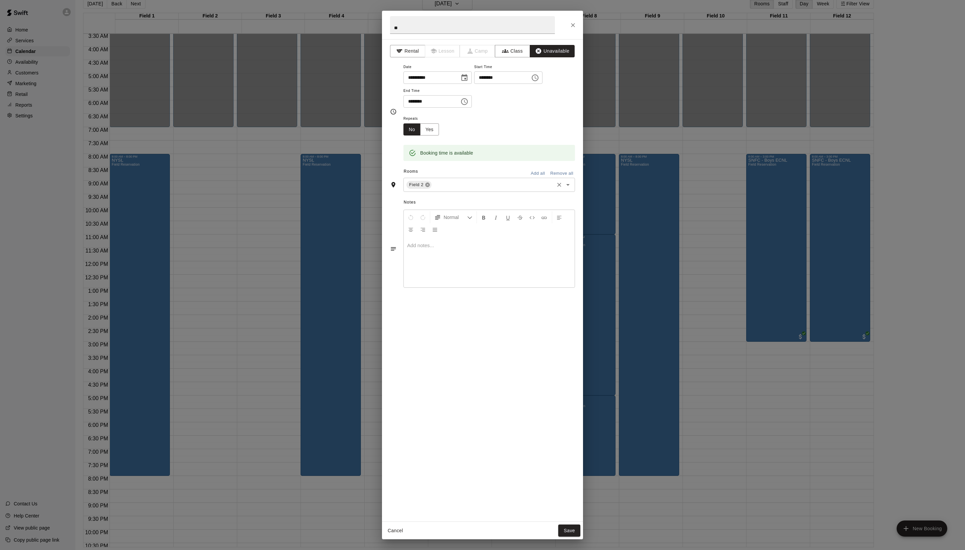
click at [430, 187] on icon at bounding box center [427, 184] width 5 height 5
click at [442, 165] on div "​ Field 1 Field 2 Field 3 Field 7 Field 8 Field 9 Field 12 Field 4A Field 4B Fi…" at bounding box center [490, 158] width 172 height 12
click at [453, 204] on li "Field 3" at bounding box center [496, 198] width 158 height 11
click at [565, 528] on button "Save" at bounding box center [569, 530] width 22 height 12
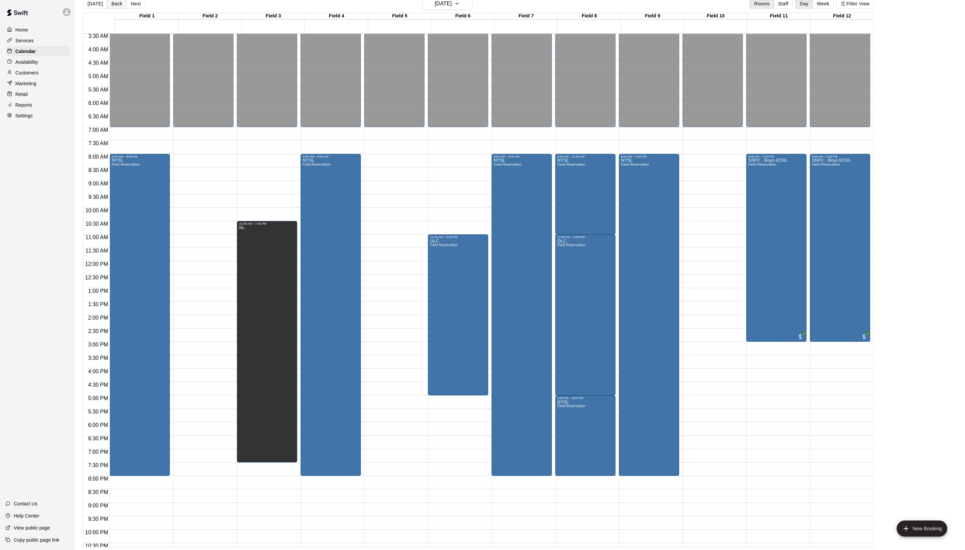
click at [127, 7] on button "Back" at bounding box center [117, 4] width 20 height 10
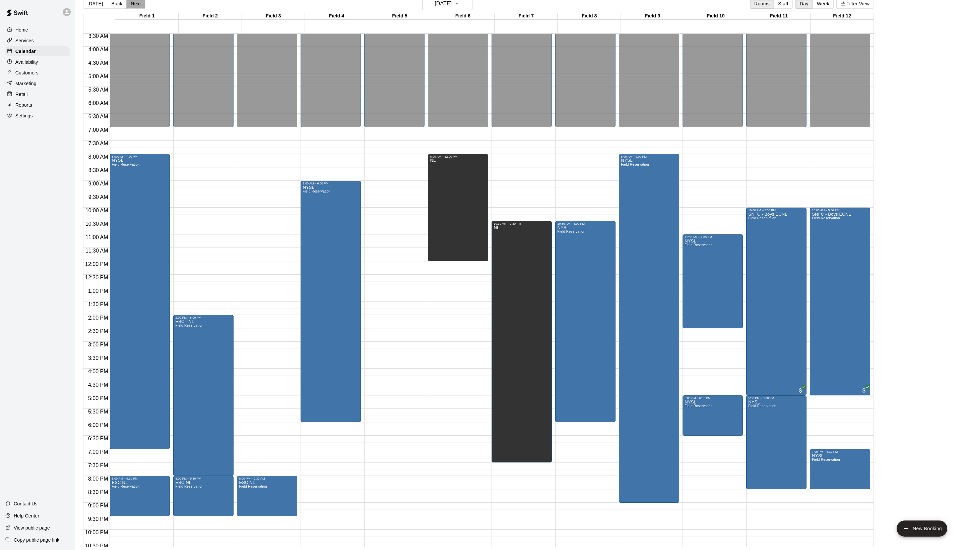
click at [145, 9] on button "Next" at bounding box center [135, 4] width 19 height 10
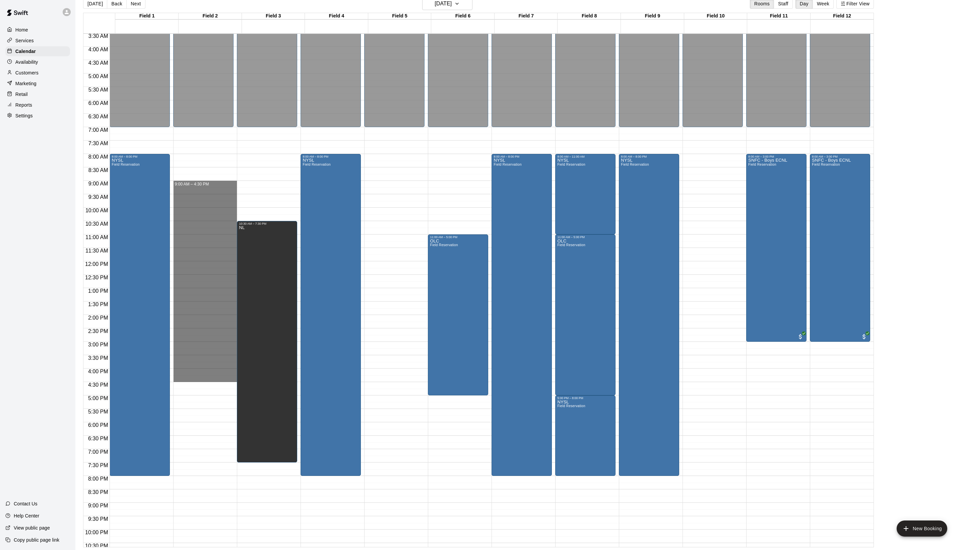
drag, startPoint x: 188, startPoint y: 187, endPoint x: 210, endPoint y: 381, distance: 195.7
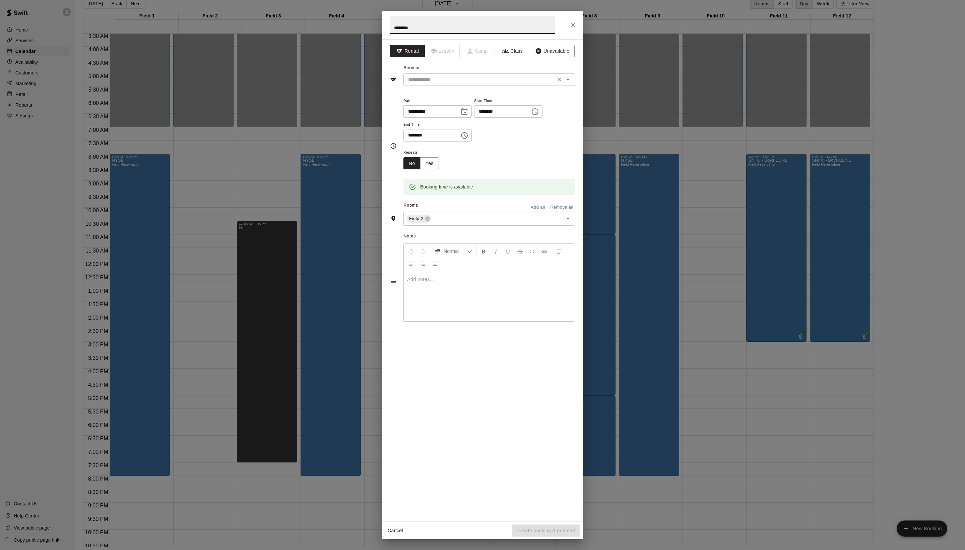
type input "********"
click at [452, 84] on input "text" at bounding box center [480, 79] width 148 height 8
click at [452, 105] on li "Field Reservation" at bounding box center [496, 109] width 158 height 11
type input "**********"
click at [526, 528] on button "Create booking & proceed" at bounding box center [546, 530] width 68 height 12
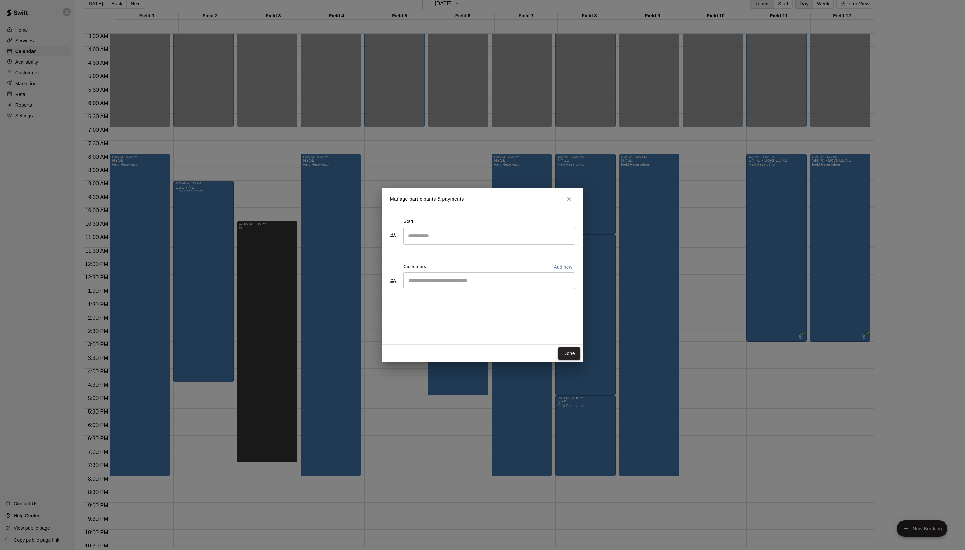
click at [575, 359] on button "Done" at bounding box center [569, 353] width 22 height 12
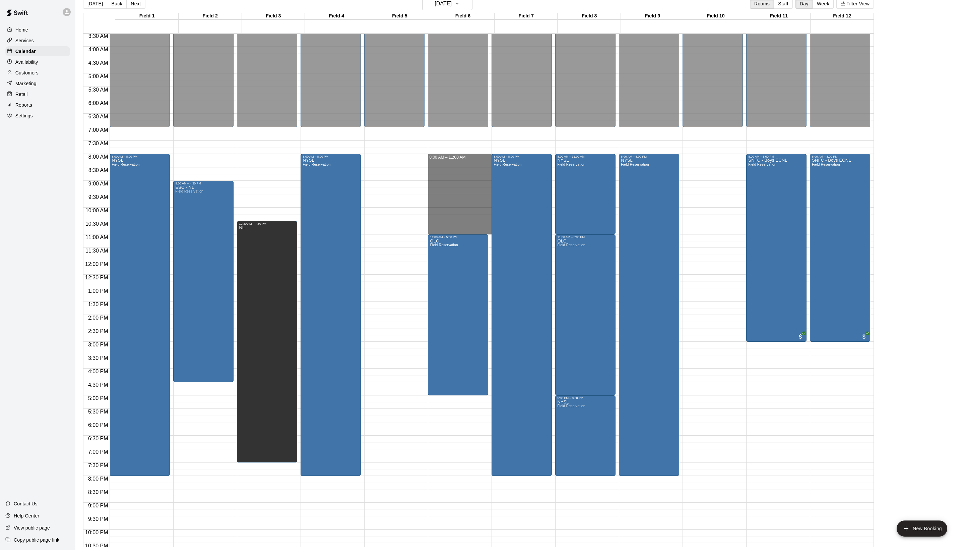
drag, startPoint x: 457, startPoint y: 160, endPoint x: 453, endPoint y: 233, distance: 73.2
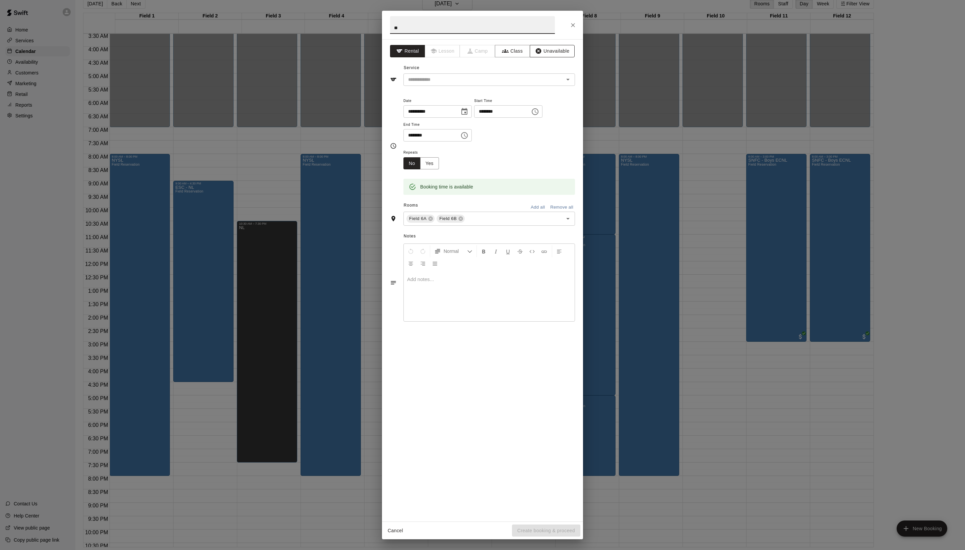
type input "**"
click at [542, 54] on icon "button" at bounding box center [538, 51] width 7 height 7
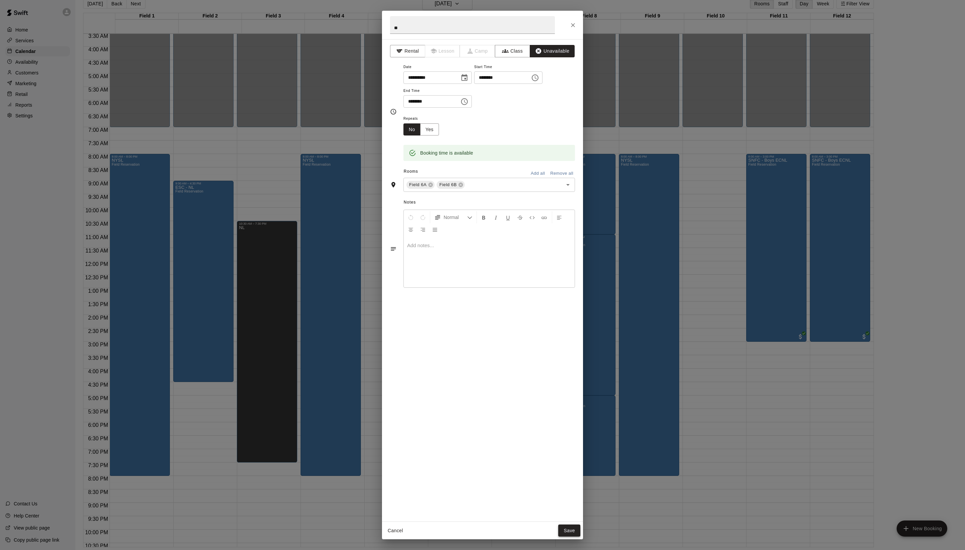
click at [567, 526] on button "Save" at bounding box center [569, 530] width 22 height 12
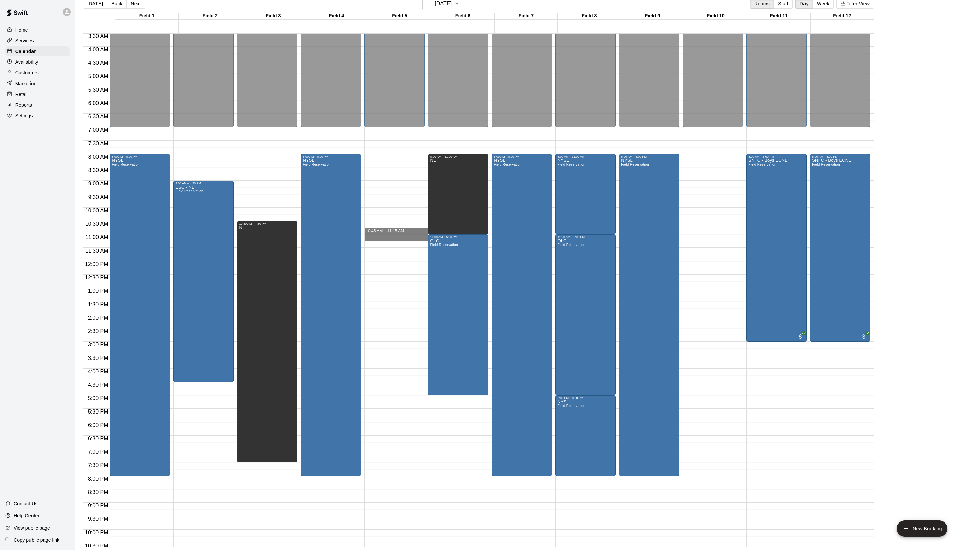
drag, startPoint x: 376, startPoint y: 237, endPoint x: 376, endPoint y: 244, distance: 7.4
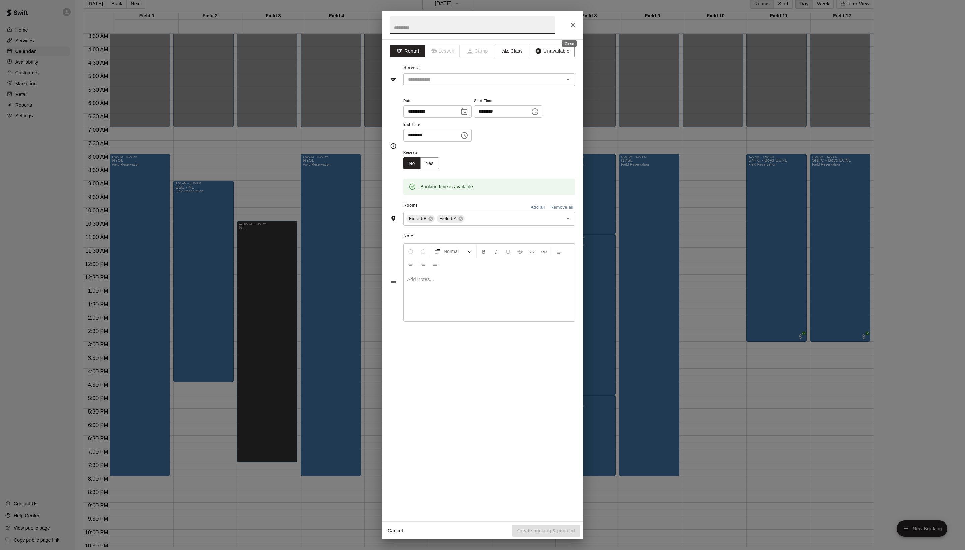
click at [577, 28] on icon "Close" at bounding box center [573, 25] width 7 height 7
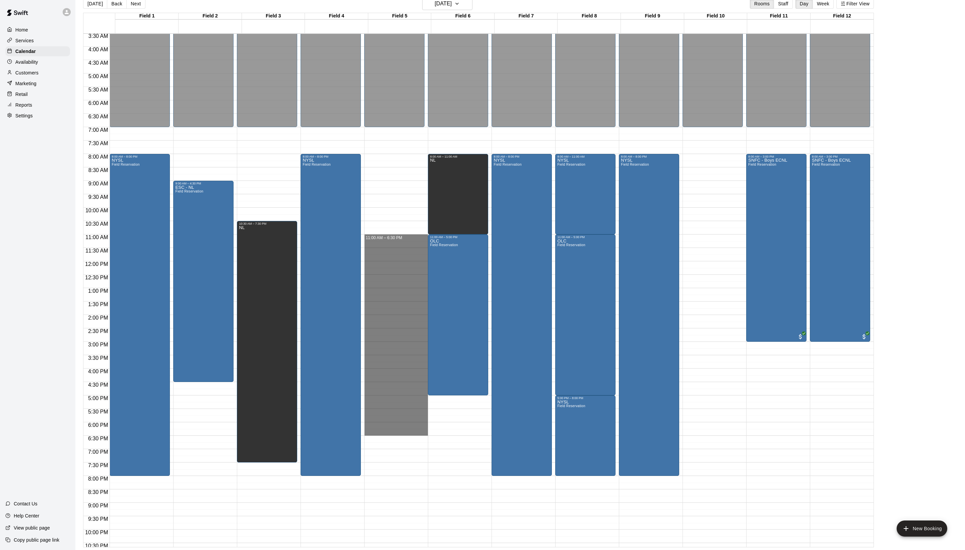
drag, startPoint x: 381, startPoint y: 239, endPoint x: 374, endPoint y: 437, distance: 197.9
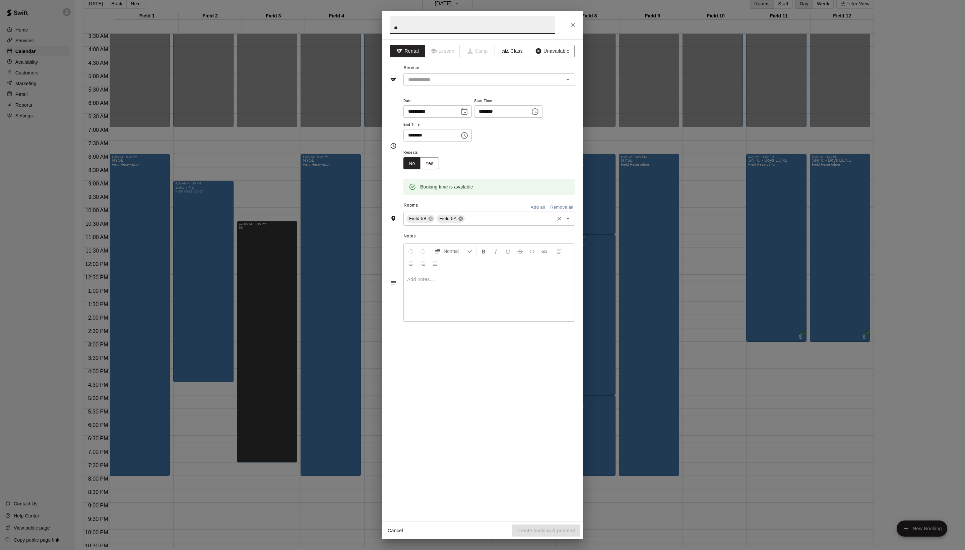
click at [463, 221] on icon at bounding box center [461, 219] width 4 height 4
type input "**"
click at [542, 53] on icon "button" at bounding box center [539, 51] width 6 height 6
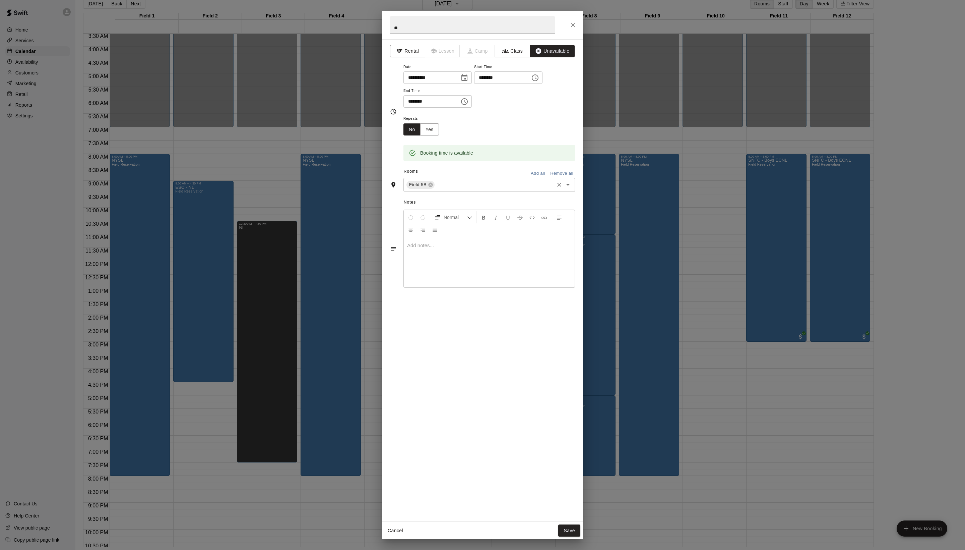
click at [569, 522] on div "Cancel Save" at bounding box center [482, 531] width 201 height 18
click at [569, 524] on button "Save" at bounding box center [569, 530] width 22 height 12
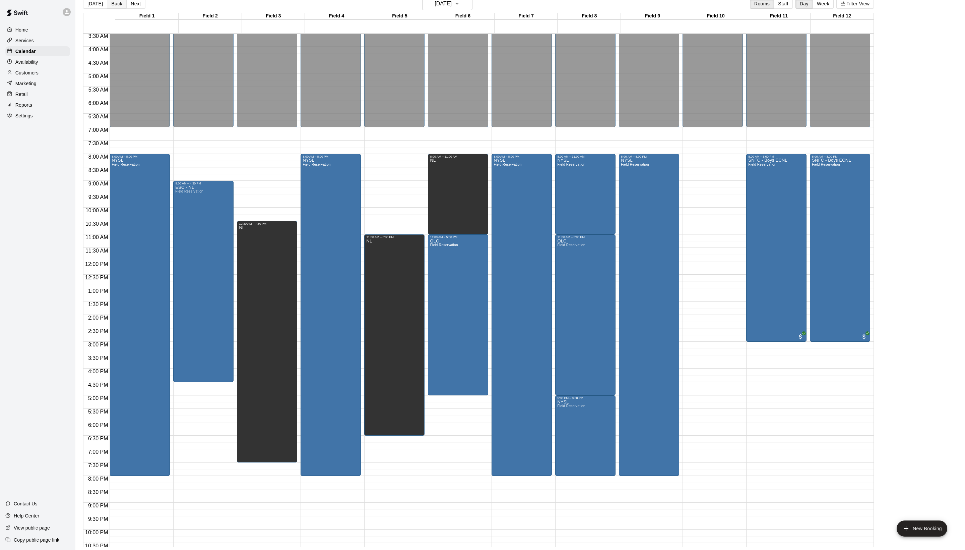
click at [120, 5] on button "Back" at bounding box center [117, 4] width 20 height 10
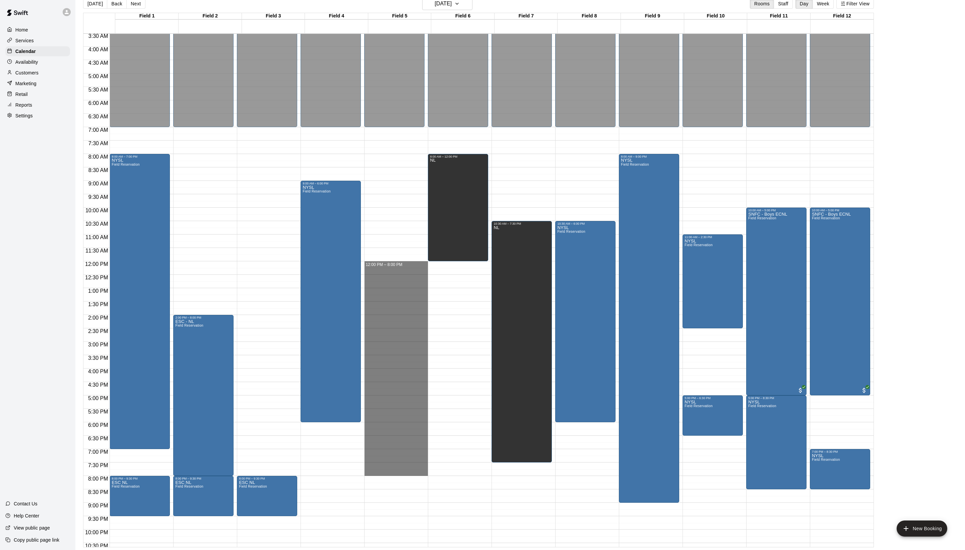
drag, startPoint x: 378, startPoint y: 267, endPoint x: 400, endPoint y: 476, distance: 210.3
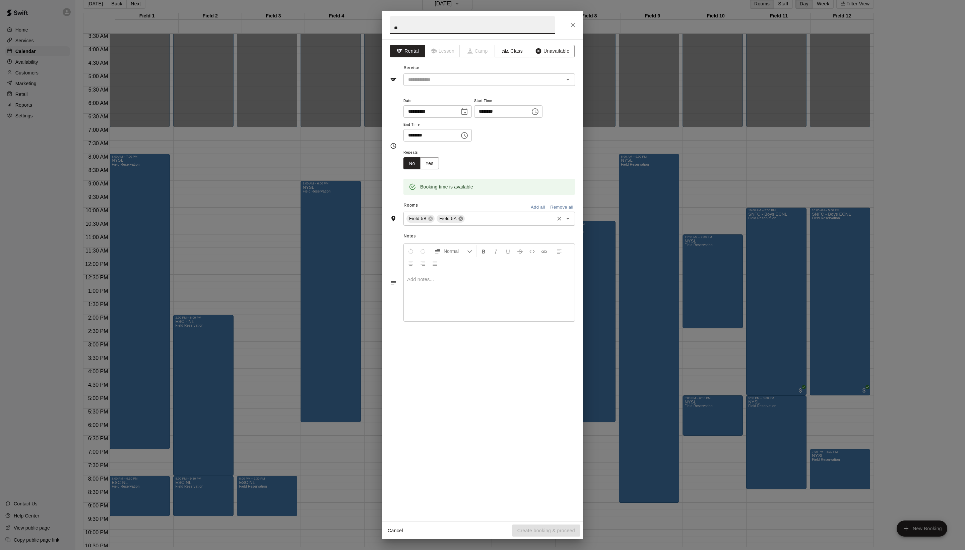
click at [463, 221] on icon at bounding box center [461, 219] width 4 height 4
type input "**"
click at [572, 66] on div "**********" at bounding box center [482, 280] width 201 height 482
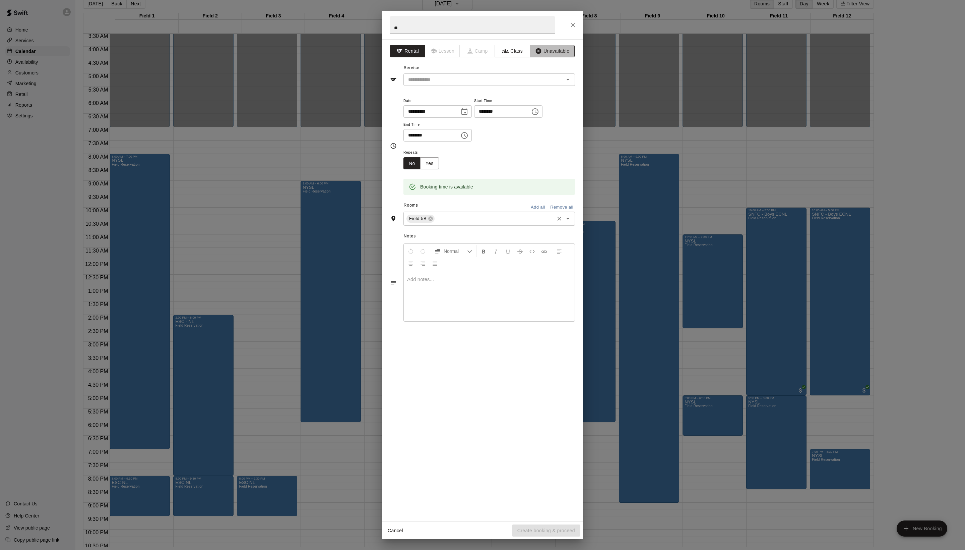
click at [542, 49] on icon "button" at bounding box center [538, 51] width 7 height 7
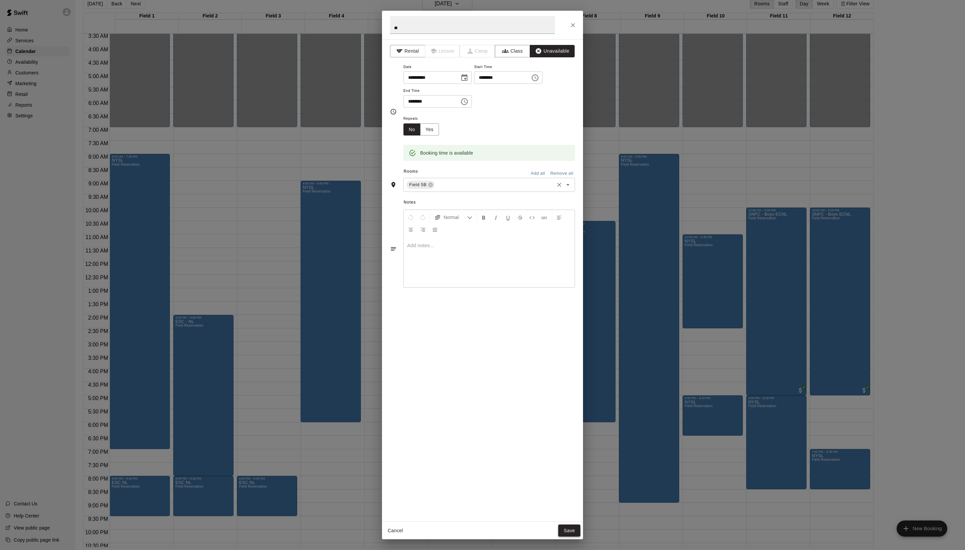
click at [561, 528] on button "Save" at bounding box center [569, 530] width 22 height 12
